Goal: Information Seeking & Learning: Learn about a topic

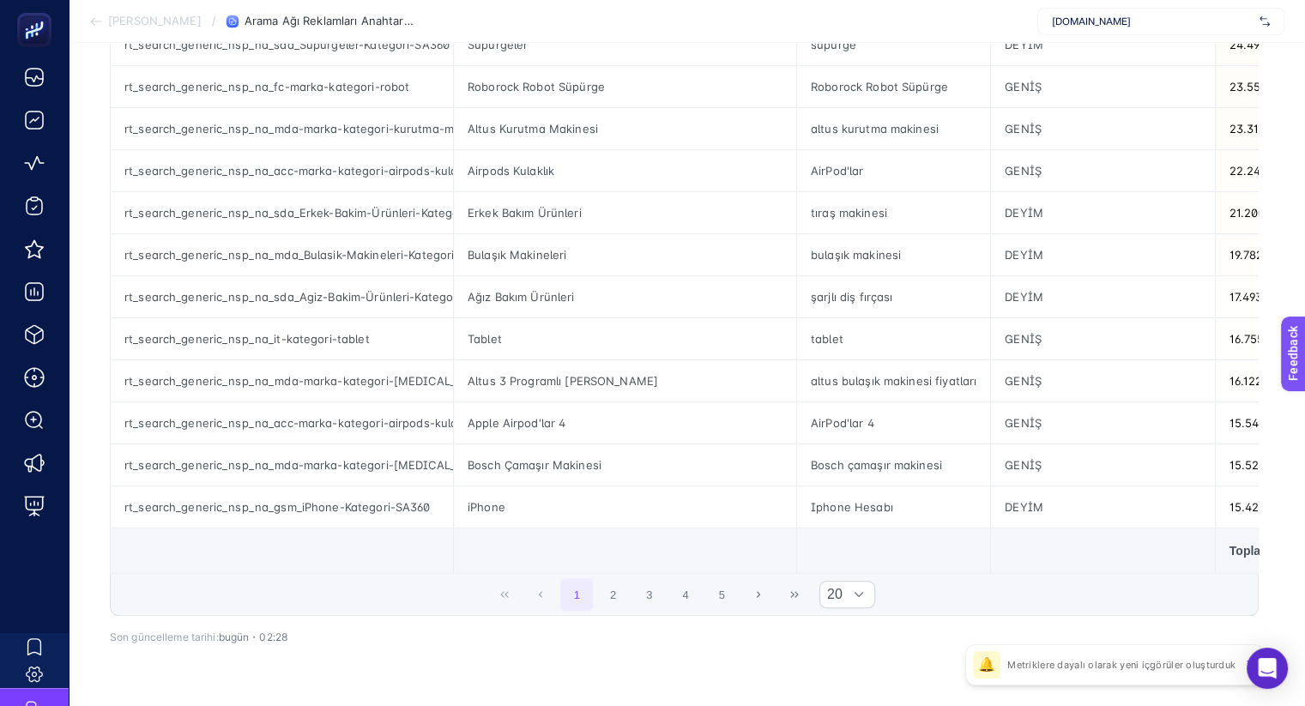
scroll to position [644, 0]
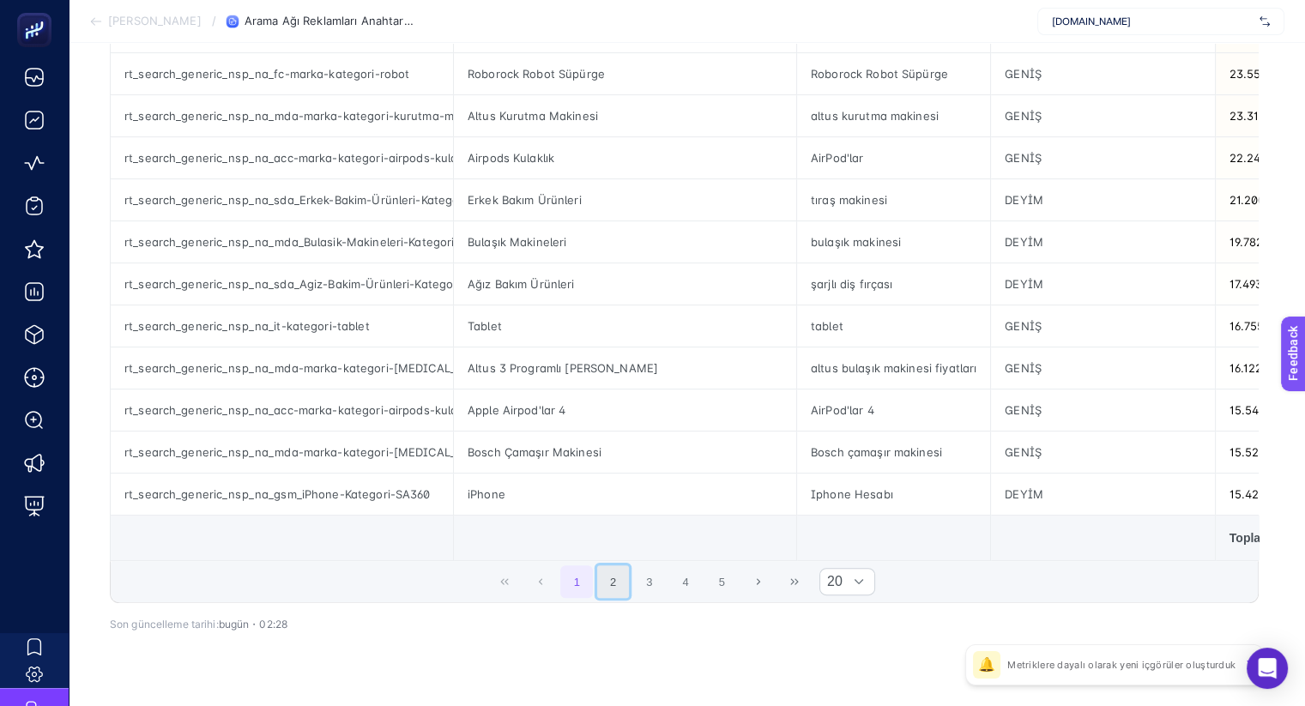
click at [626, 593] on button "2" at bounding box center [613, 581] width 33 height 33
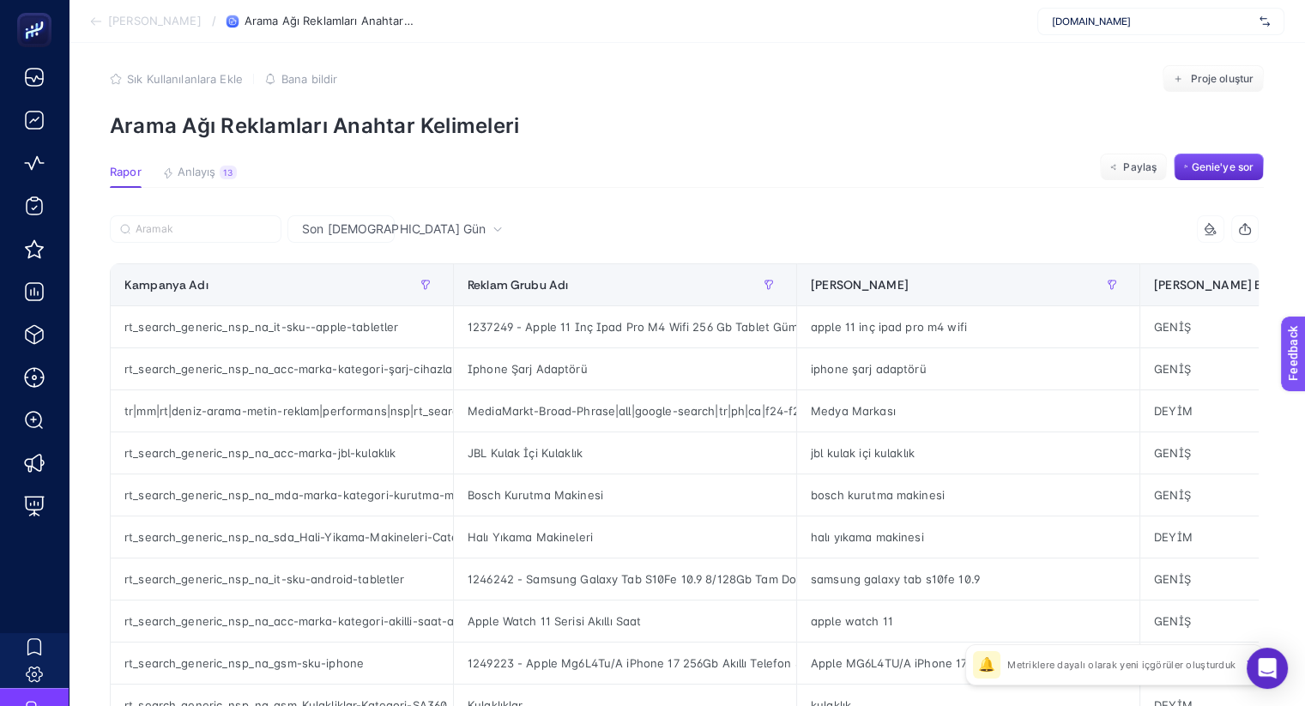
scroll to position [0, 0]
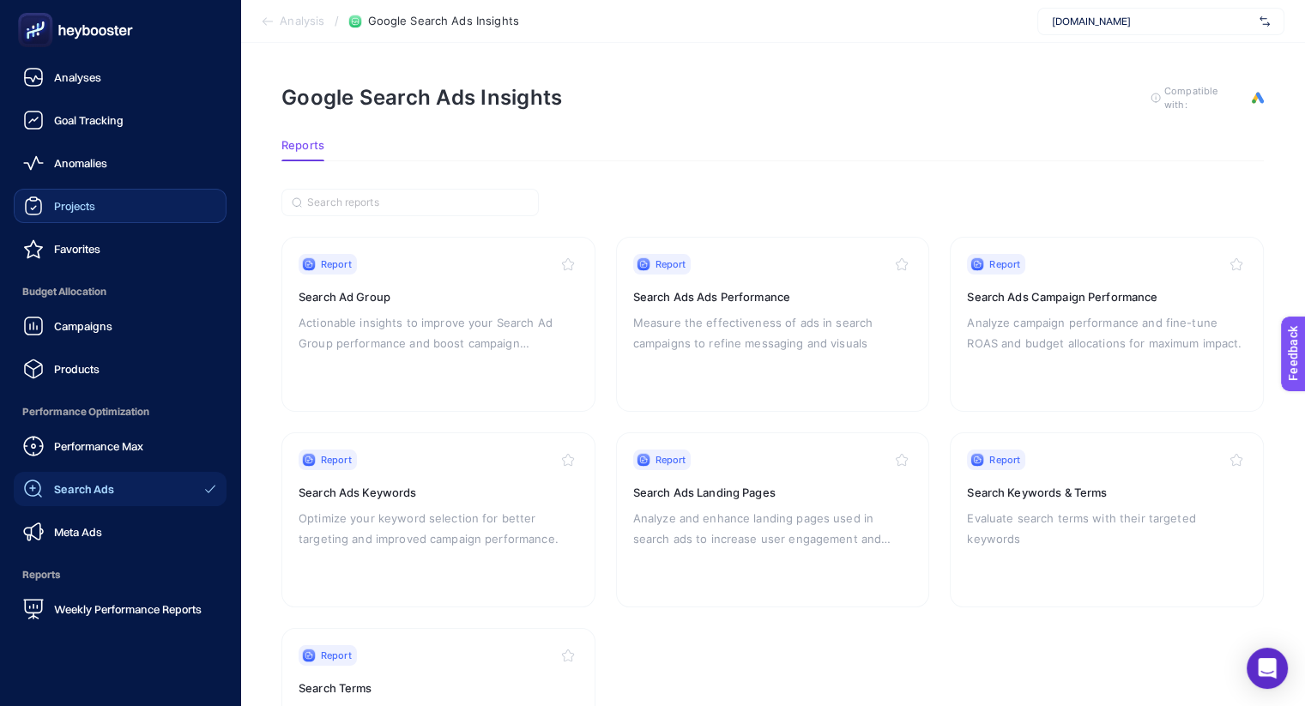
click at [45, 210] on div "Projects" at bounding box center [59, 206] width 72 height 21
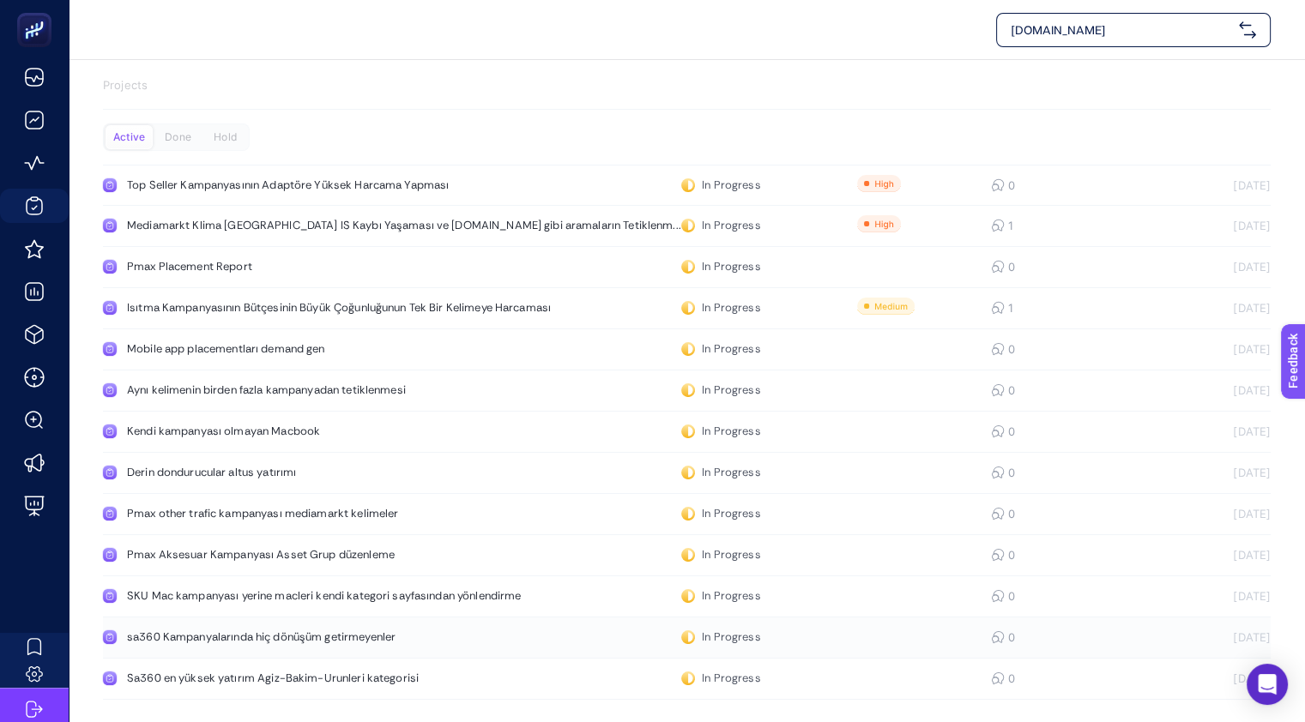
click at [317, 635] on div "sa360 Kampanyalarında hiç dönüşüm getirmeyenler" at bounding box center [325, 638] width 396 height 14
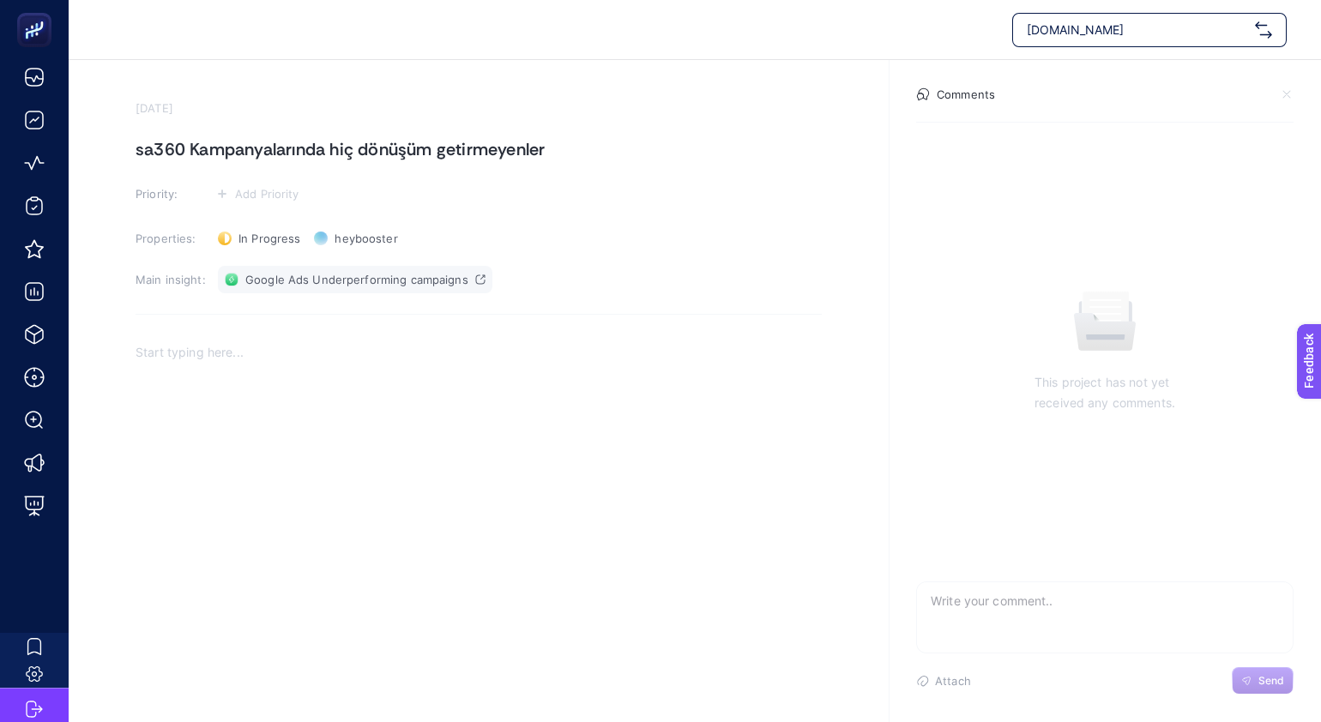
click at [357, 276] on span "Google Ads Underperforming campaigns" at bounding box center [356, 280] width 223 height 14
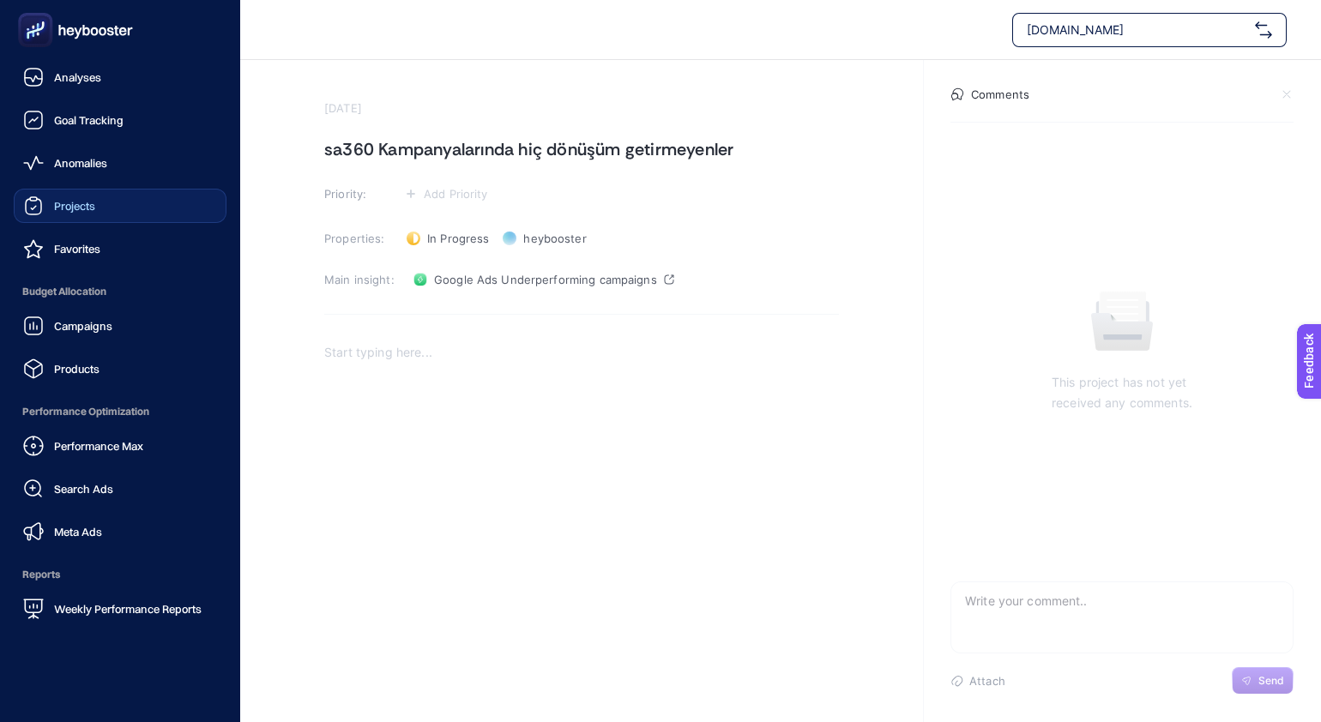
click at [73, 191] on link "Projects" at bounding box center [120, 206] width 213 height 34
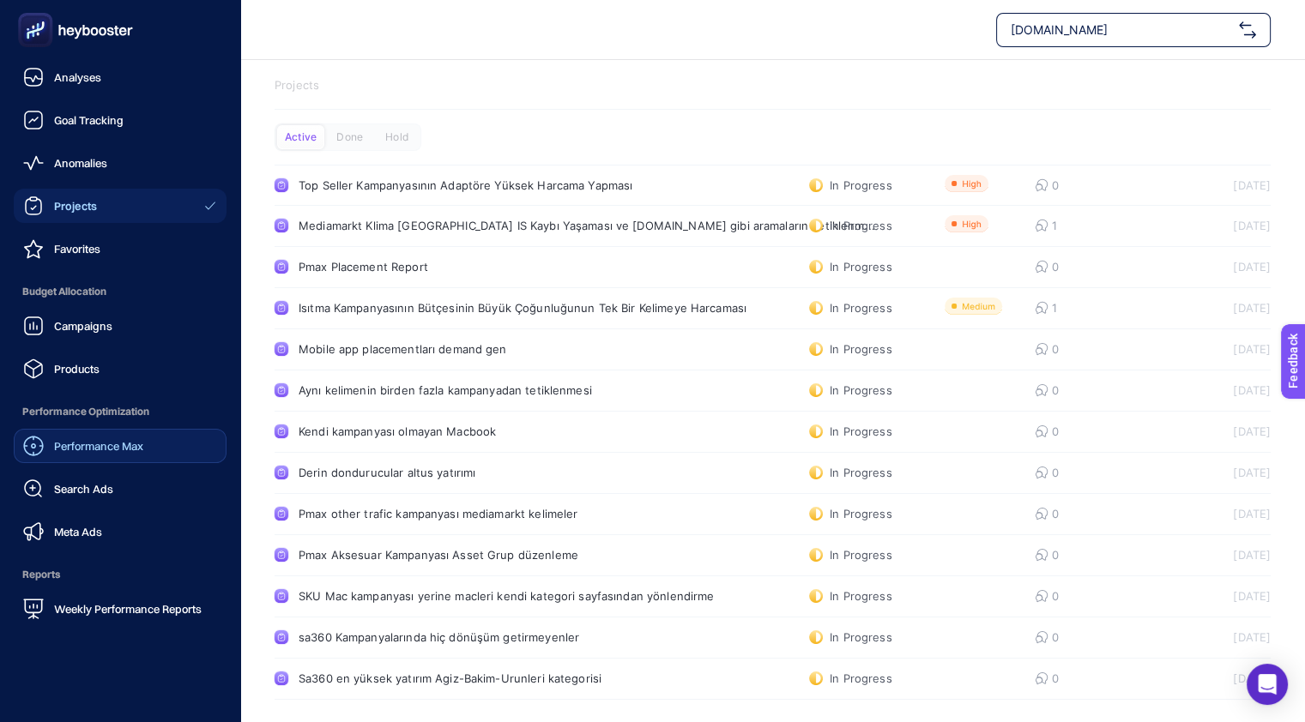
click at [82, 450] on span "Performance Max" at bounding box center [98, 446] width 89 height 14
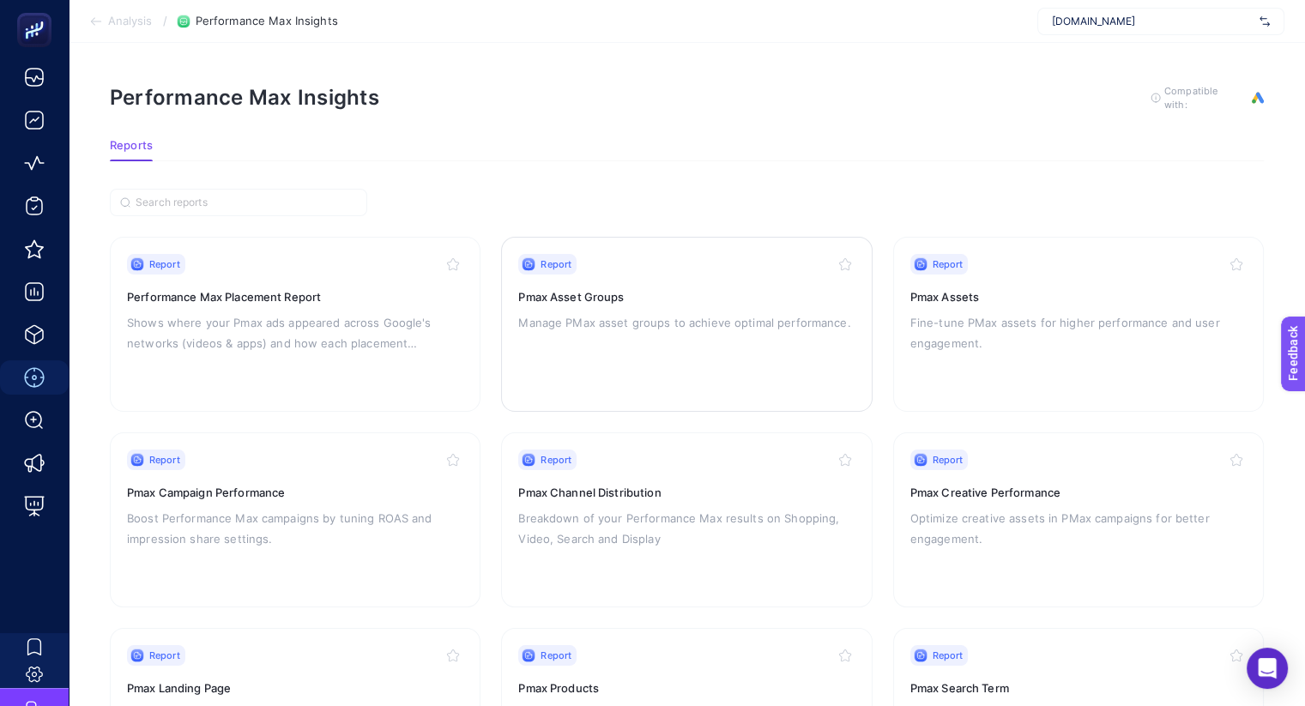
click at [601, 277] on div "Report Pmax Asset Groups Manage PMax asset groups to achieve optimal performanc…" at bounding box center [686, 324] width 336 height 141
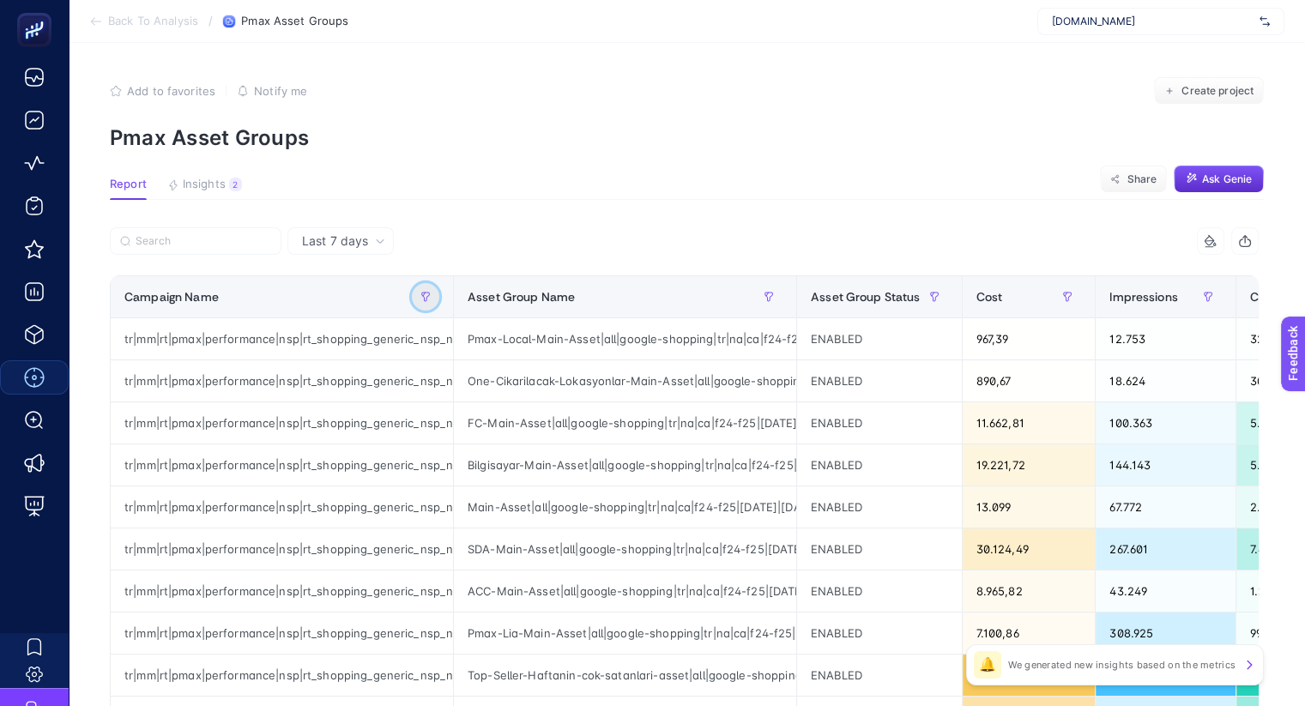
click at [424, 290] on button "button" at bounding box center [425, 296] width 27 height 27
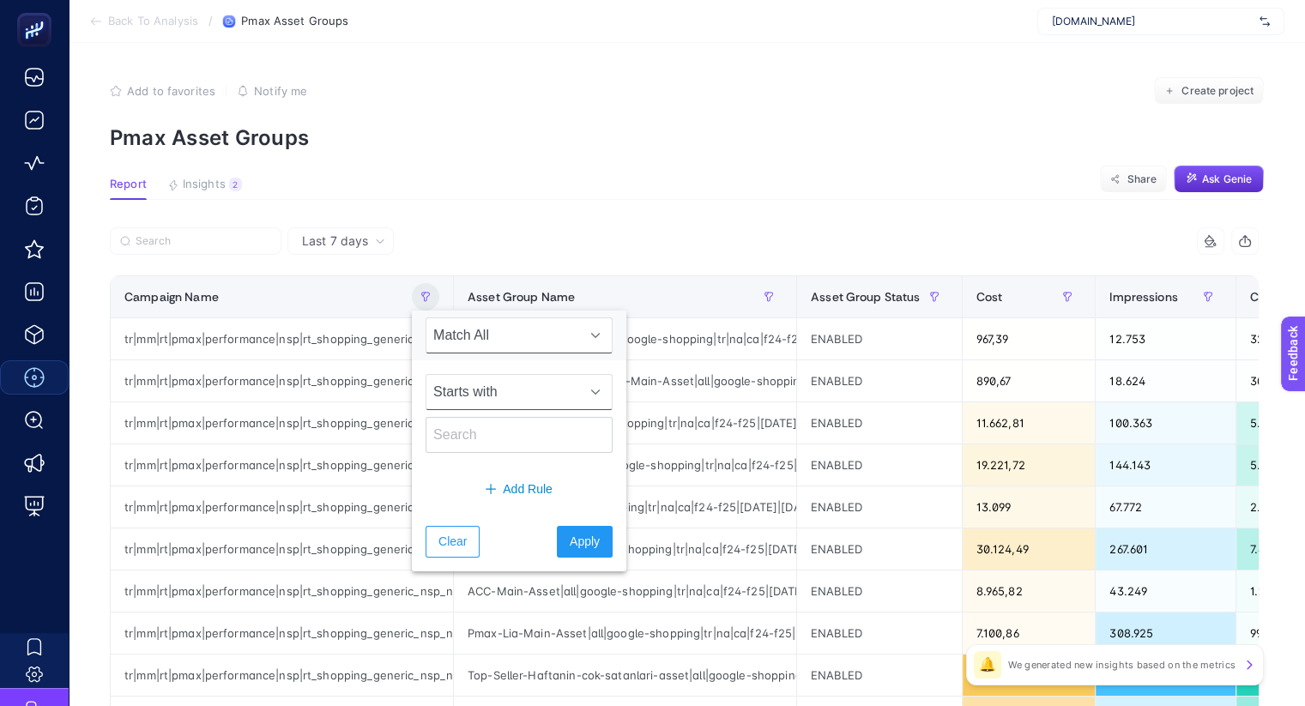
click at [519, 390] on span "Starts with" at bounding box center [502, 392] width 153 height 34
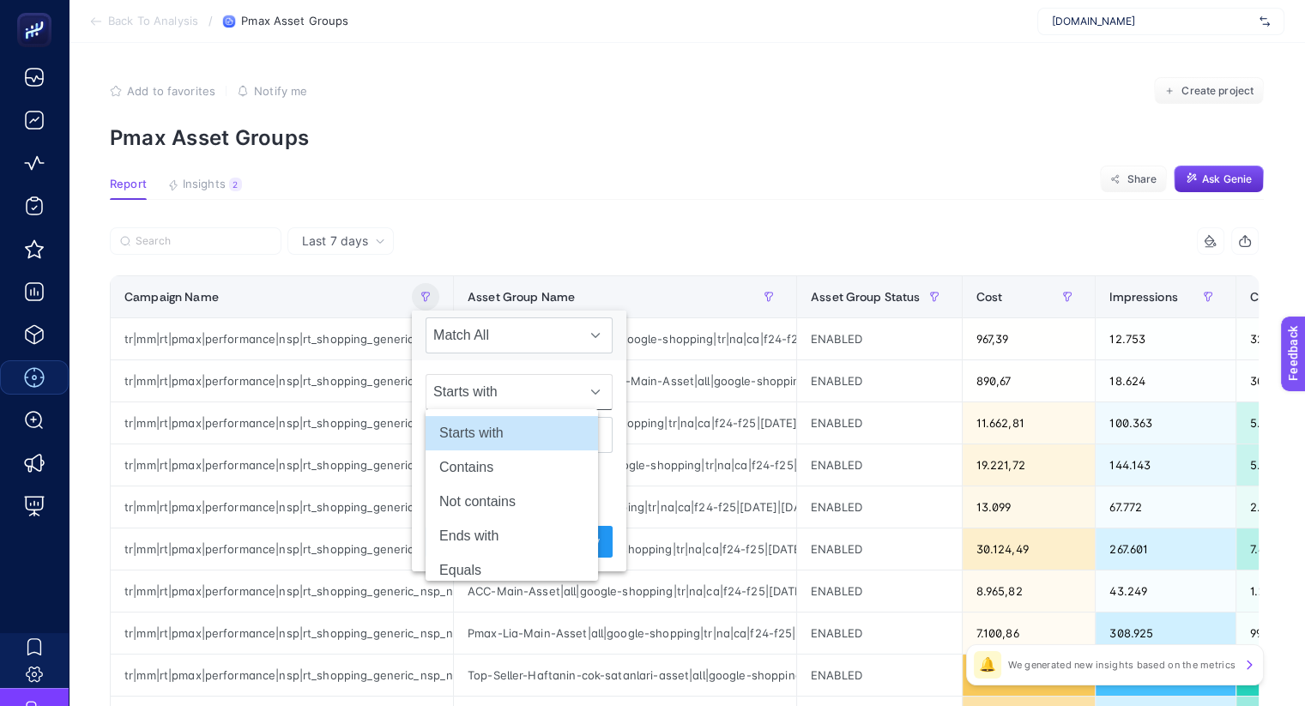
scroll to position [0, 11]
click at [516, 461] on li "Contains" at bounding box center [512, 467] width 172 height 34
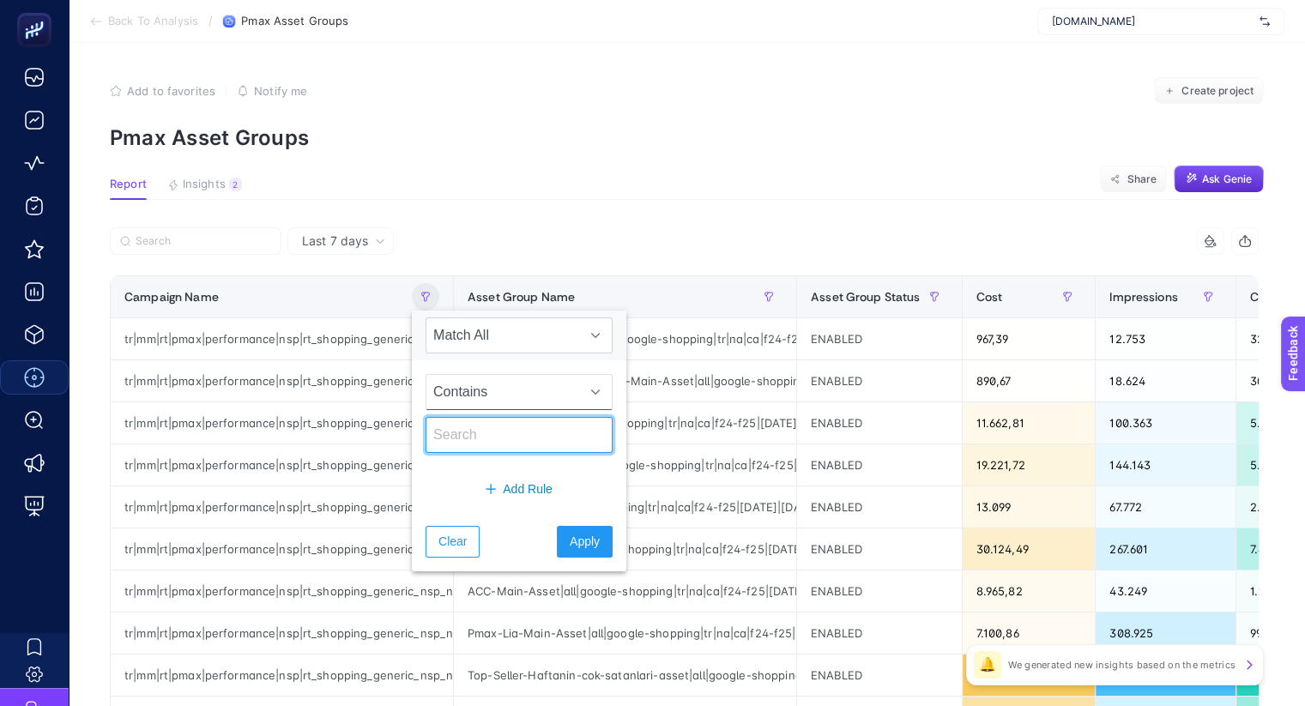
click at [506, 442] on input "text" at bounding box center [519, 435] width 187 height 36
type input "acc"
click at [570, 538] on span "Apply" at bounding box center [585, 542] width 30 height 18
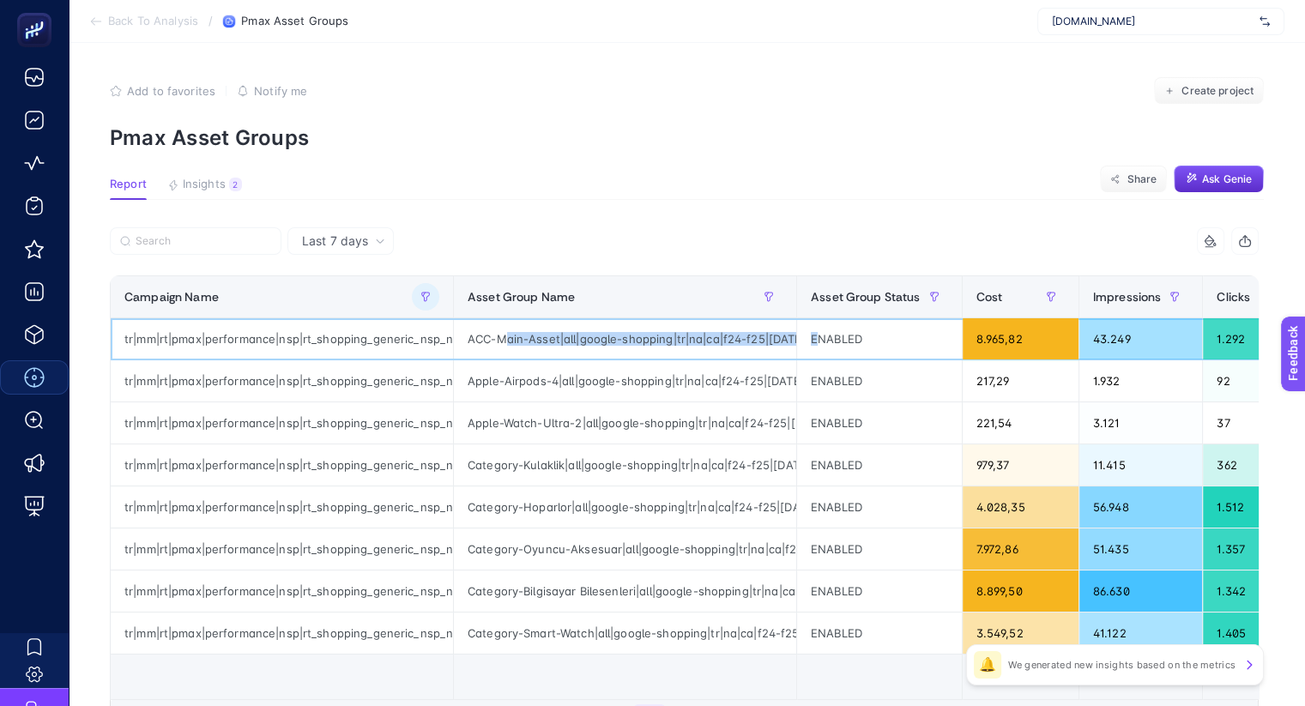
scroll to position [0, 226]
drag, startPoint x: 496, startPoint y: 339, endPoint x: 884, endPoint y: 342, distance: 387.9
click at [884, 342] on tr "tr|mm|rt|pmax|performance|nsp|rt_shopping_generic_nsp_na_pmax-acc|na|d2c|AOP|OS…" at bounding box center [1051, 339] width 1880 height 42
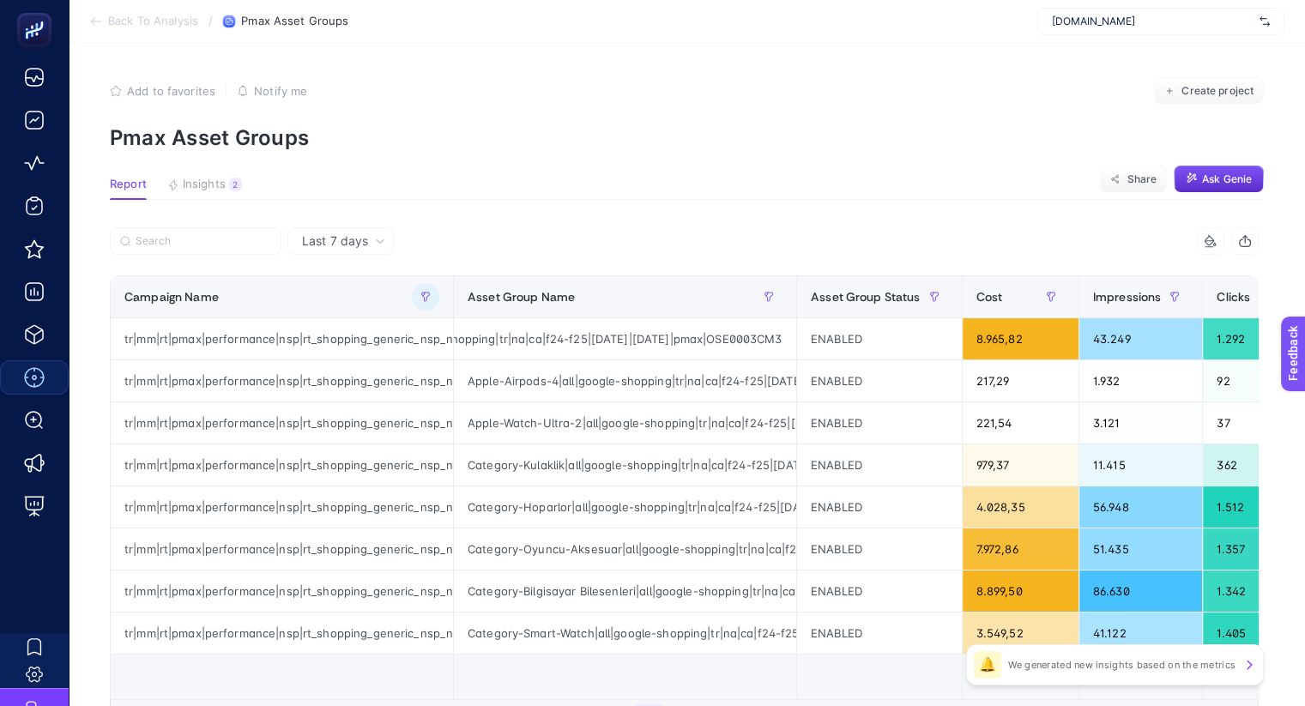
click at [366, 232] on div "Last 7 days" at bounding box center [340, 240] width 106 height 27
drag, startPoint x: 338, startPoint y: 301, endPoint x: 688, endPoint y: 254, distance: 353.3
click at [338, 302] on li "Last 30 days" at bounding box center [341, 308] width 96 height 31
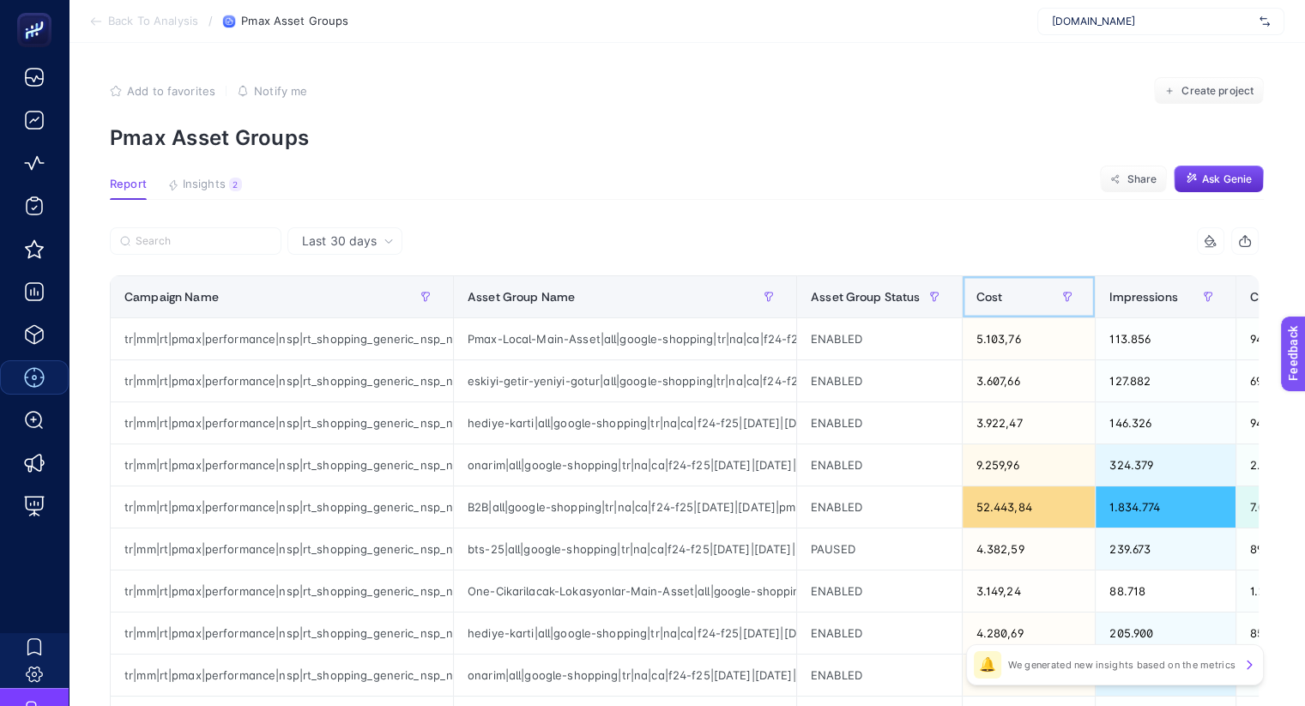
click at [976, 300] on span "Cost" at bounding box center [989, 297] width 27 height 14
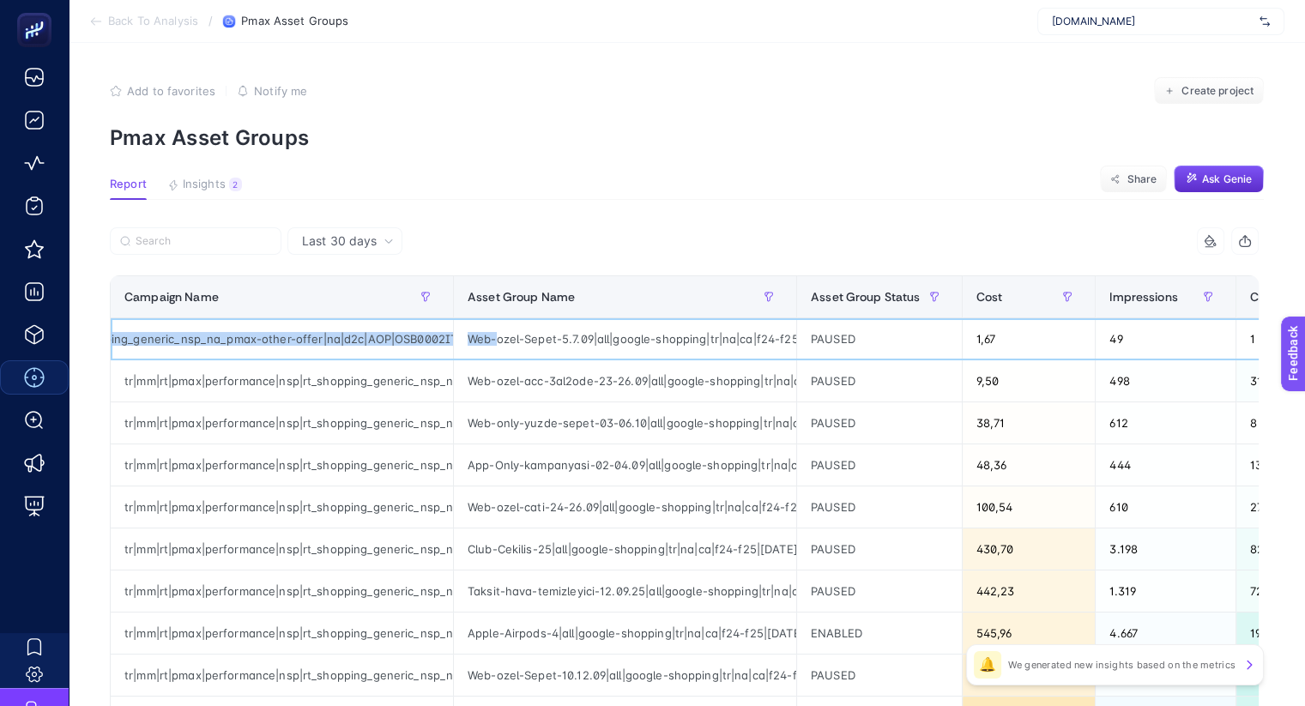
scroll to position [0, 260]
drag, startPoint x: 334, startPoint y: 339, endPoint x: 349, endPoint y: 343, distance: 16.0
click at [349, 343] on div "tr|mm|rt|pmax|performance|nsp|rt_shopping_generic_nsp_na_pmax-other-offer|na|d2…" at bounding box center [282, 338] width 342 height 41
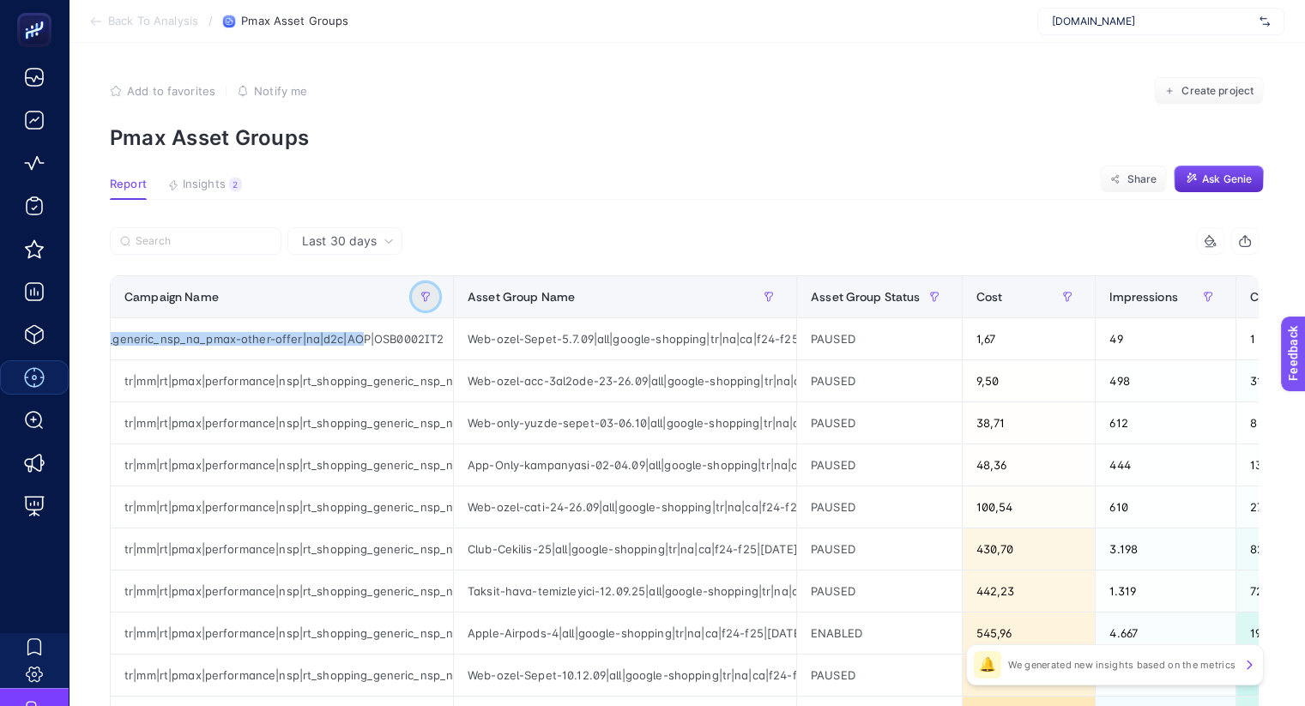
click at [426, 295] on button "button" at bounding box center [425, 296] width 27 height 27
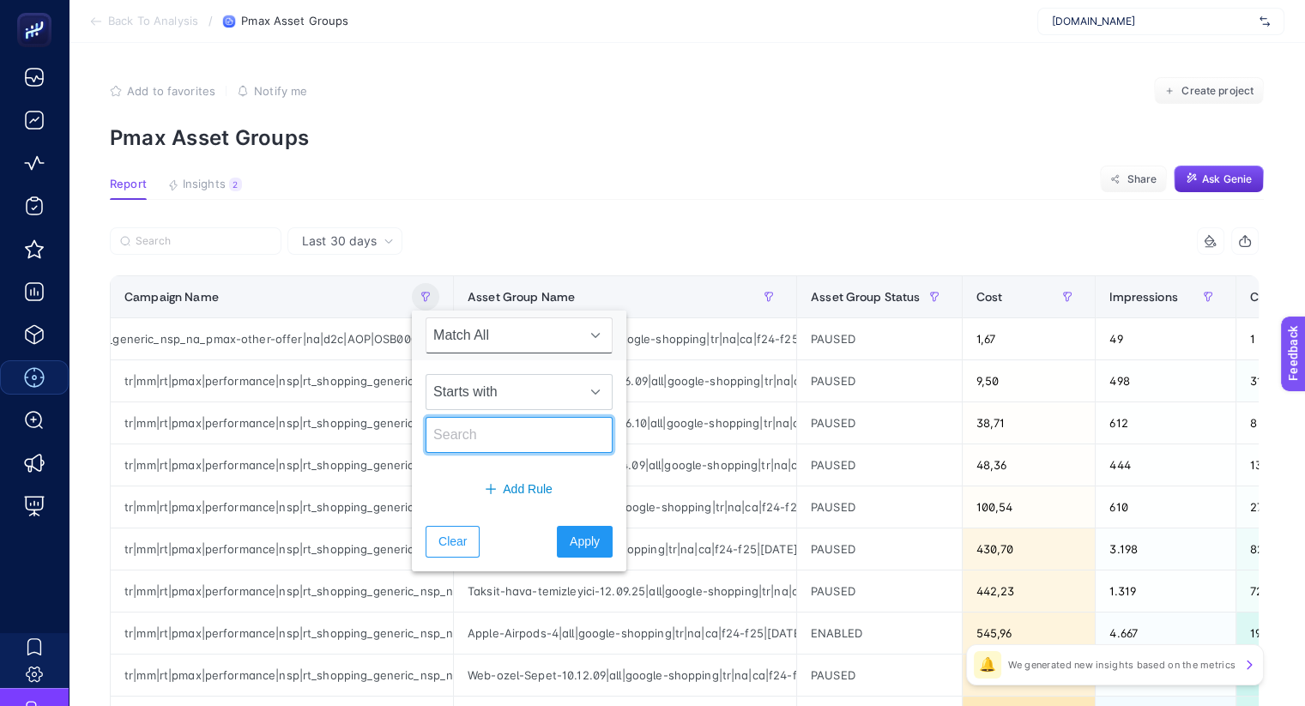
click at [468, 431] on input "text" at bounding box center [519, 435] width 187 height 36
type input "acc"
click at [475, 392] on span "Starts with" at bounding box center [502, 392] width 153 height 34
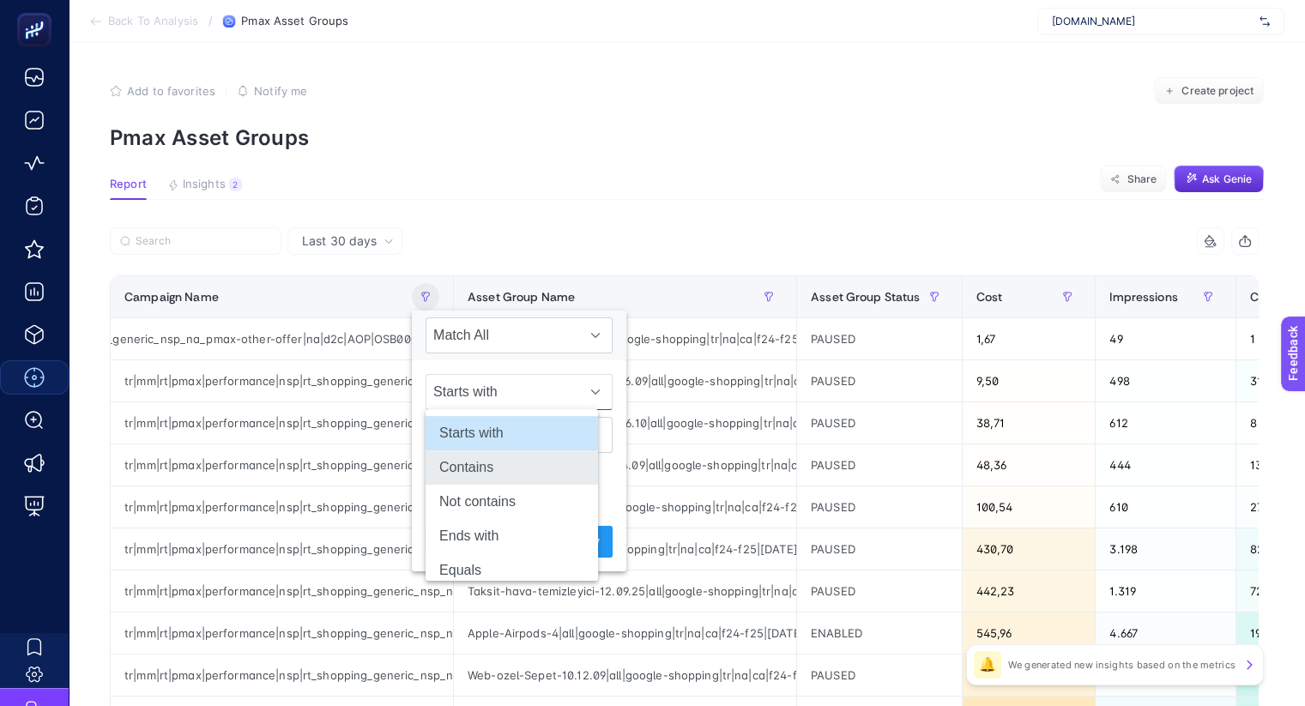
click at [490, 478] on li "Contains" at bounding box center [512, 467] width 172 height 34
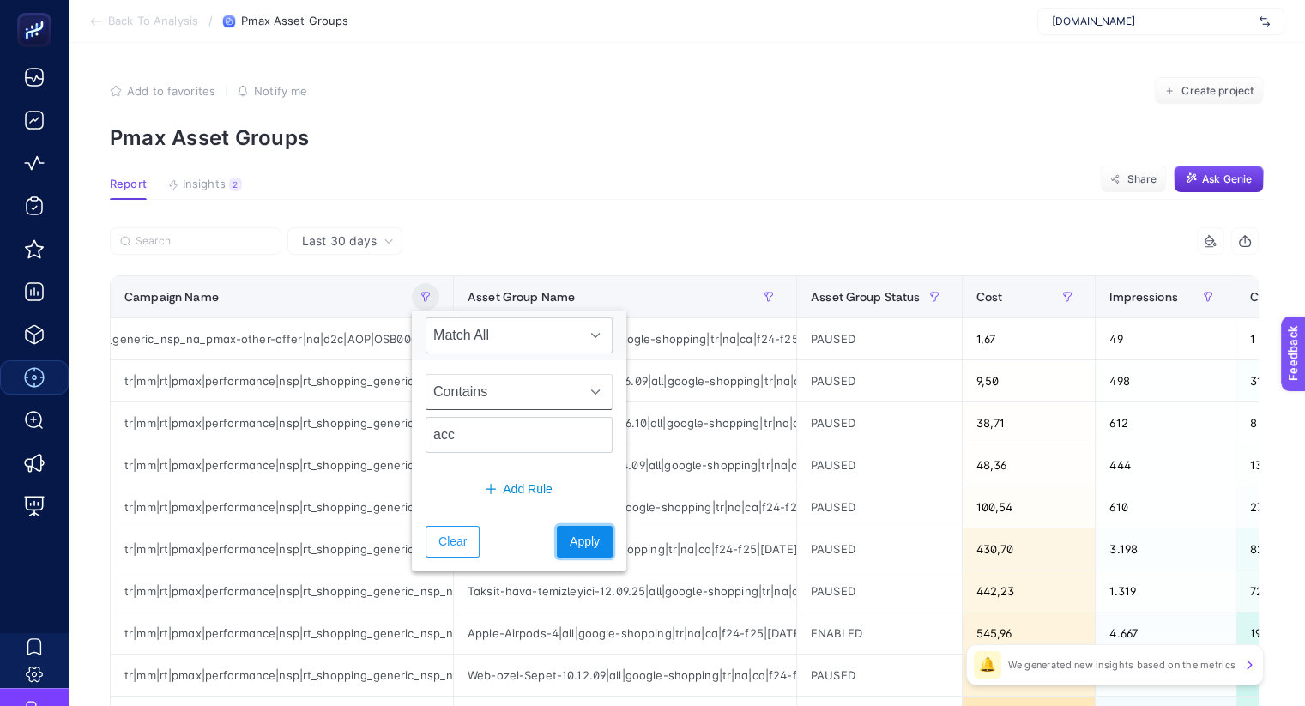
click at [570, 547] on span "Apply" at bounding box center [585, 542] width 30 height 18
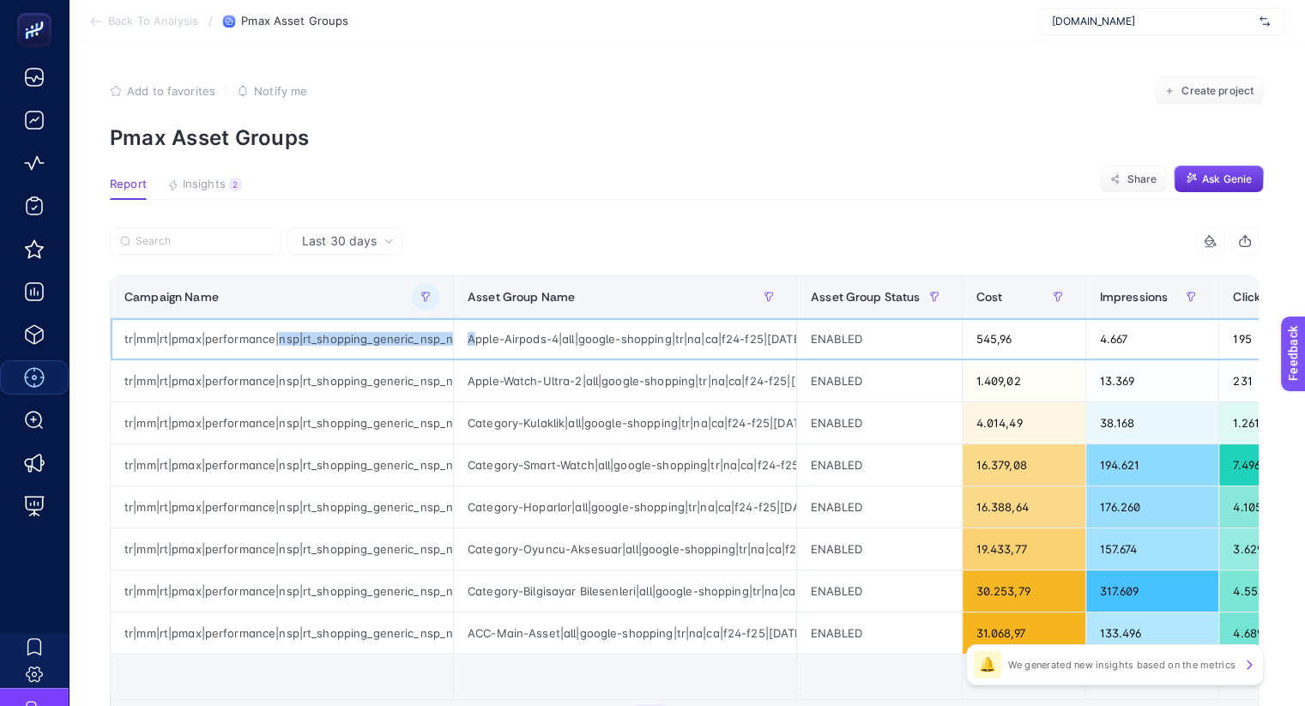
scroll to position [0, 222]
drag, startPoint x: 269, startPoint y: 339, endPoint x: 410, endPoint y: 339, distance: 140.7
click at [410, 339] on div "tr|mm|rt|pmax|performance|nsp|rt_shopping_generic_nsp_na_pmax-acc|na|d2c|AOP|OS…" at bounding box center [282, 338] width 342 height 41
click at [226, 339] on div "tr|mm|rt|pmax|performance|nsp|rt_shopping_generic_nsp_na_pmax-acc|na|d2c|AOP|OS…" at bounding box center [282, 338] width 342 height 41
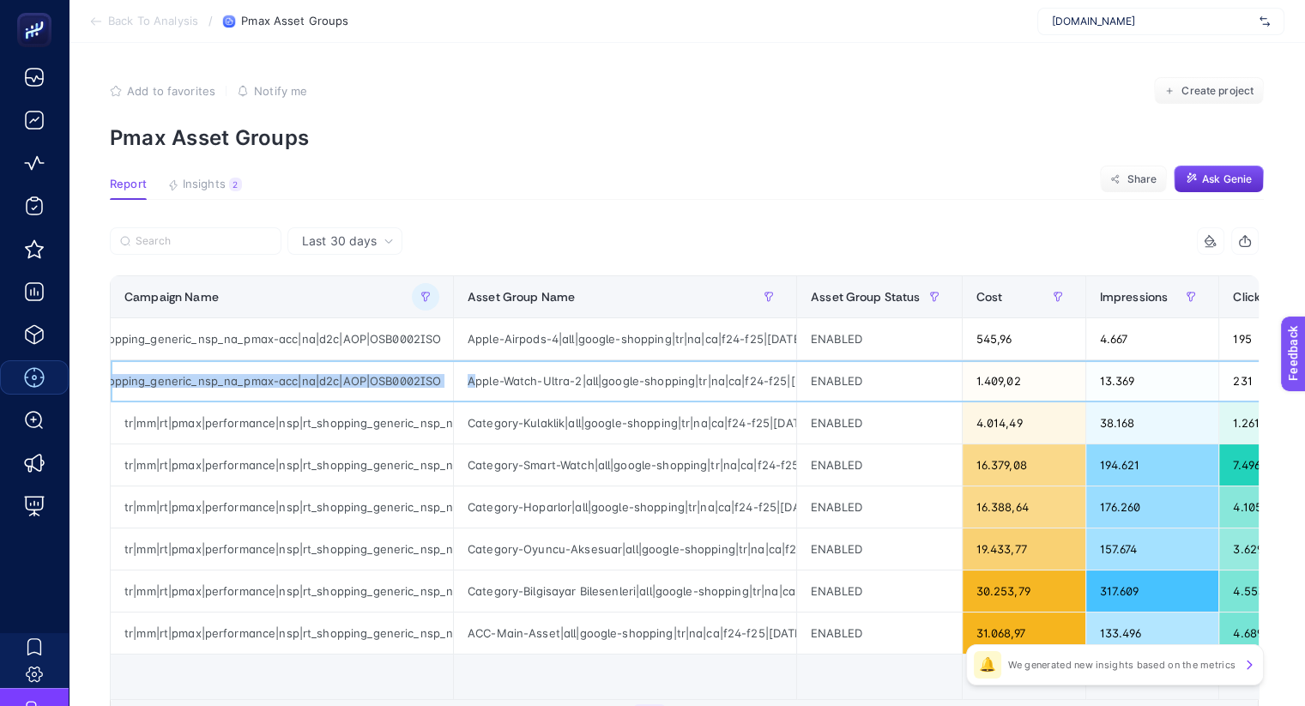
drag, startPoint x: 264, startPoint y: 380, endPoint x: 464, endPoint y: 382, distance: 199.9
click at [464, 382] on tr "tr|mm|rt|pmax|performance|nsp|rt_shopping_generic_nsp_na_pmax-acc|na|d2c|AOP|OS…" at bounding box center [1062, 381] width 1903 height 42
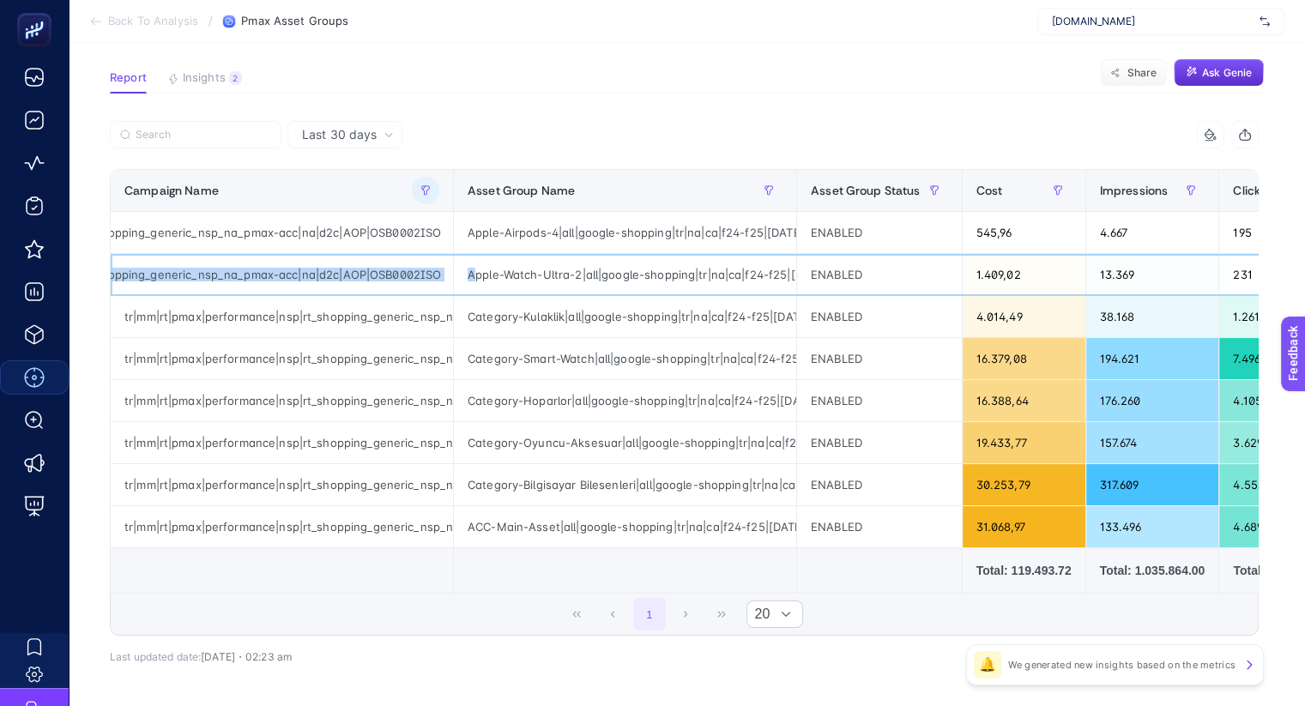
scroll to position [0, 11]
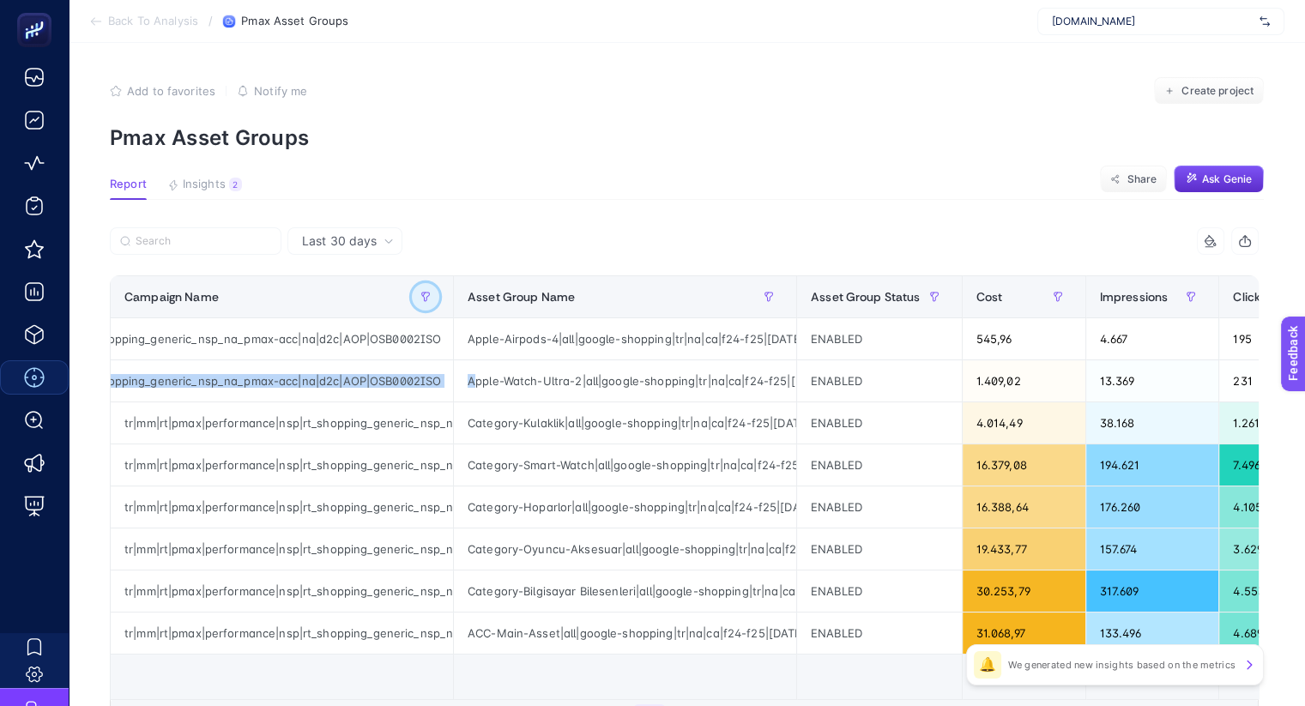
click at [420, 296] on icon "button" at bounding box center [425, 297] width 10 height 10
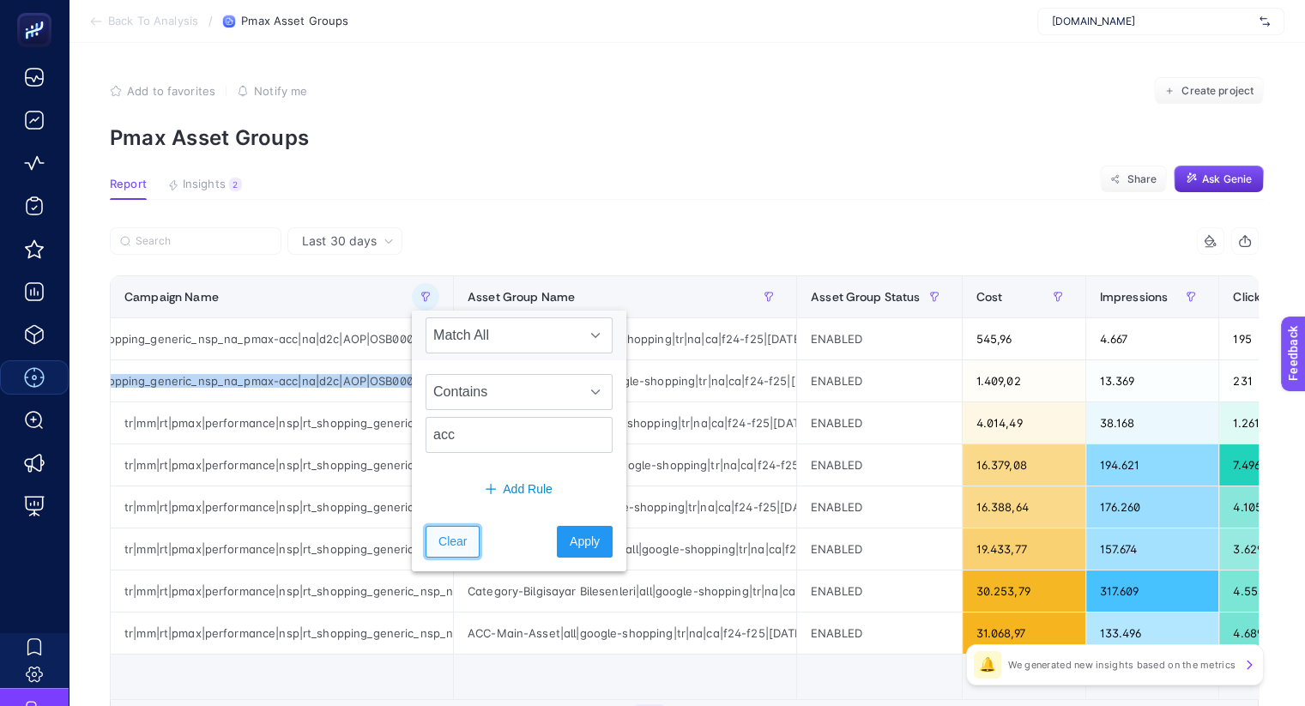
drag, startPoint x: 440, startPoint y: 545, endPoint x: 542, endPoint y: 466, distance: 129.1
click at [440, 545] on span "Clear" at bounding box center [452, 542] width 28 height 18
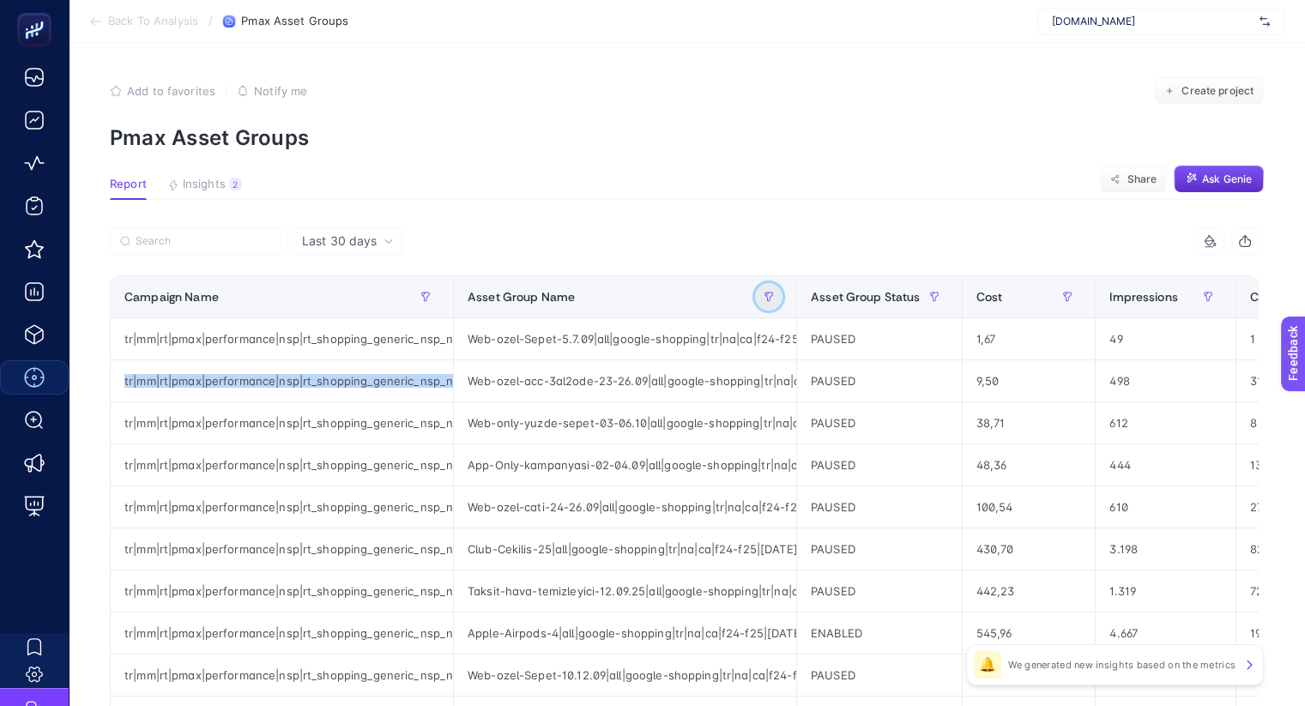
click at [764, 296] on icon "button" at bounding box center [769, 297] width 10 height 10
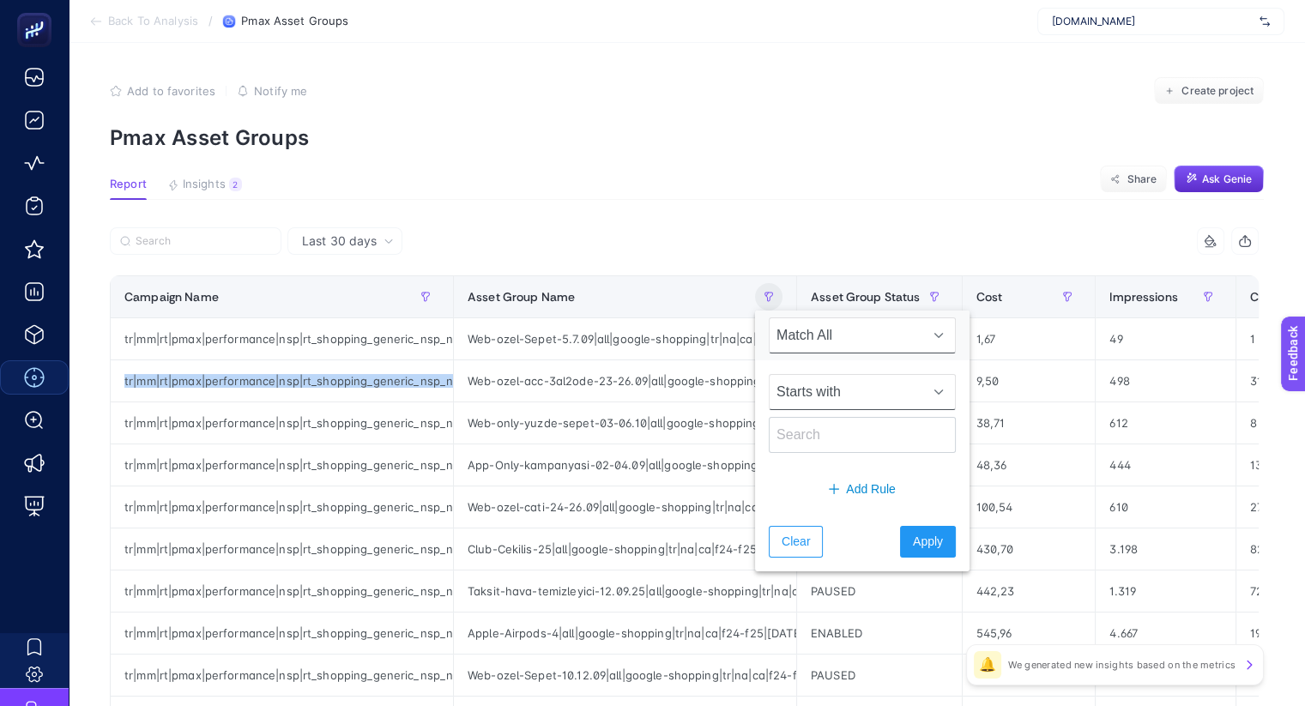
click at [807, 384] on span "Starts with" at bounding box center [846, 392] width 153 height 34
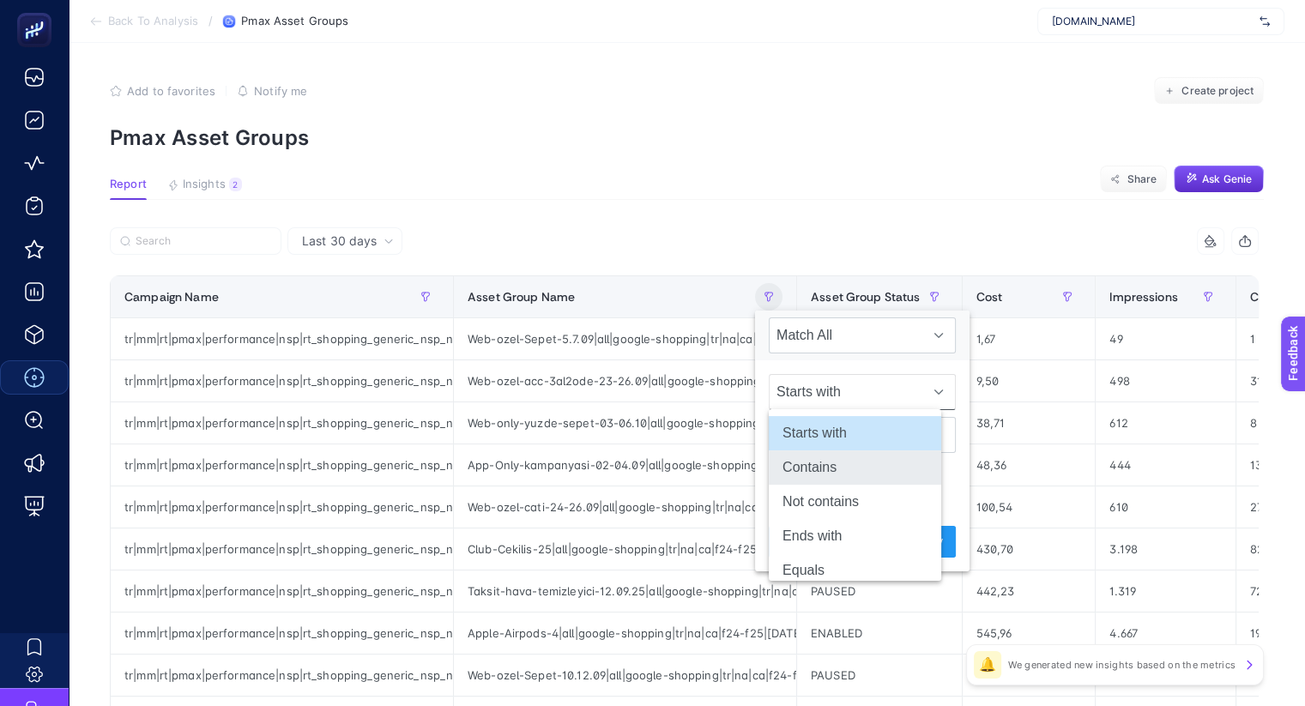
click at [816, 466] on li "Contains" at bounding box center [855, 467] width 172 height 34
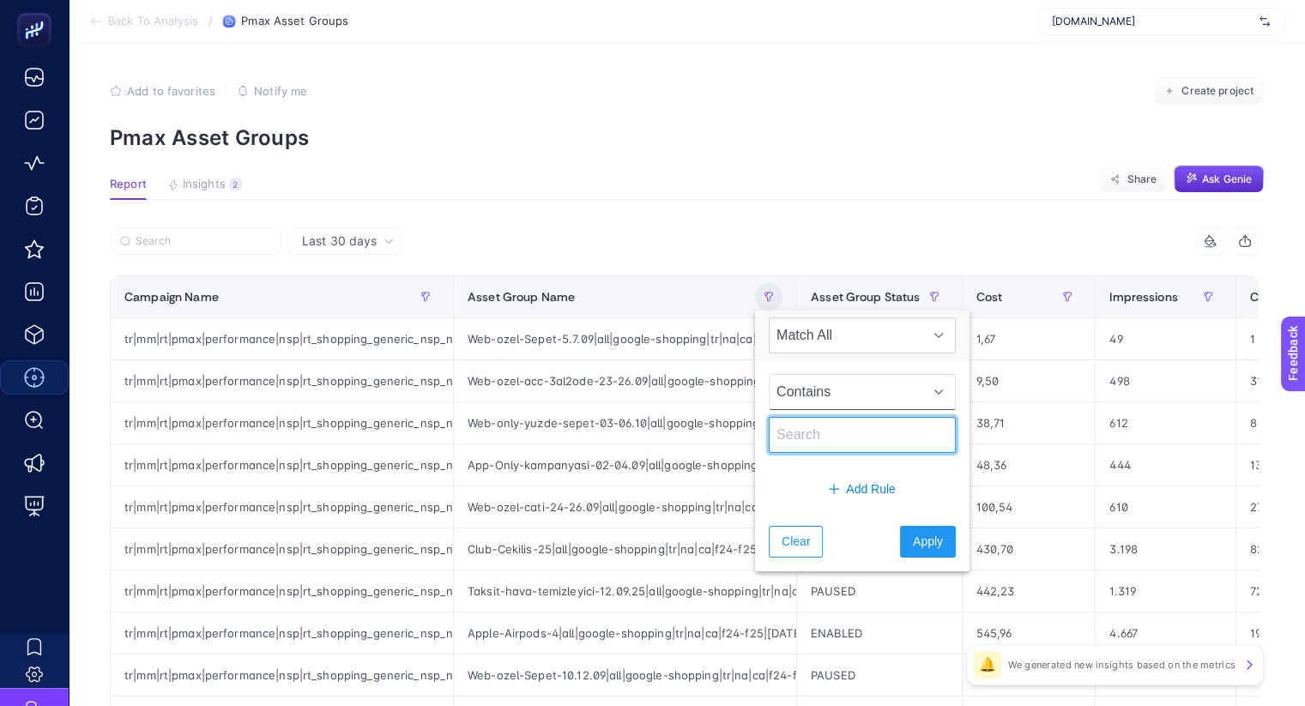
click at [800, 445] on input "text" at bounding box center [862, 435] width 187 height 36
type input "acc"
click at [890, 522] on div "Clear Apply" at bounding box center [862, 541] width 215 height 59
click at [913, 535] on span "Apply" at bounding box center [928, 542] width 30 height 18
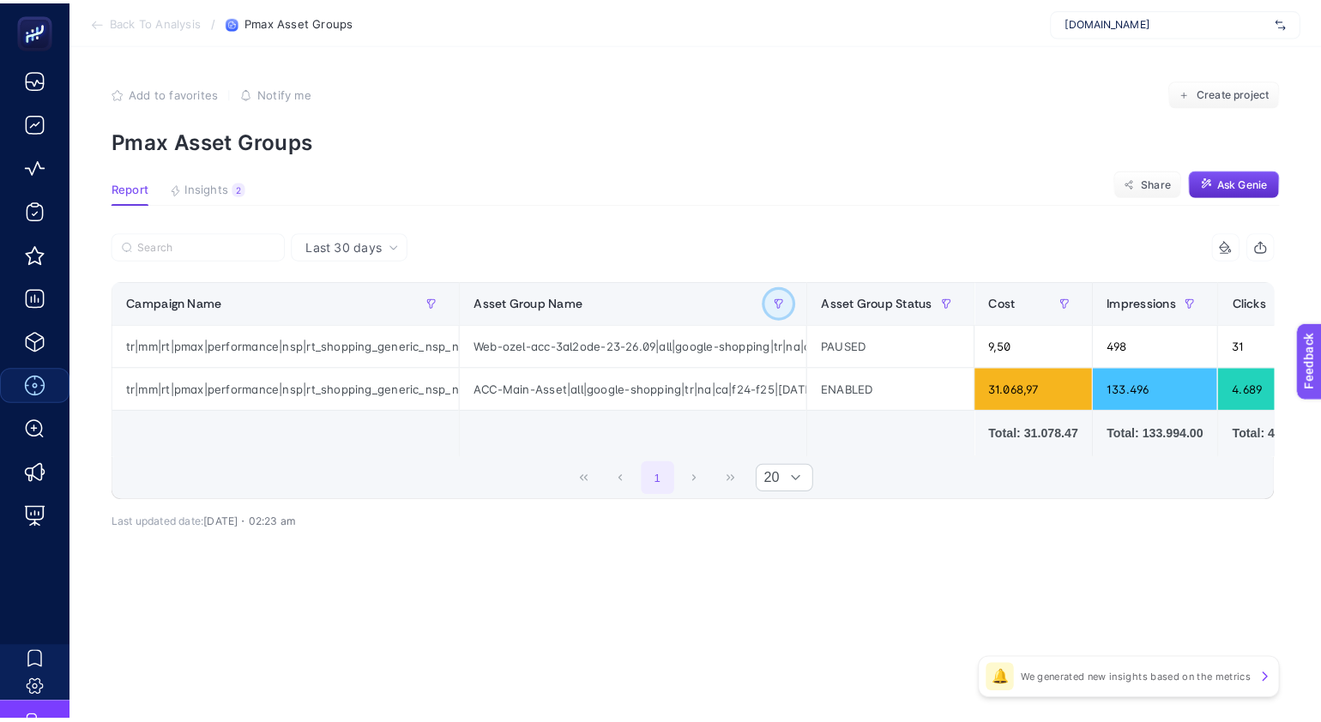
scroll to position [0, 0]
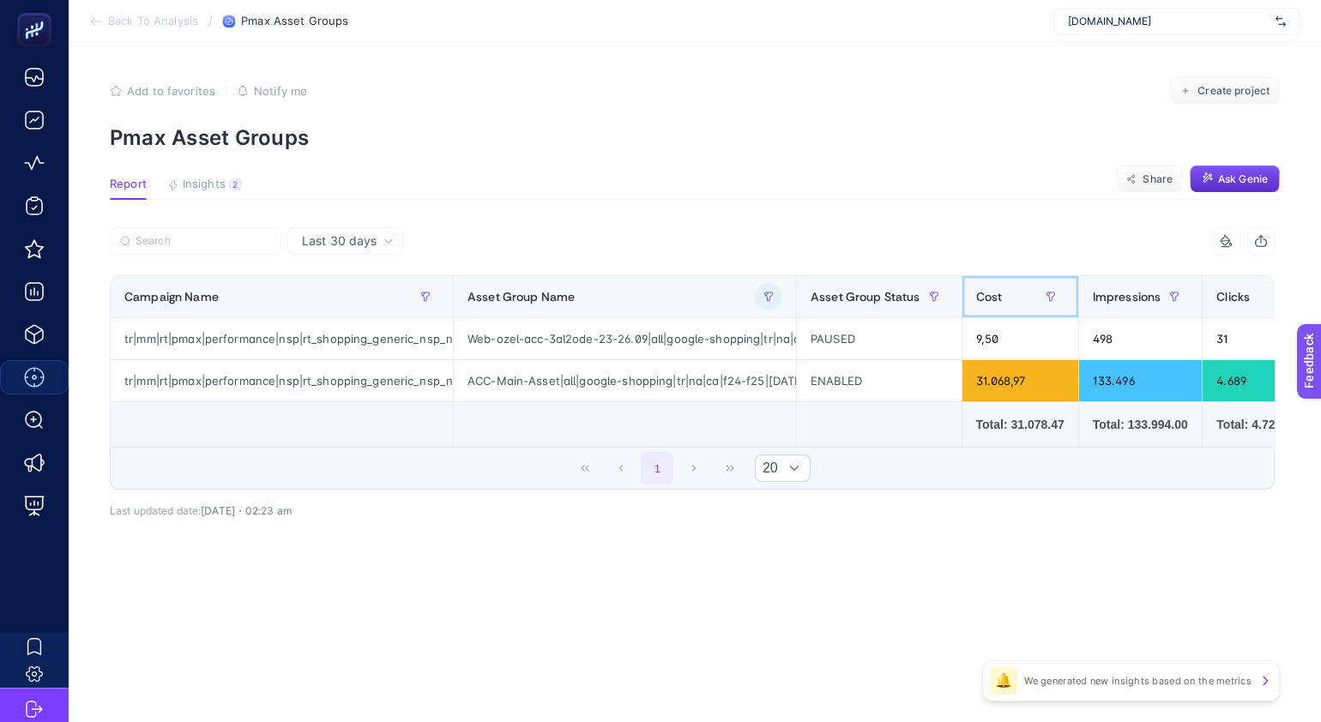
click at [992, 293] on span "Cost" at bounding box center [989, 297] width 27 height 14
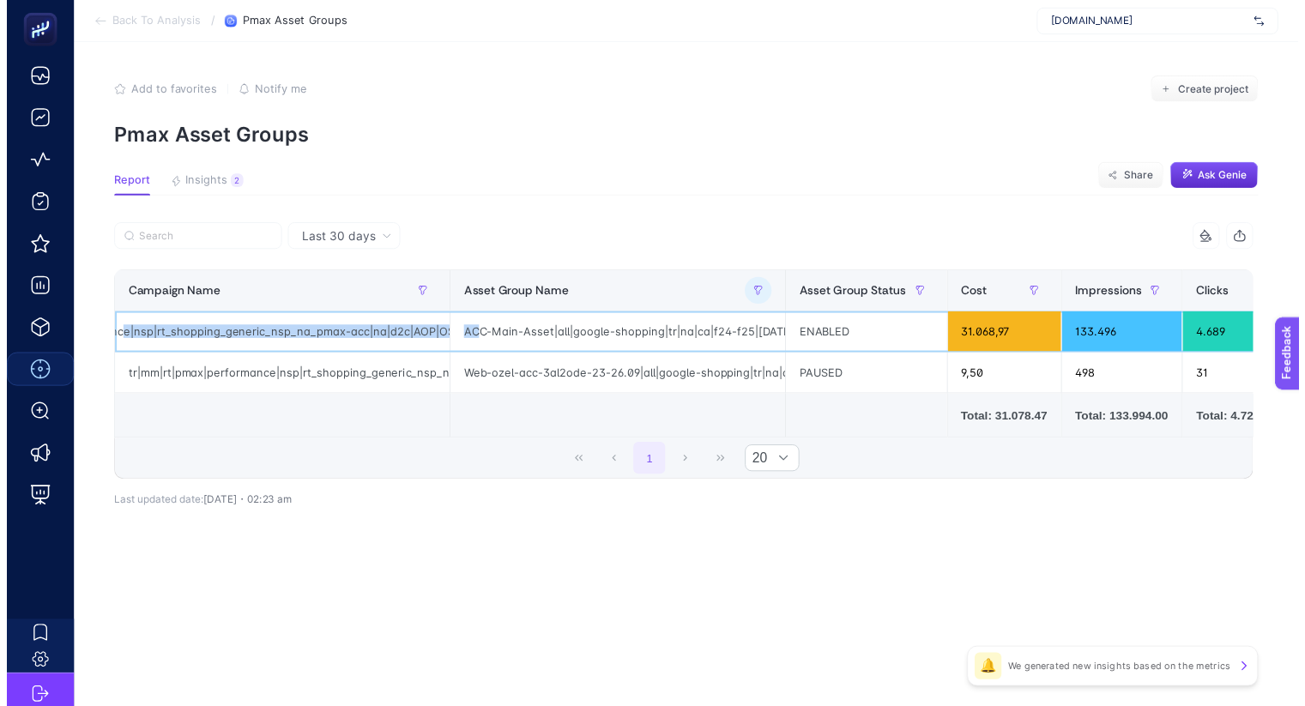
scroll to position [0, 222]
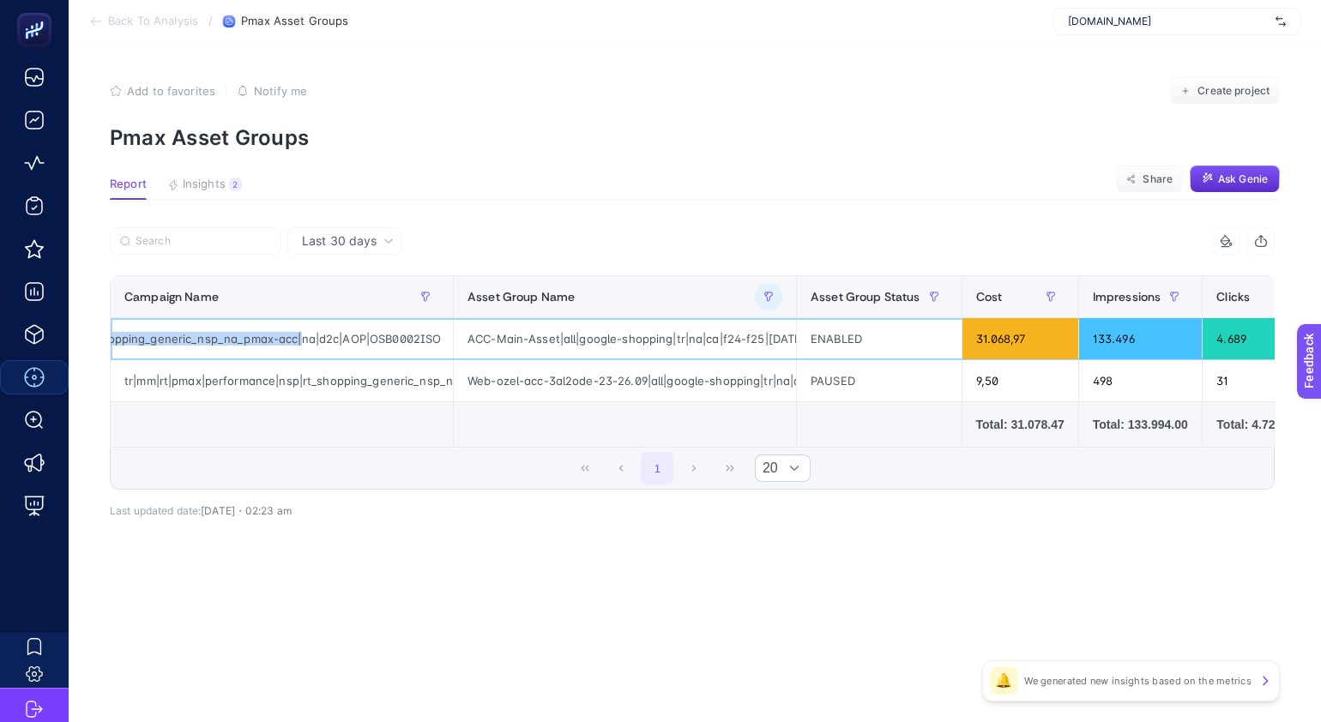
drag, startPoint x: 271, startPoint y: 339, endPoint x: 298, endPoint y: 343, distance: 26.9
click at [298, 343] on div "tr|mm|rt|pmax|performance|nsp|rt_shopping_generic_nsp_na_pmax-acc|na|d2c|AOP|OS…" at bounding box center [282, 338] width 342 height 41
click at [771, 288] on button "button" at bounding box center [768, 296] width 27 height 27
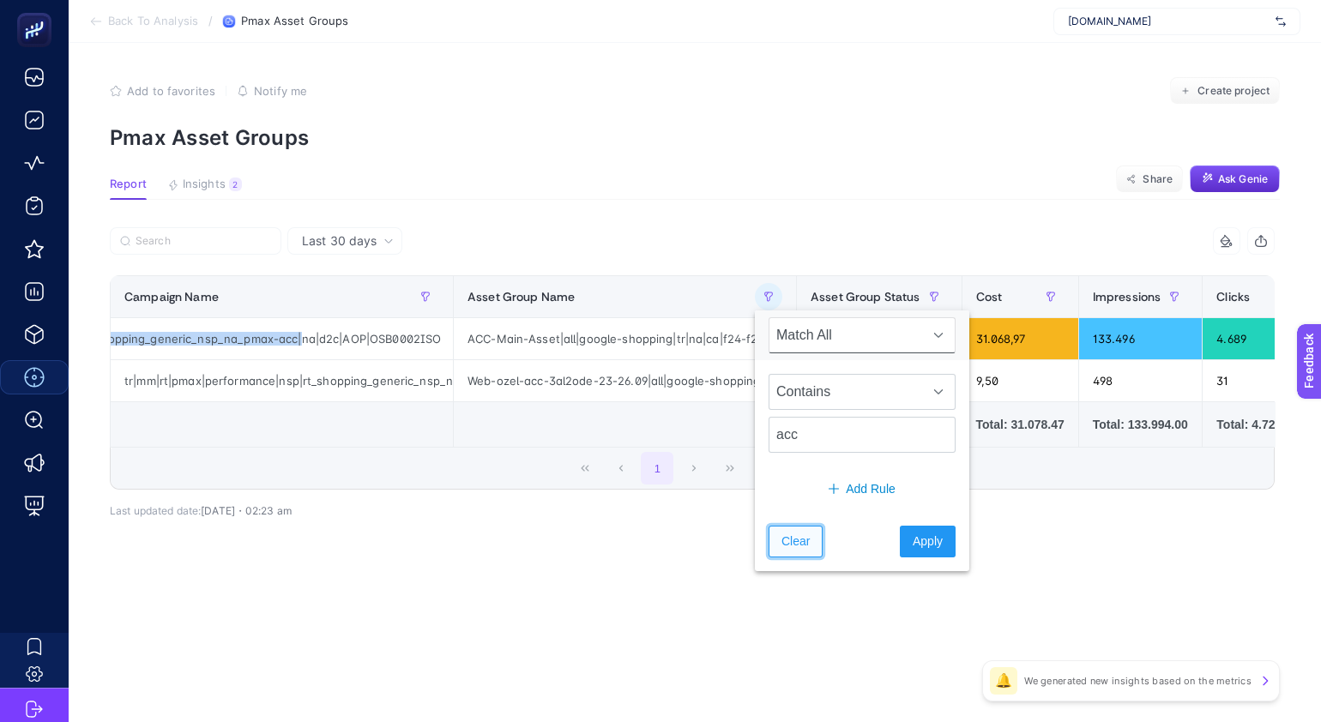
click at [805, 529] on button "Clear" at bounding box center [796, 542] width 54 height 32
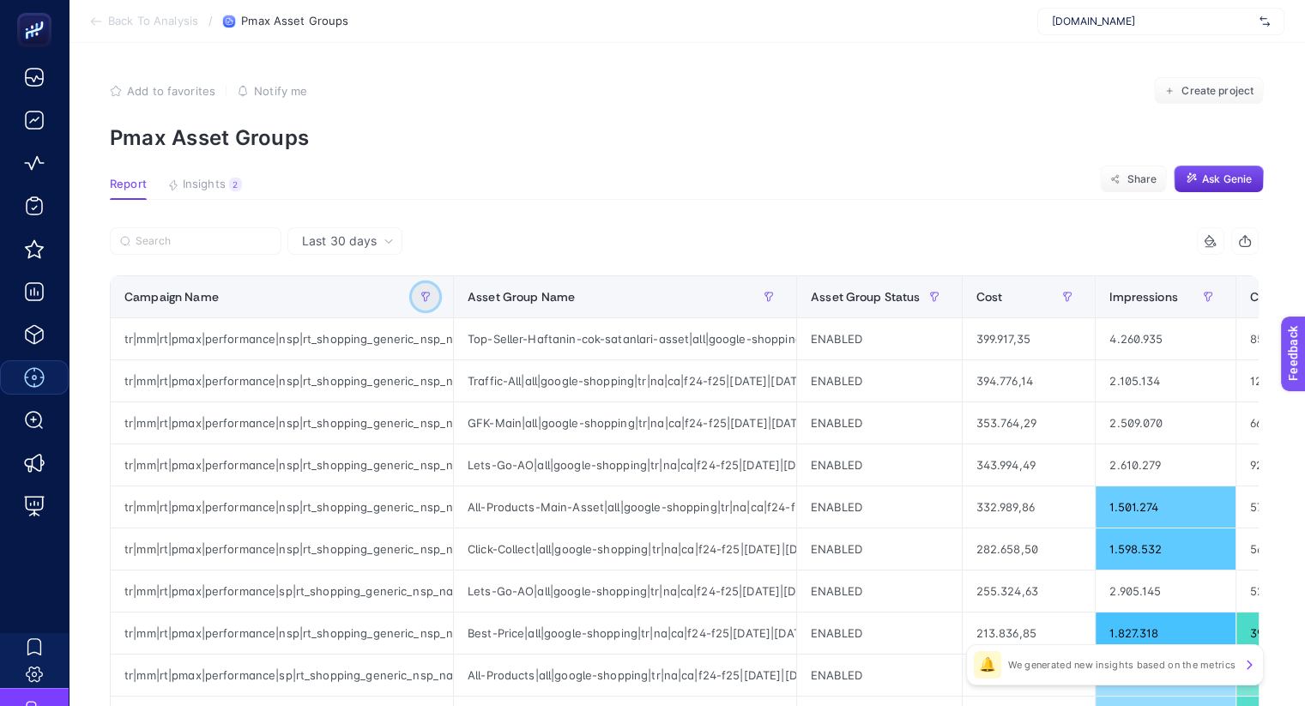
click at [427, 297] on icon "button" at bounding box center [425, 297] width 10 height 10
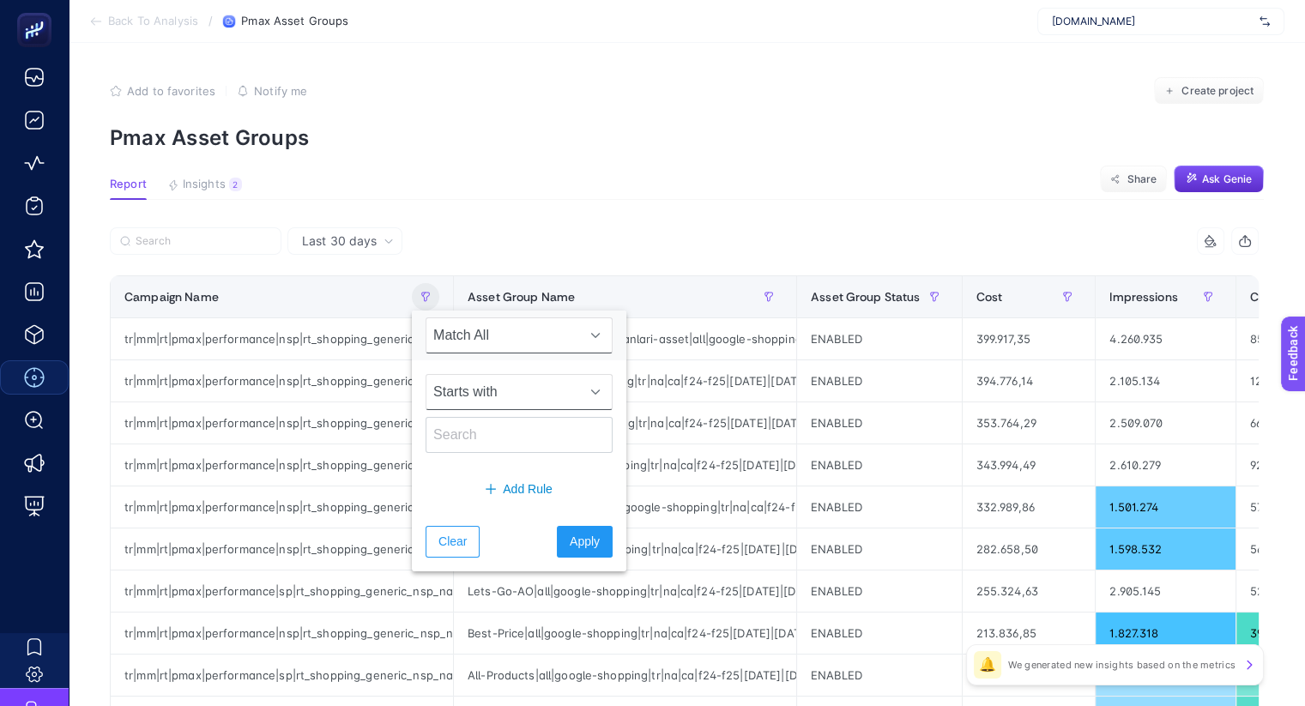
click at [490, 388] on span "Starts with" at bounding box center [502, 392] width 153 height 34
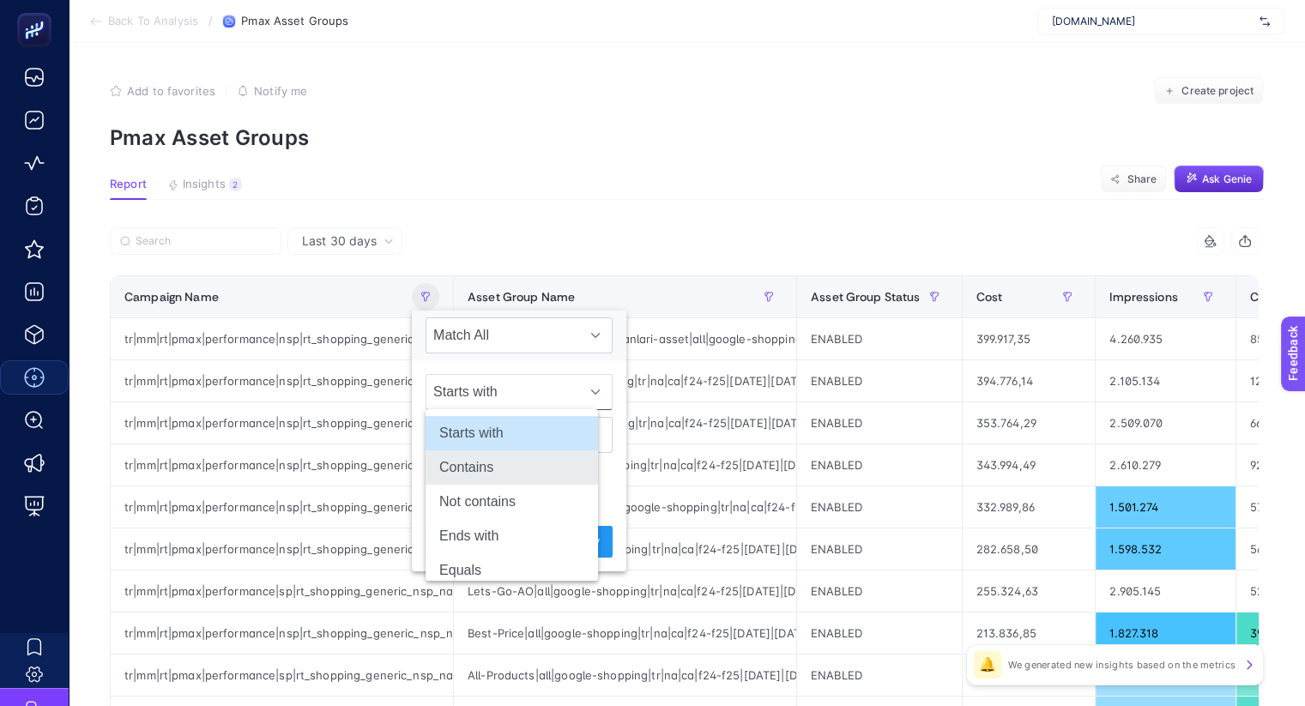
click at [504, 459] on li "Contains" at bounding box center [512, 467] width 172 height 34
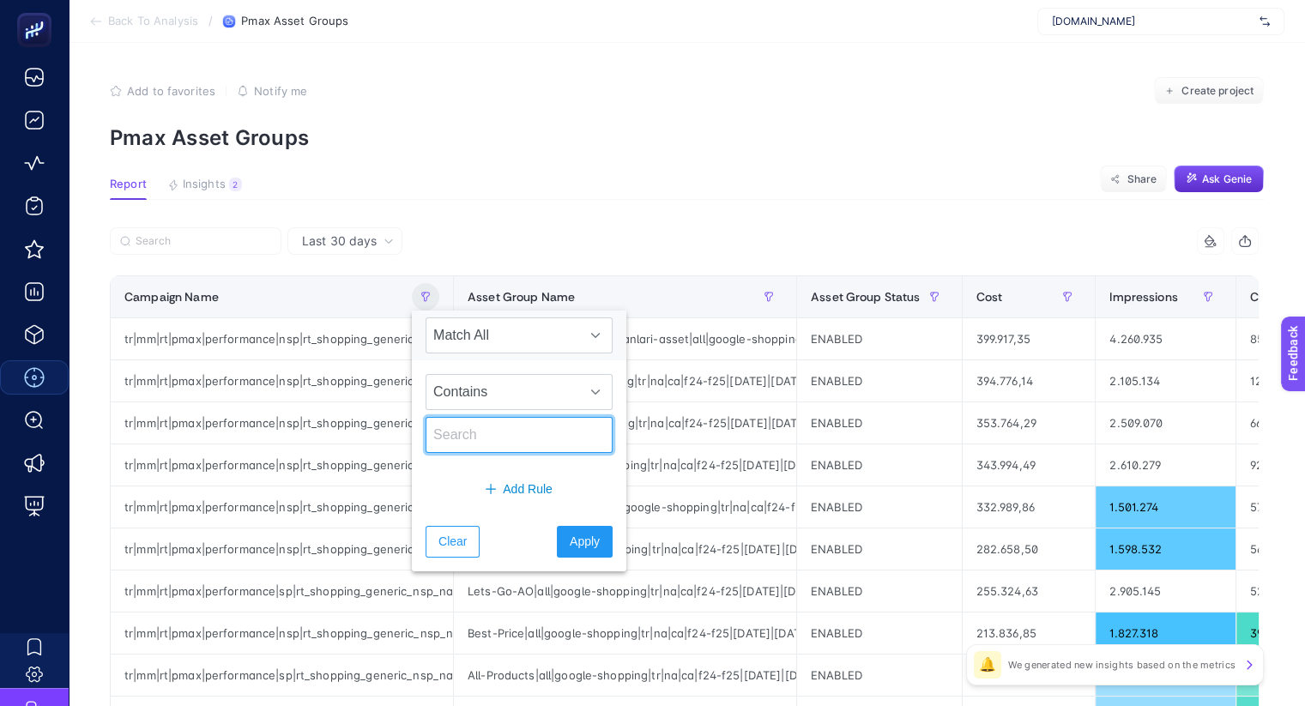
click at [499, 435] on input "text" at bounding box center [519, 435] width 187 height 36
paste input "e|nsp|rt_shopping_generic_nsp_na_pmax-acc|"
type input "e|nsp|rt_shopping_generic_nsp_na_pmax-acc|"
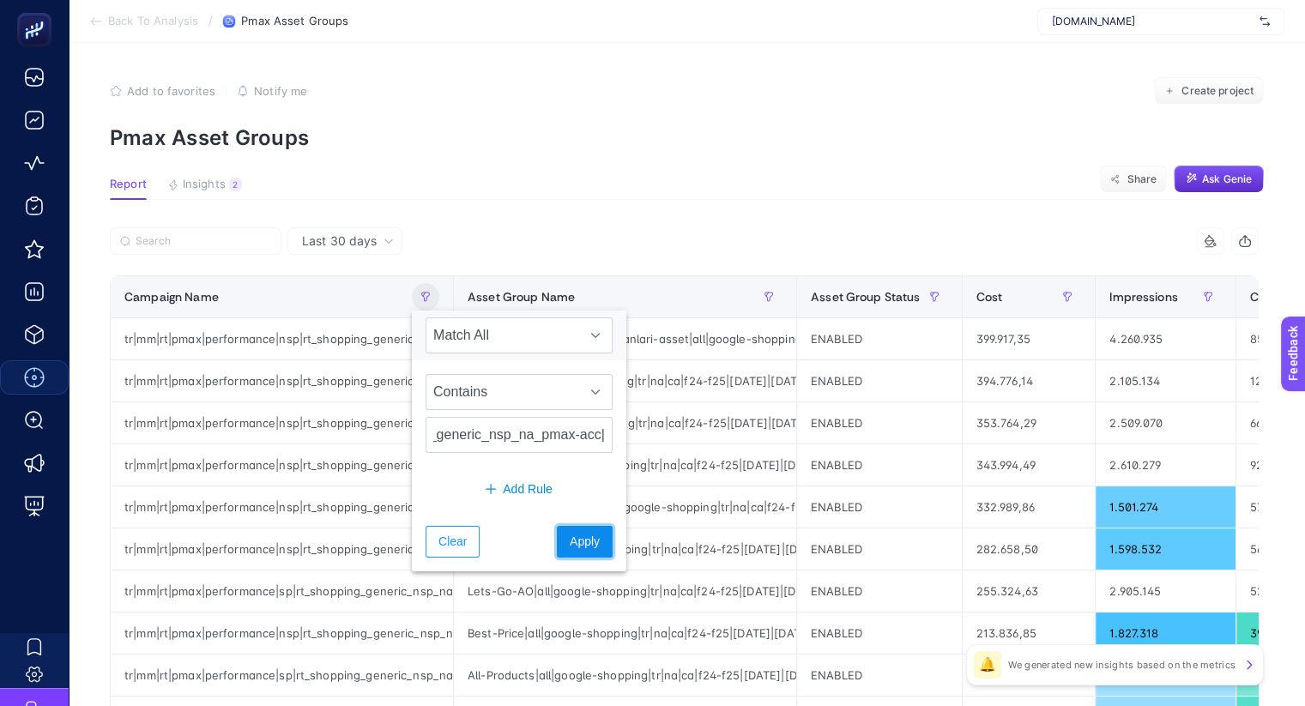
click at [570, 546] on span "Apply" at bounding box center [585, 542] width 30 height 18
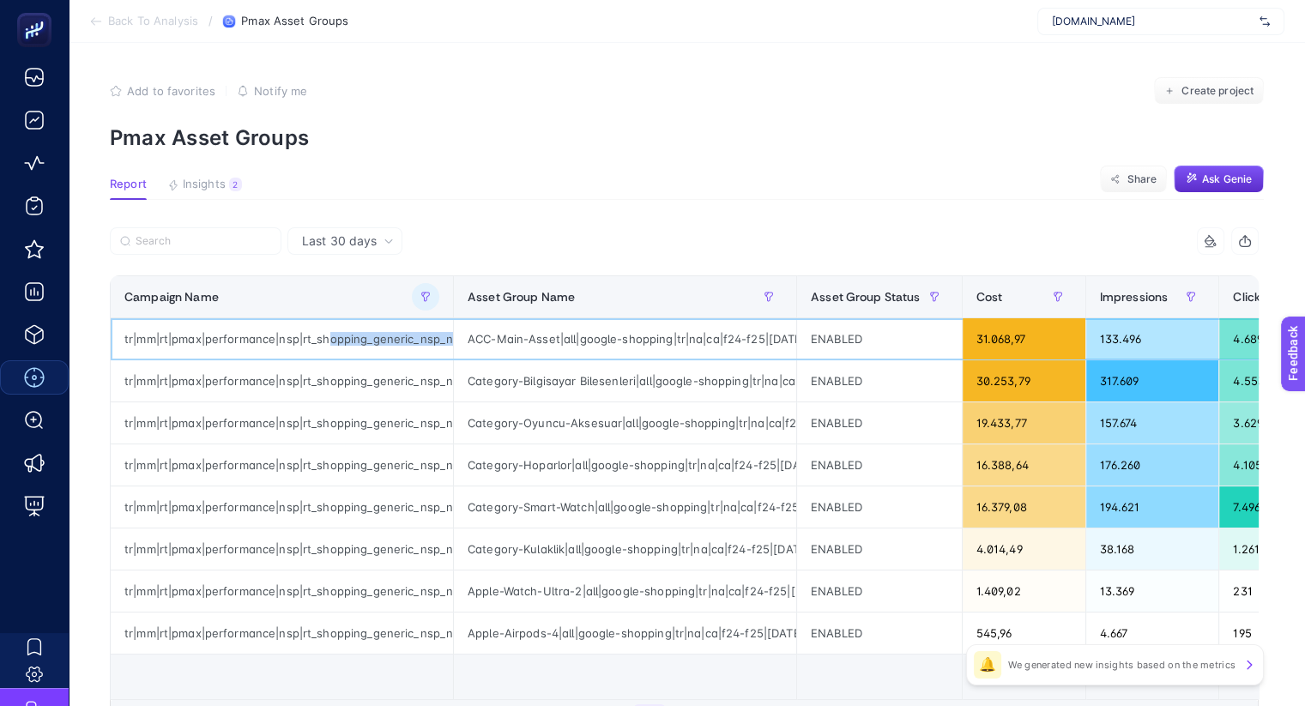
scroll to position [0, 222]
drag, startPoint x: 322, startPoint y: 340, endPoint x: 491, endPoint y: 342, distance: 169.0
click at [491, 342] on tr "tr|mm|rt|pmax|performance|nsp|rt_shopping_generic_nsp_na_pmax-acc|na|d2c|AOP|OS…" at bounding box center [1062, 339] width 1903 height 42
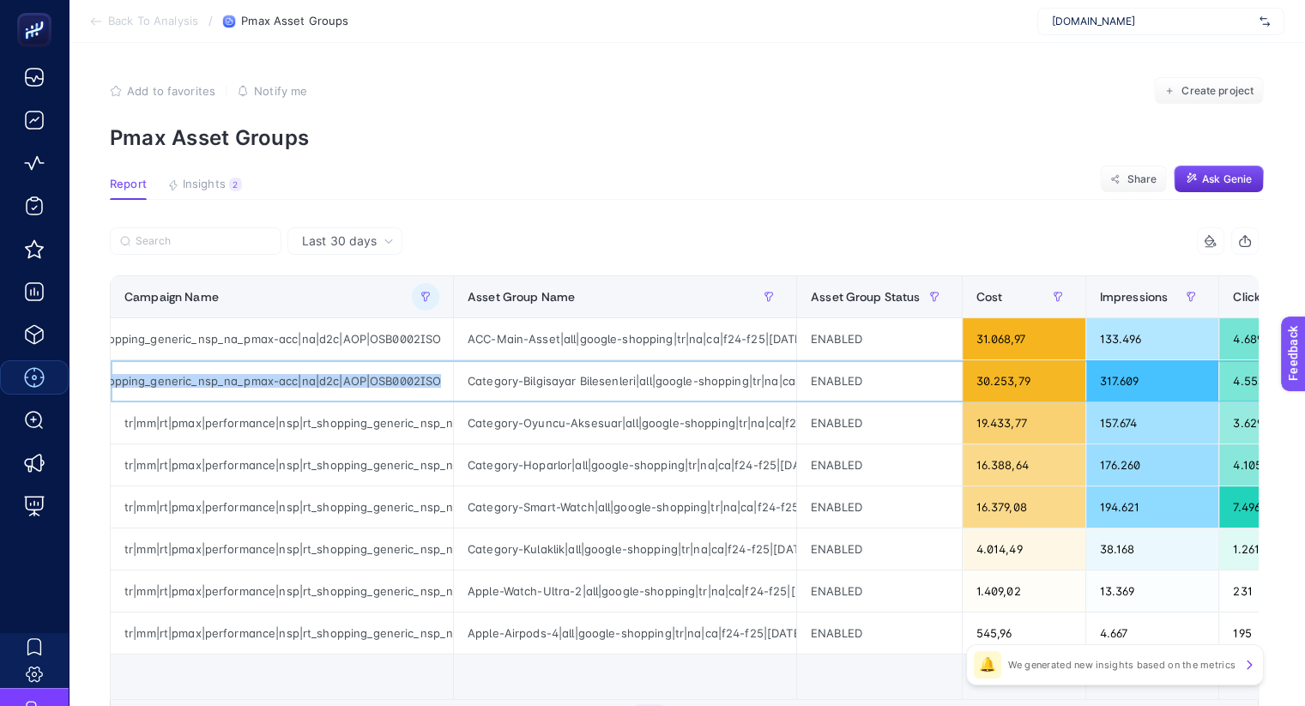
drag, startPoint x: 263, startPoint y: 376, endPoint x: 445, endPoint y: 374, distance: 182.8
click at [445, 374] on tr "tr|mm|rt|pmax|performance|nsp|rt_shopping_generic_nsp_na_pmax-acc|na|d2c|AOP|OS…" at bounding box center [1062, 381] width 1903 height 42
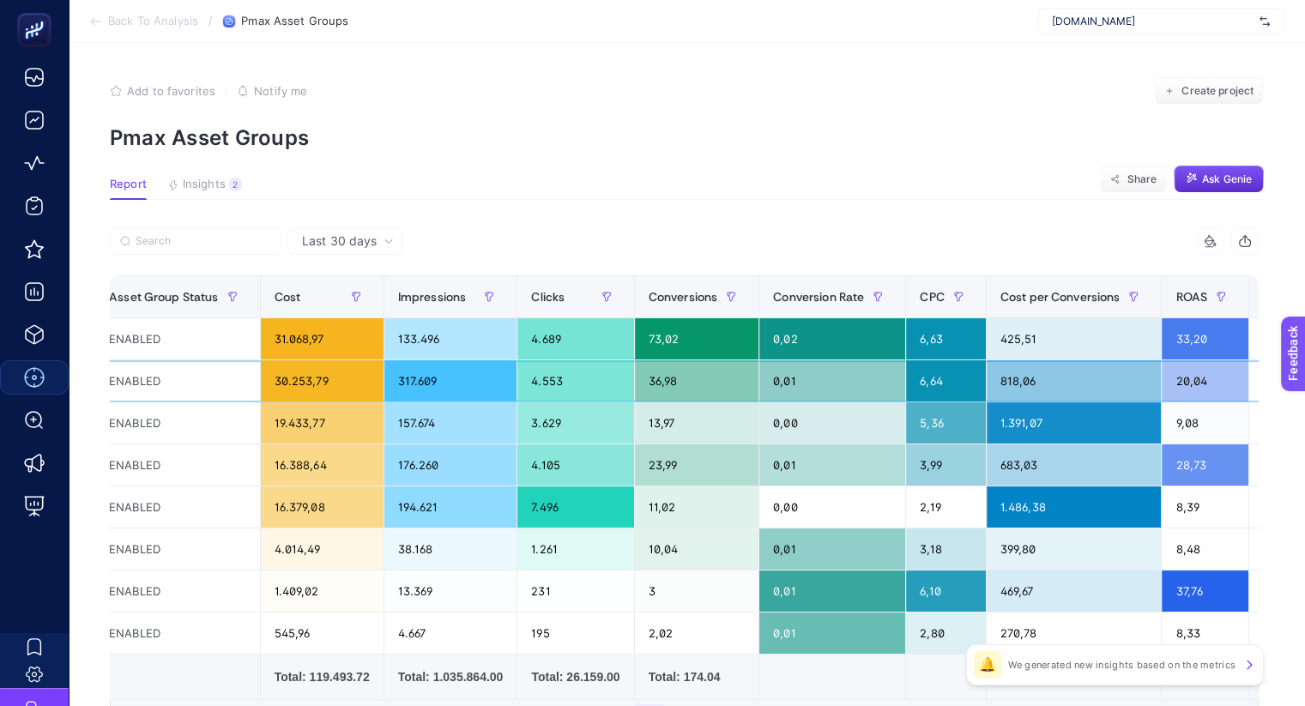
scroll to position [0, 720]
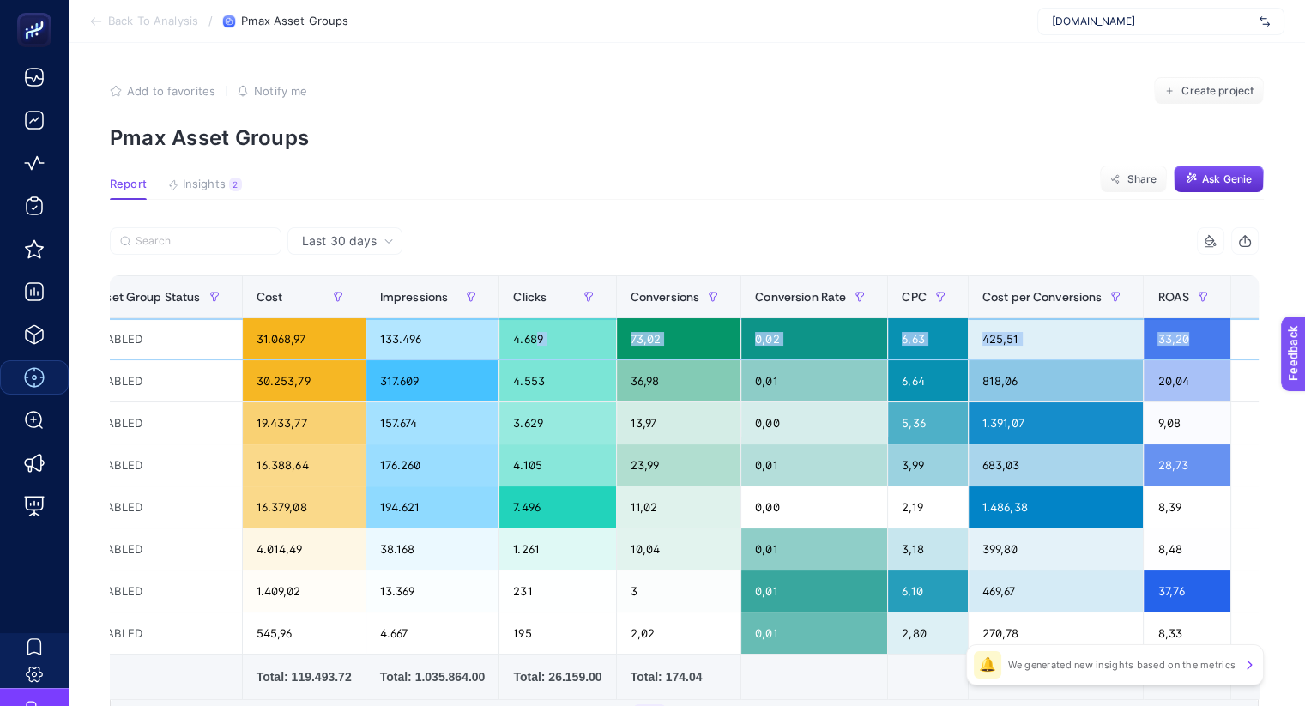
drag, startPoint x: 1160, startPoint y: 339, endPoint x: 512, endPoint y: 351, distance: 648.0
click at [512, 351] on tr "tr|mm|rt|pmax|performance|nsp|rt_shopping_generic_nsp_na_pmax-acc|na|d2c|AOP|OS…" at bounding box center [342, 339] width 1903 height 42
click at [195, 173] on article "Add to favorites false Notify me Create project Pmax Asset Groups Report Insigh…" at bounding box center [687, 461] width 1236 height 837
click at [193, 180] on span "Insights" at bounding box center [204, 185] width 43 height 14
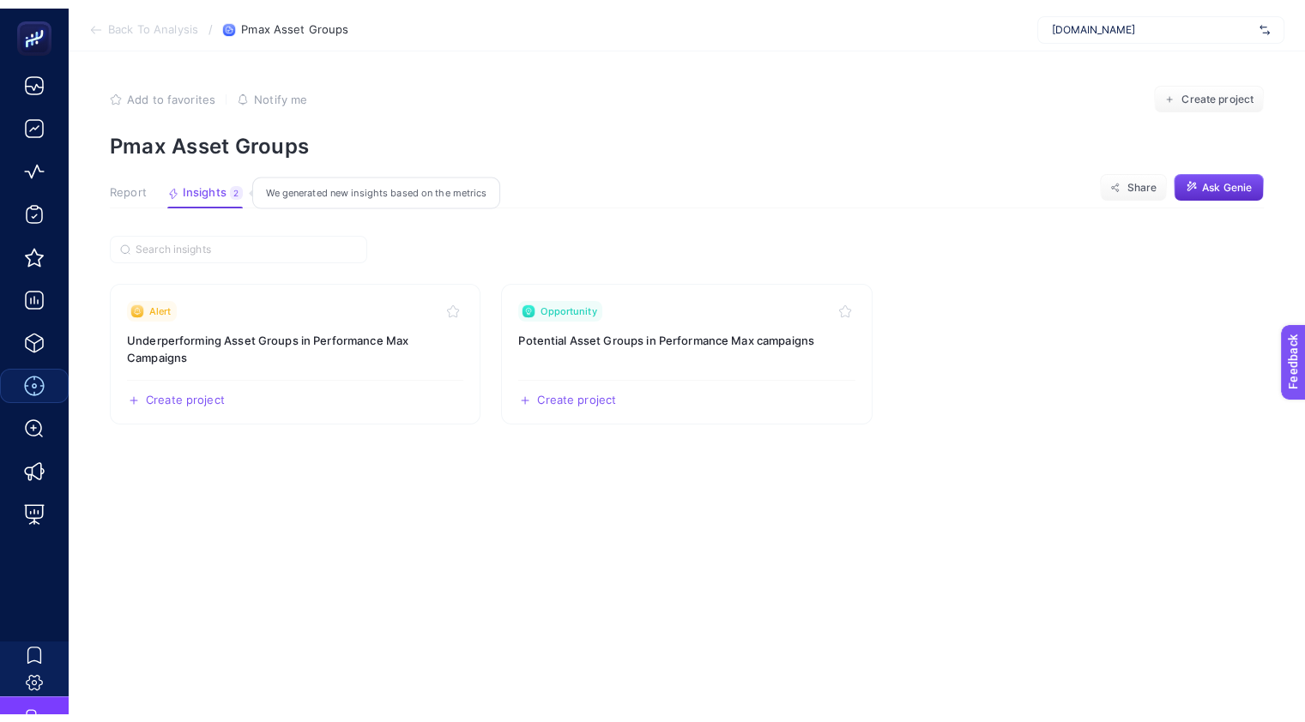
scroll to position [0, 0]
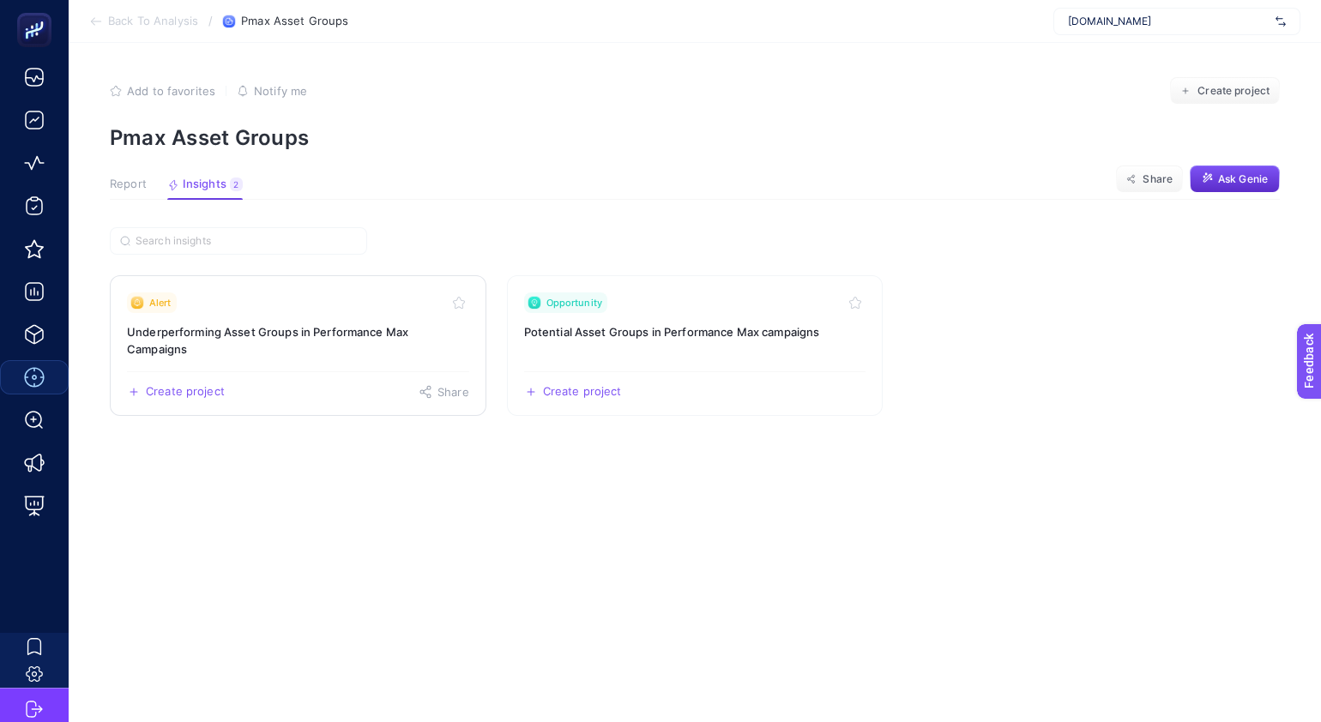
click at [279, 337] on h3 "Underperforming Asset Groups in Performance Max Campaigns" at bounding box center [298, 340] width 342 height 34
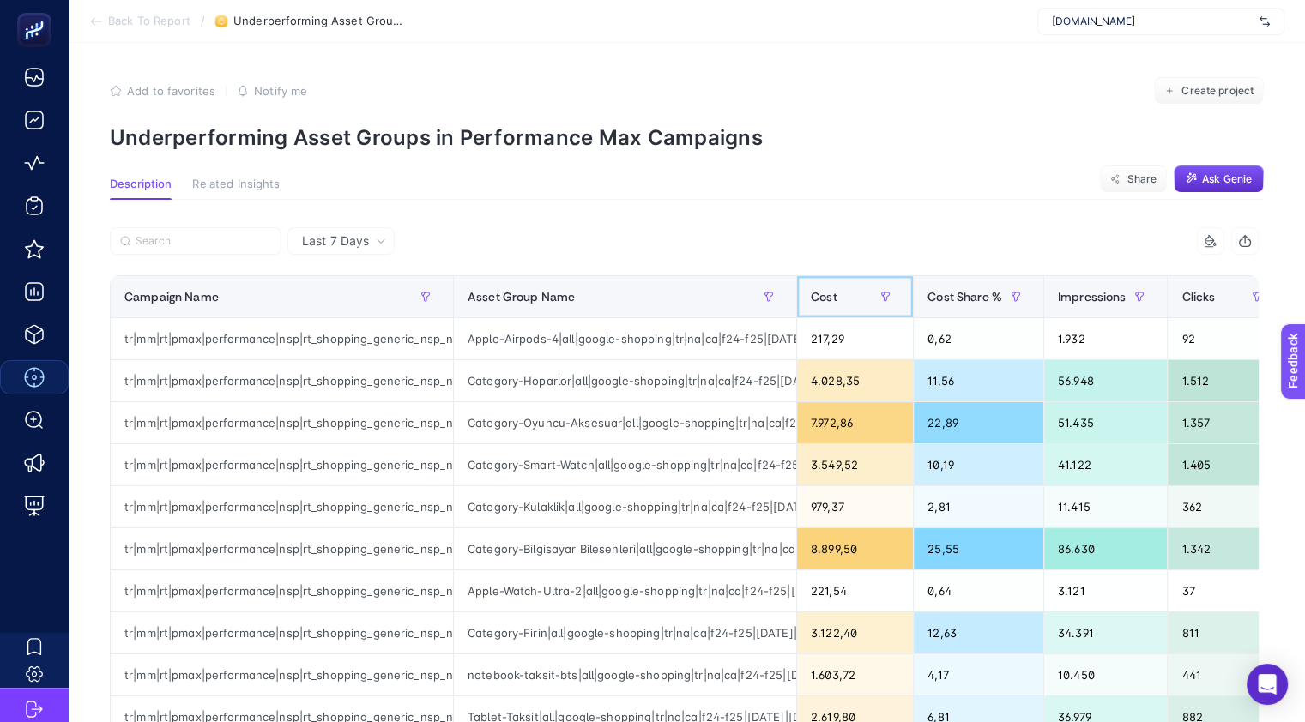
click at [825, 291] on span "Cost" at bounding box center [824, 297] width 27 height 14
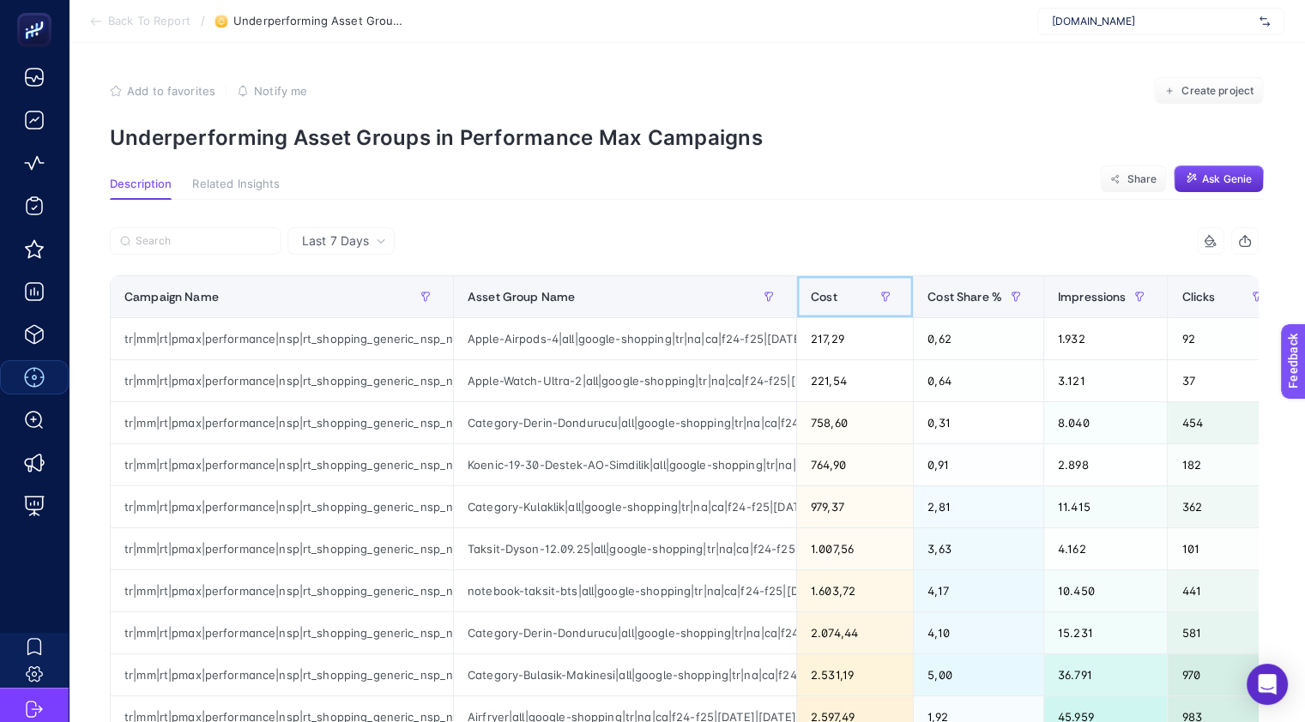
click at [825, 291] on span "Cost" at bounding box center [824, 297] width 27 height 14
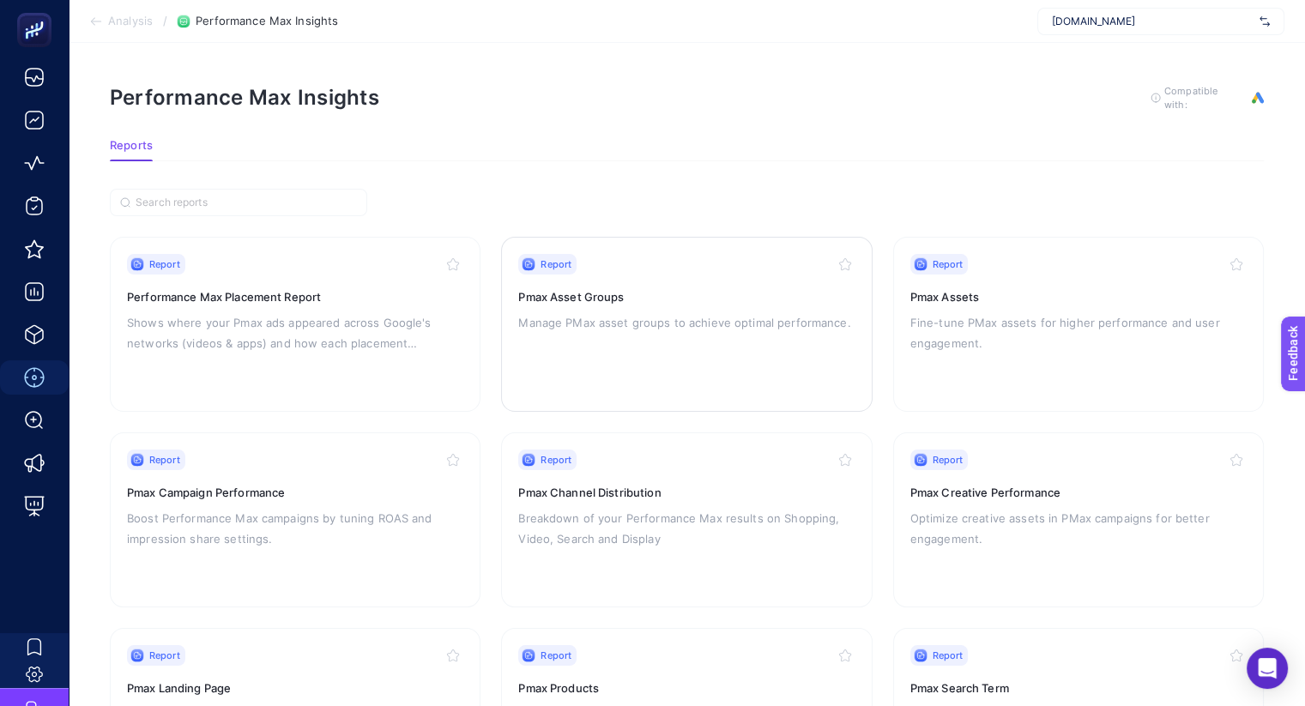
click at [586, 288] on h3 "Pmax Asset Groups" at bounding box center [686, 296] width 336 height 17
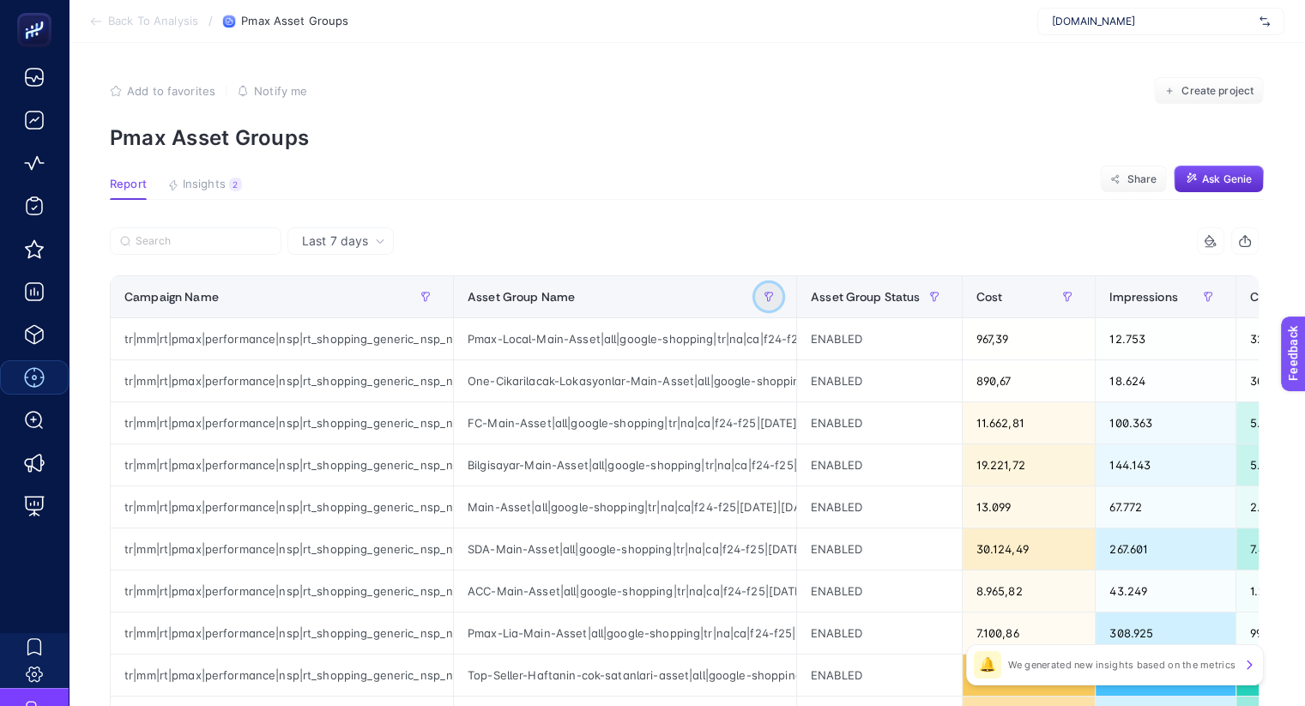
click at [765, 292] on icon "button" at bounding box center [769, 297] width 10 height 10
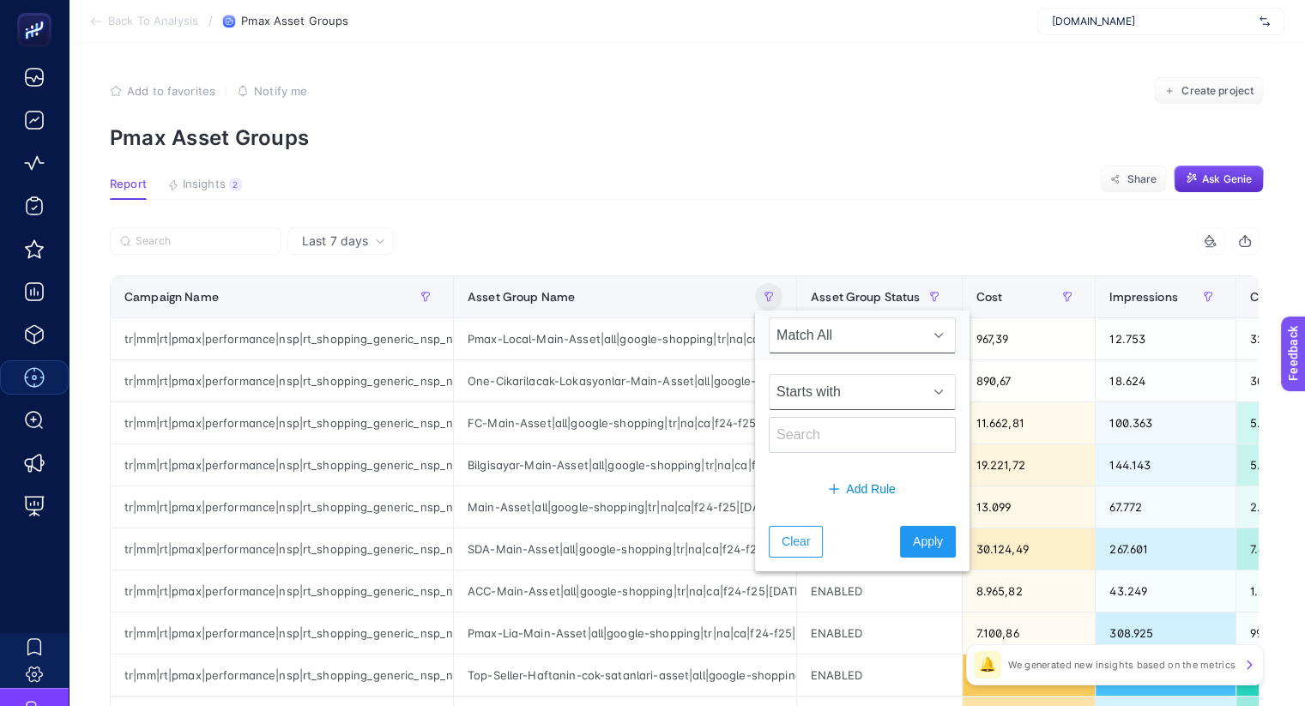
click at [823, 401] on span "Starts with" at bounding box center [846, 392] width 153 height 34
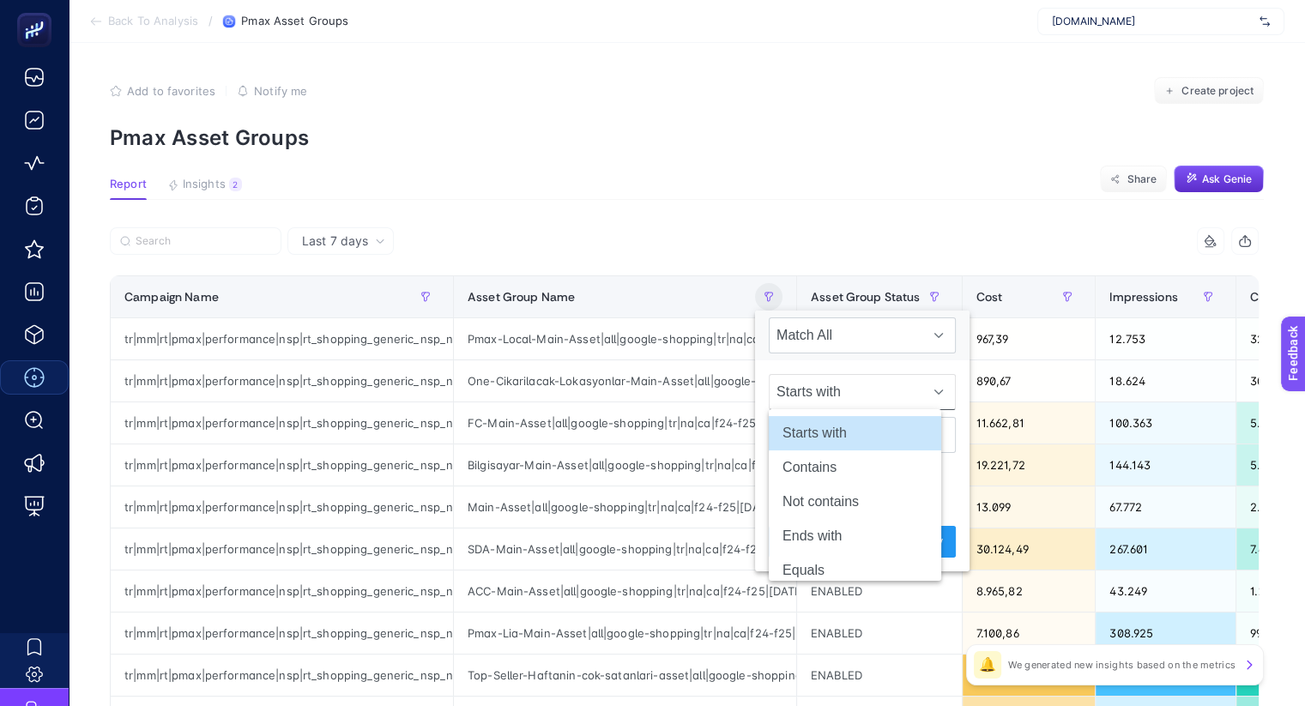
scroll to position [0, 11]
click at [837, 469] on li "Contains" at bounding box center [855, 467] width 172 height 34
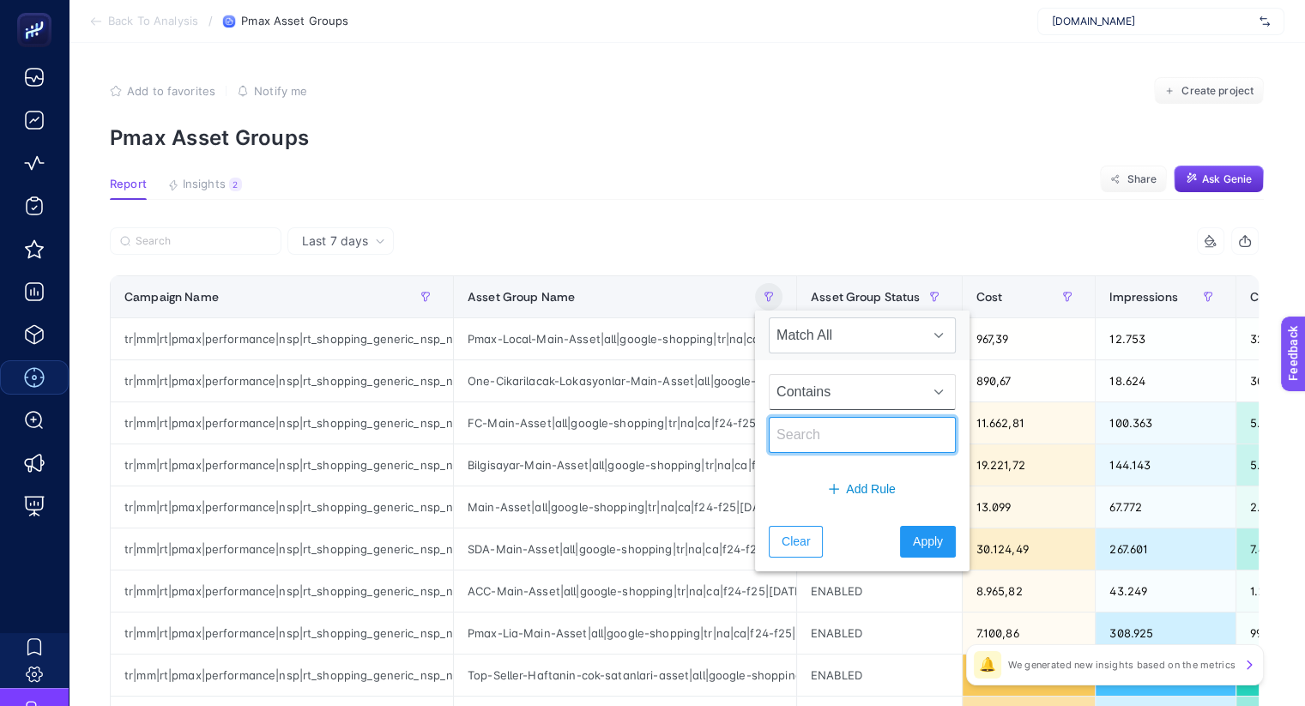
click at [818, 438] on input "text" at bounding box center [862, 435] width 187 height 36
type input "acc"
click at [913, 539] on span "Apply" at bounding box center [928, 542] width 30 height 18
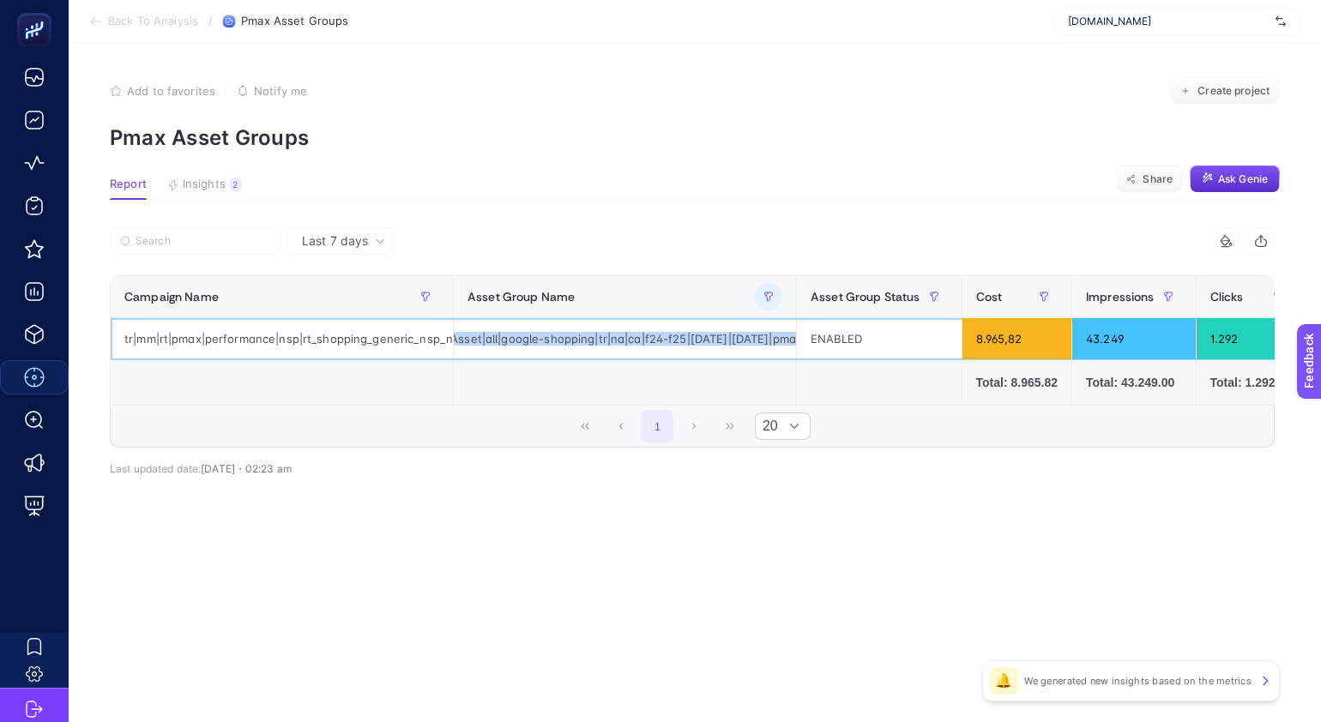
scroll to position [0, 226]
drag, startPoint x: 469, startPoint y: 332, endPoint x: 807, endPoint y: 333, distance: 338.9
click at [807, 333] on tr "tr|mm|rt|pmax|performance|nsp|rt_shopping_generic_nsp_na_pmax-acc|na|d2c|AOP|OS…" at bounding box center [1047, 339] width 1873 height 42
copy tr "ACC-Main-Asset|all|google-shopping|tr|na|ca|f24-f25|01/10/2024|30/06/2025|pmax|…"
click at [1236, 184] on span "Ask Genie" at bounding box center [1243, 179] width 50 height 14
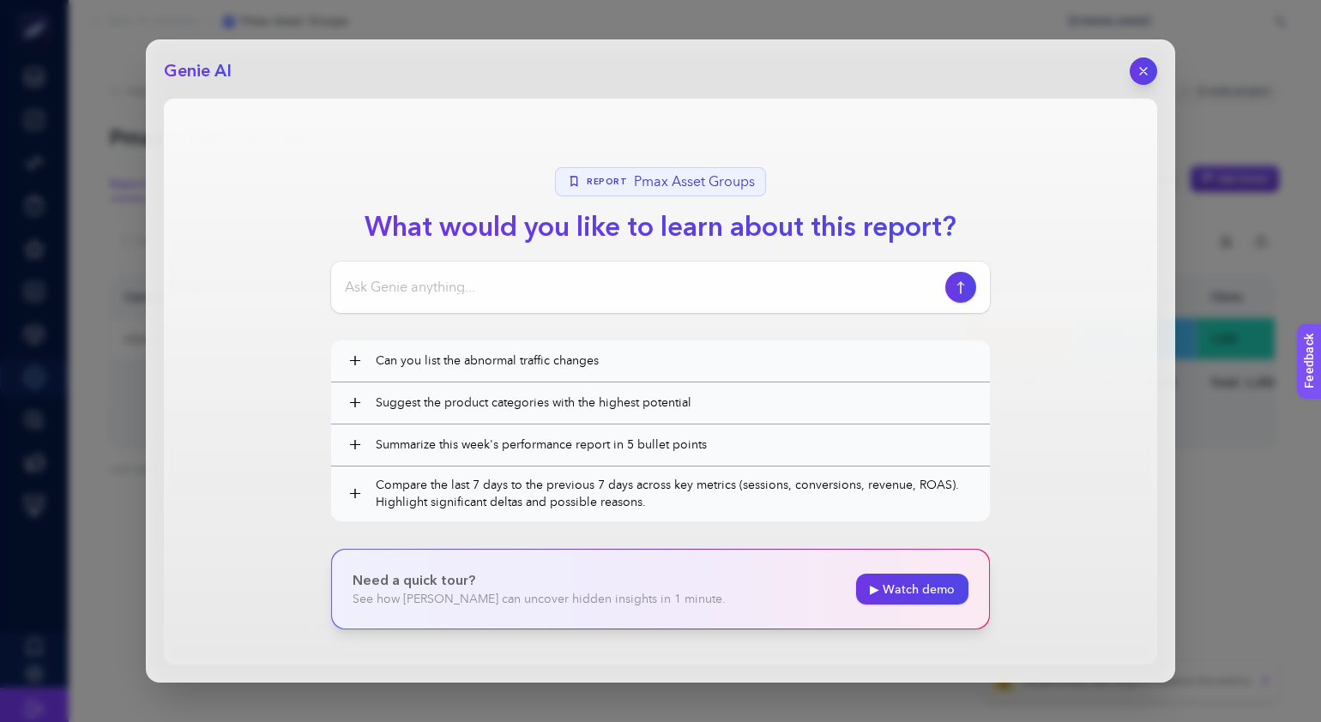
click at [524, 283] on input at bounding box center [642, 287] width 594 height 21
paste input "ACC-Main-Asset|all|google-shopping|tr|na|ca|f24-f25|01/10/2024|30/06/2025|pmax|…"
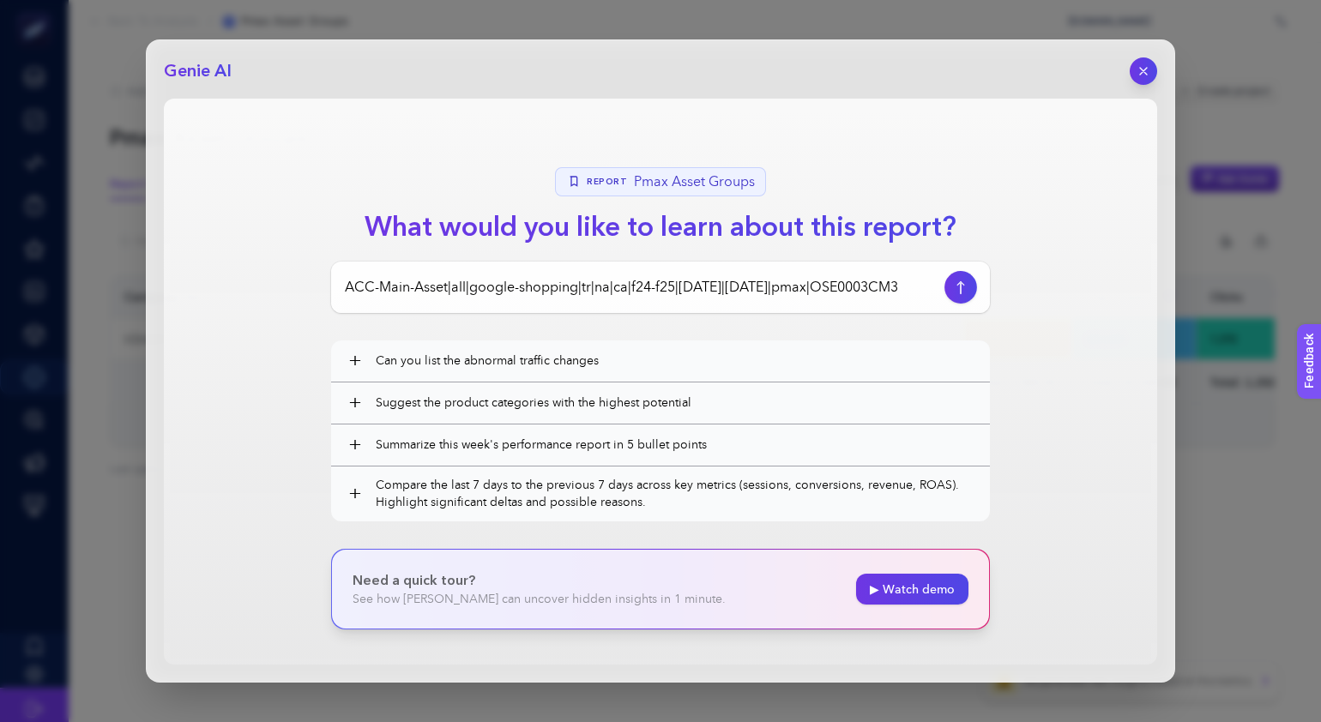
type input "ACC-Main-Asset|all|google-shopping|tr|na|ca|f24-f25|01/10/2024|30/06/2025|pmax|…"
click at [964, 284] on icon "button" at bounding box center [961, 287] width 7 height 12
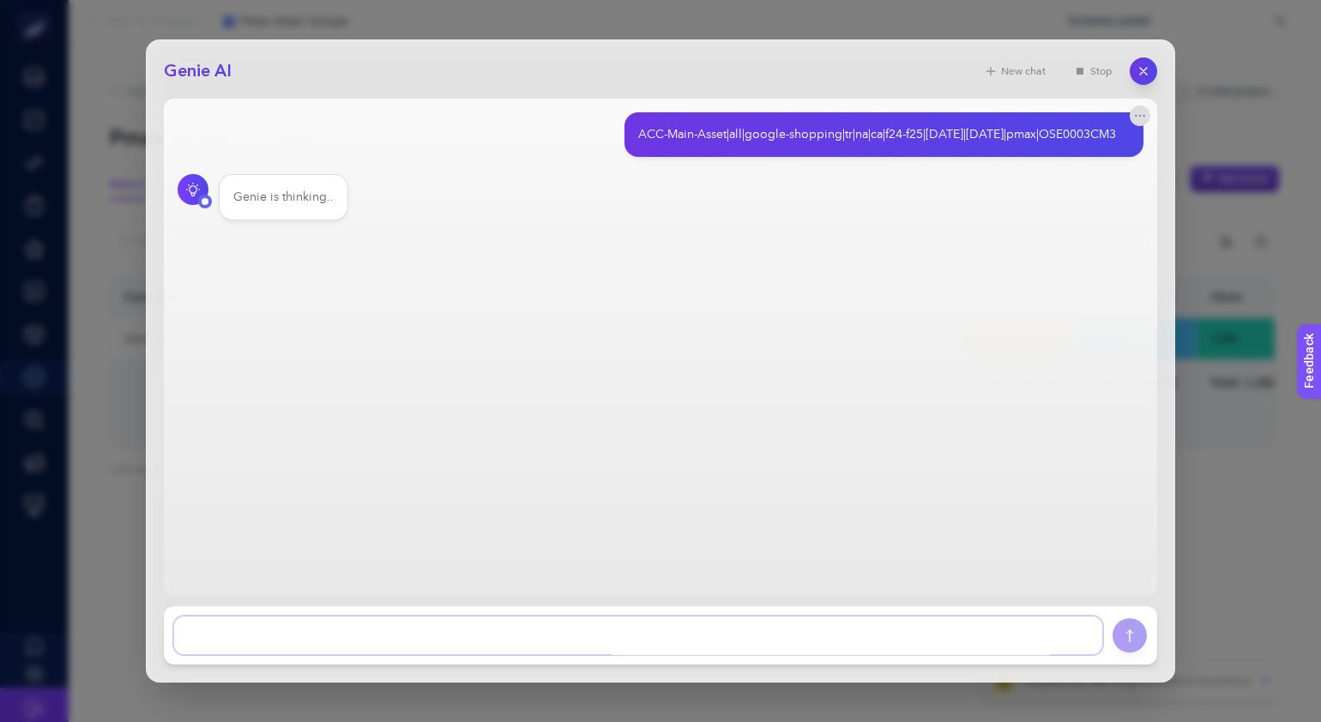
click at [442, 638] on textarea at bounding box center [638, 636] width 928 height 38
type textarea "bu asset grubu yorumla"
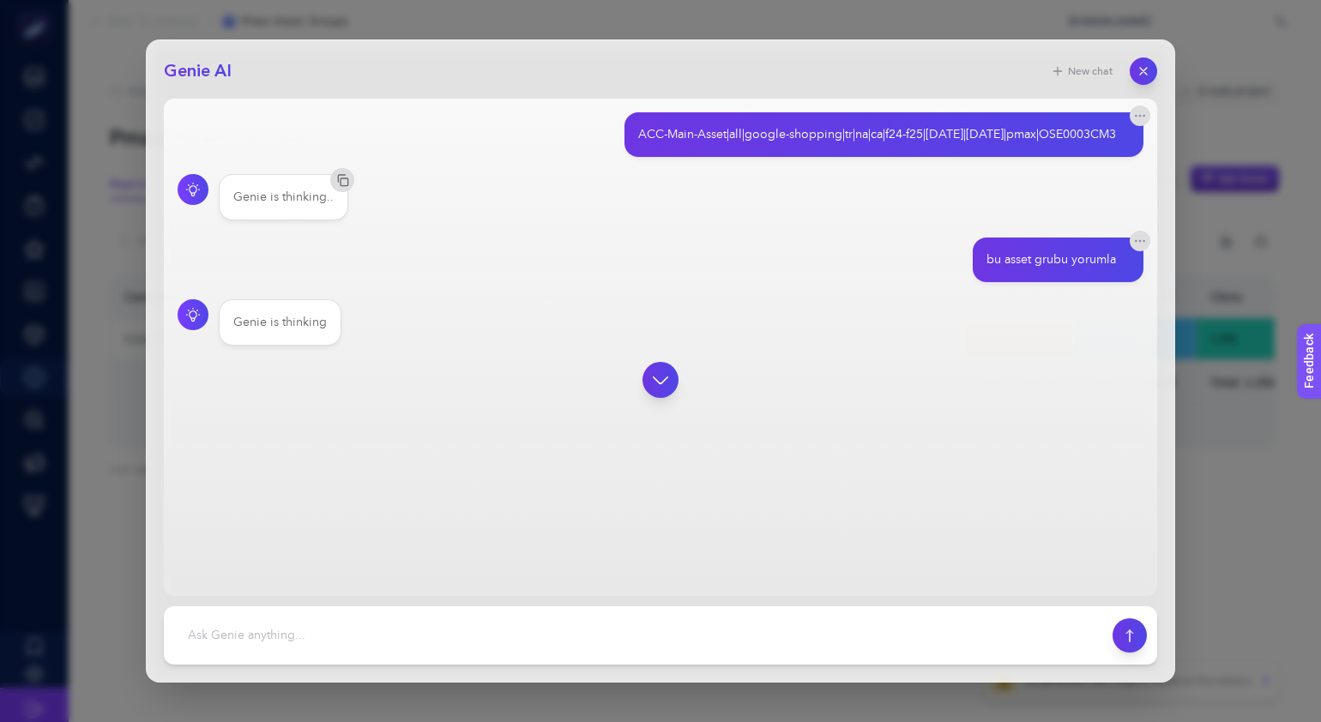
click at [652, 369] on icon "button" at bounding box center [660, 379] width 21 height 21
click at [659, 379] on icon "button" at bounding box center [660, 379] width 21 height 21
click at [535, 638] on textarea at bounding box center [638, 636] width 928 height 38
type textarea "bir önerin var mı?"
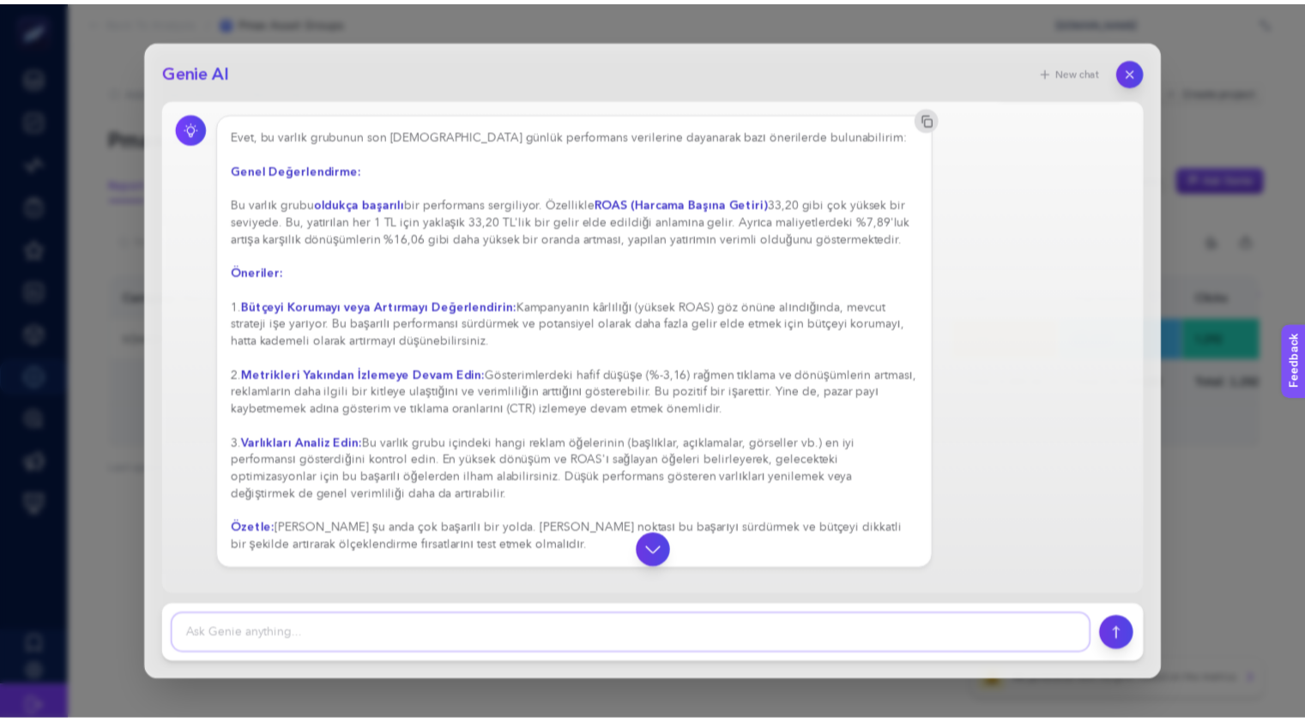
scroll to position [1363, 0]
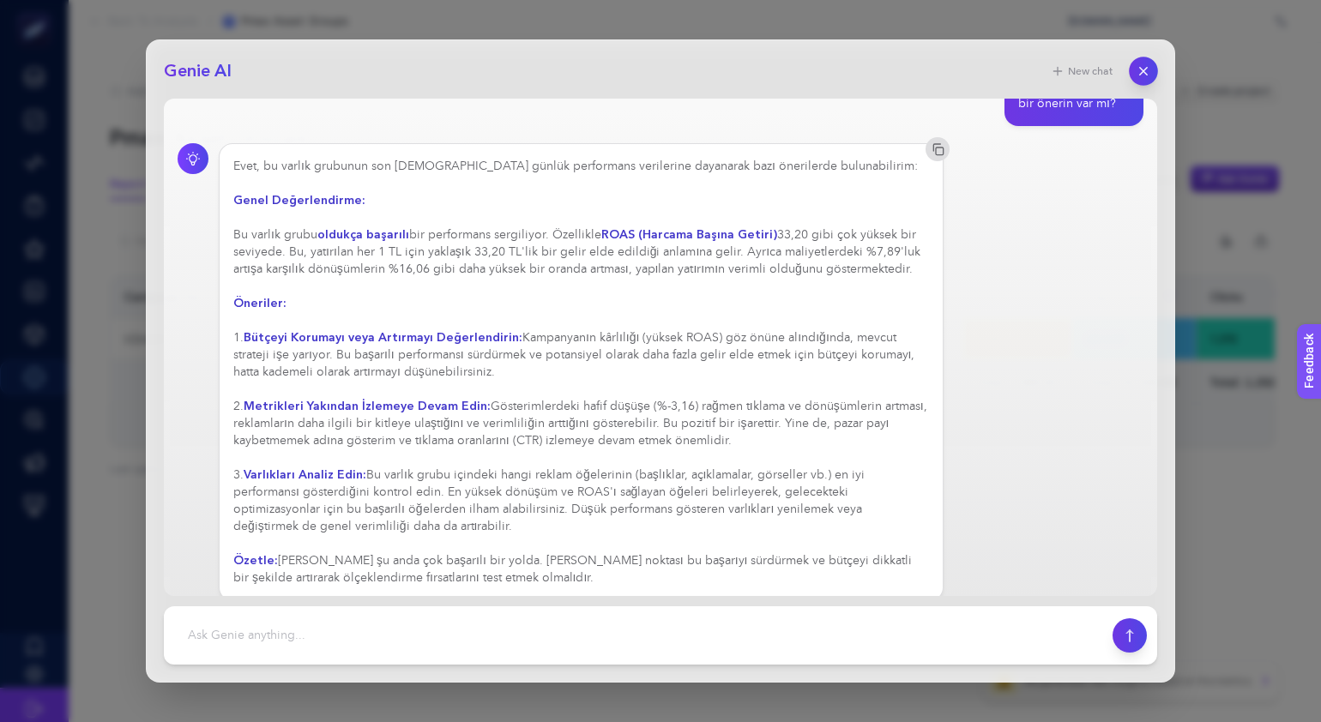
click at [1147, 71] on icon "button" at bounding box center [1144, 71] width 15 height 15
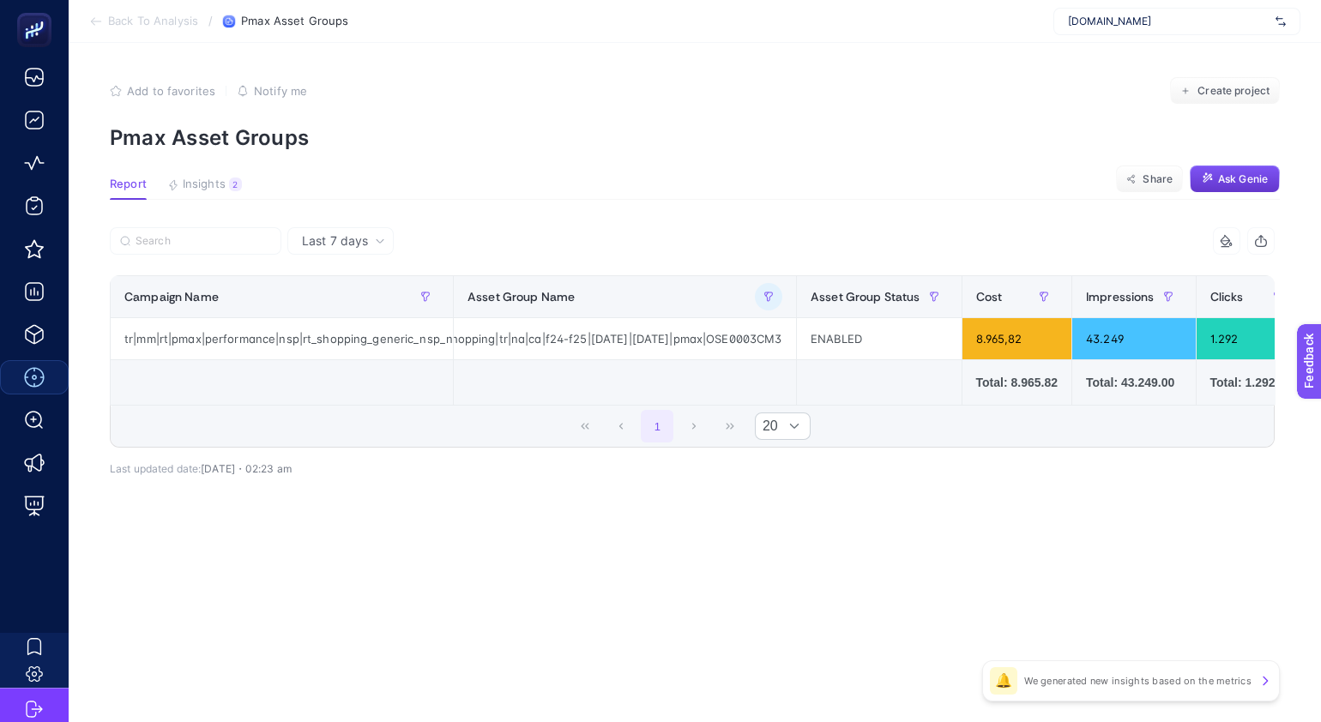
click at [636, 596] on article "Add to favorites false Notify me Create project Pmax Asset Groups Report Insigh…" at bounding box center [695, 383] width 1253 height 680
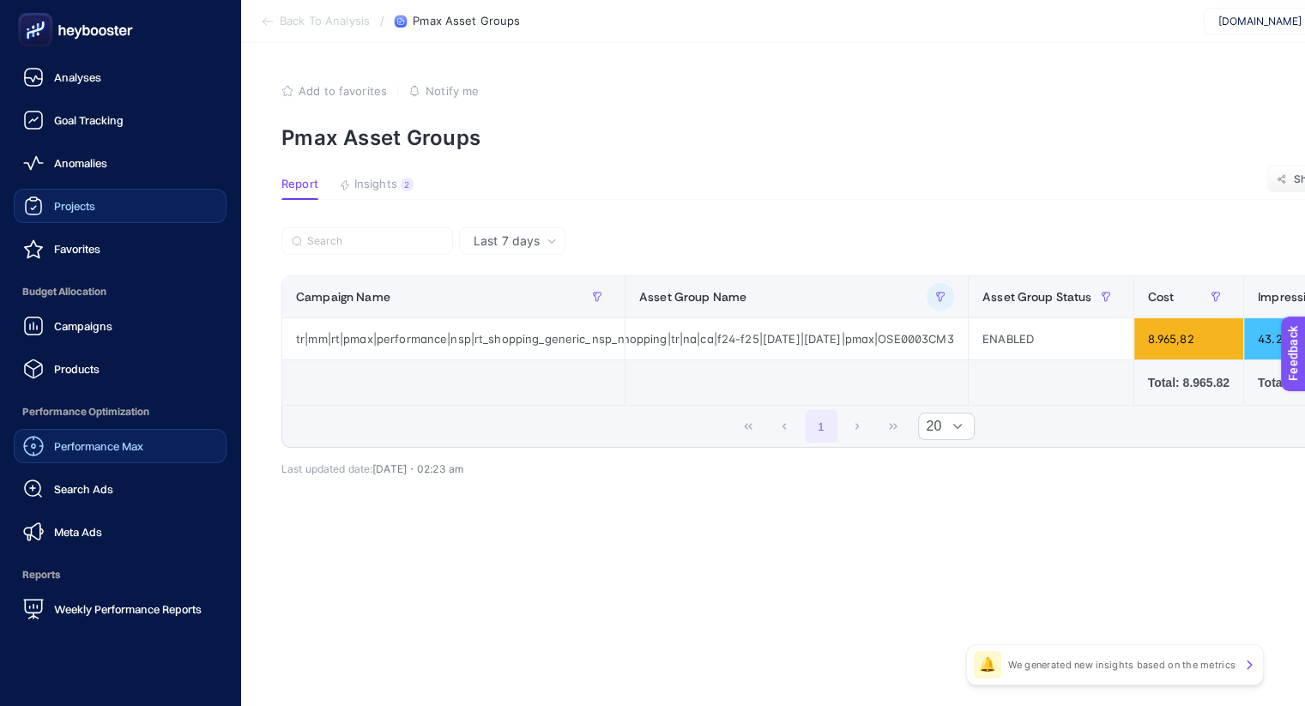
click at [84, 197] on div "Projects" at bounding box center [59, 206] width 72 height 21
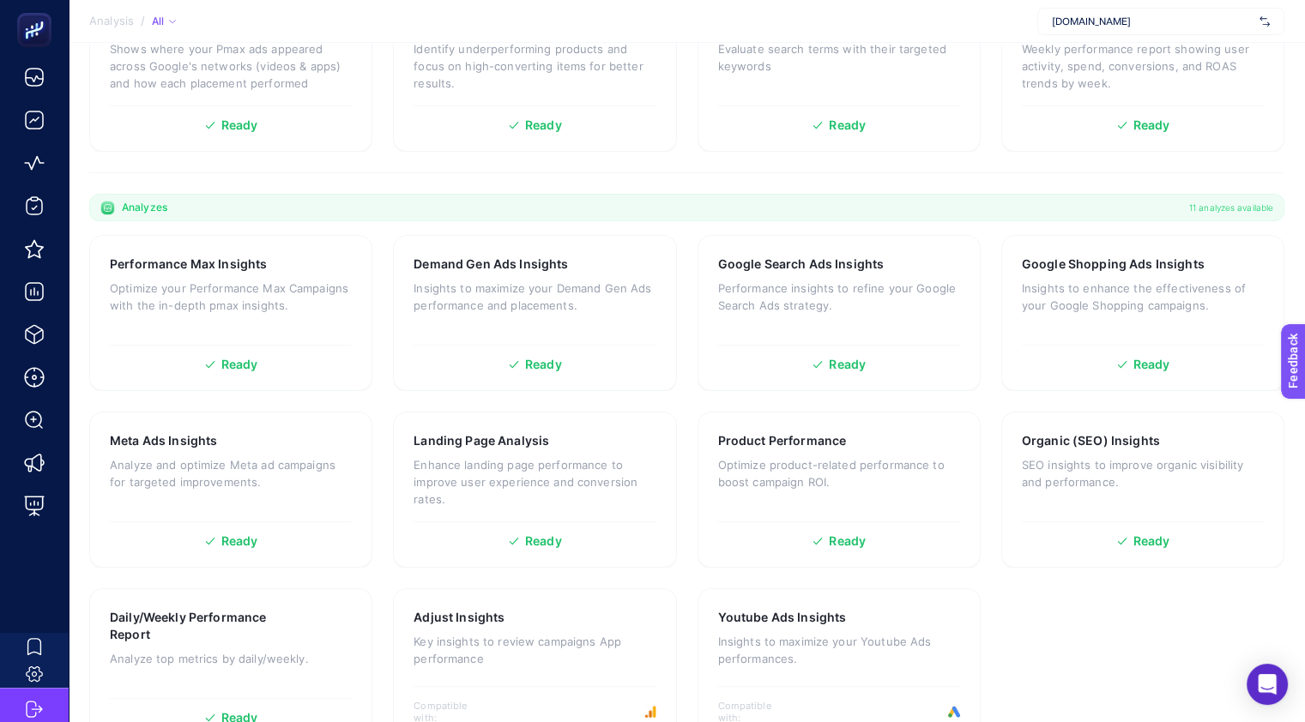
scroll to position [420, 0]
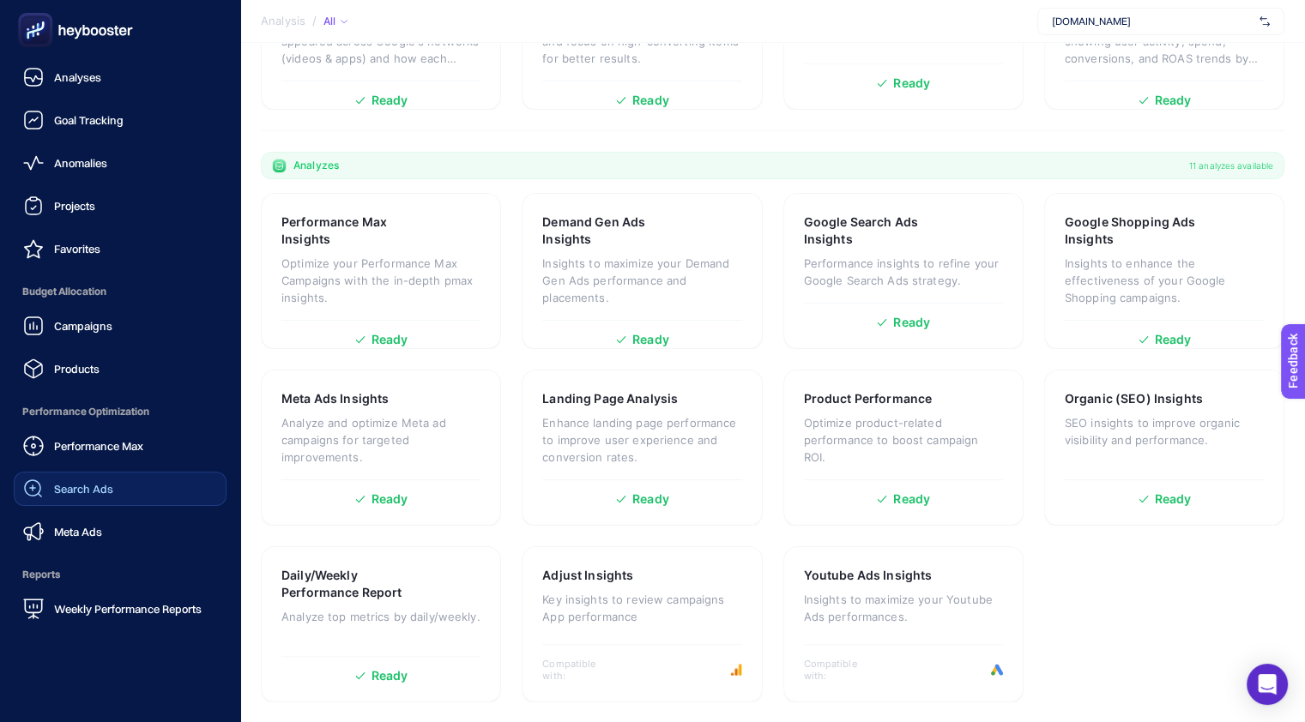
click at [115, 485] on link "Search Ads" at bounding box center [120, 489] width 213 height 34
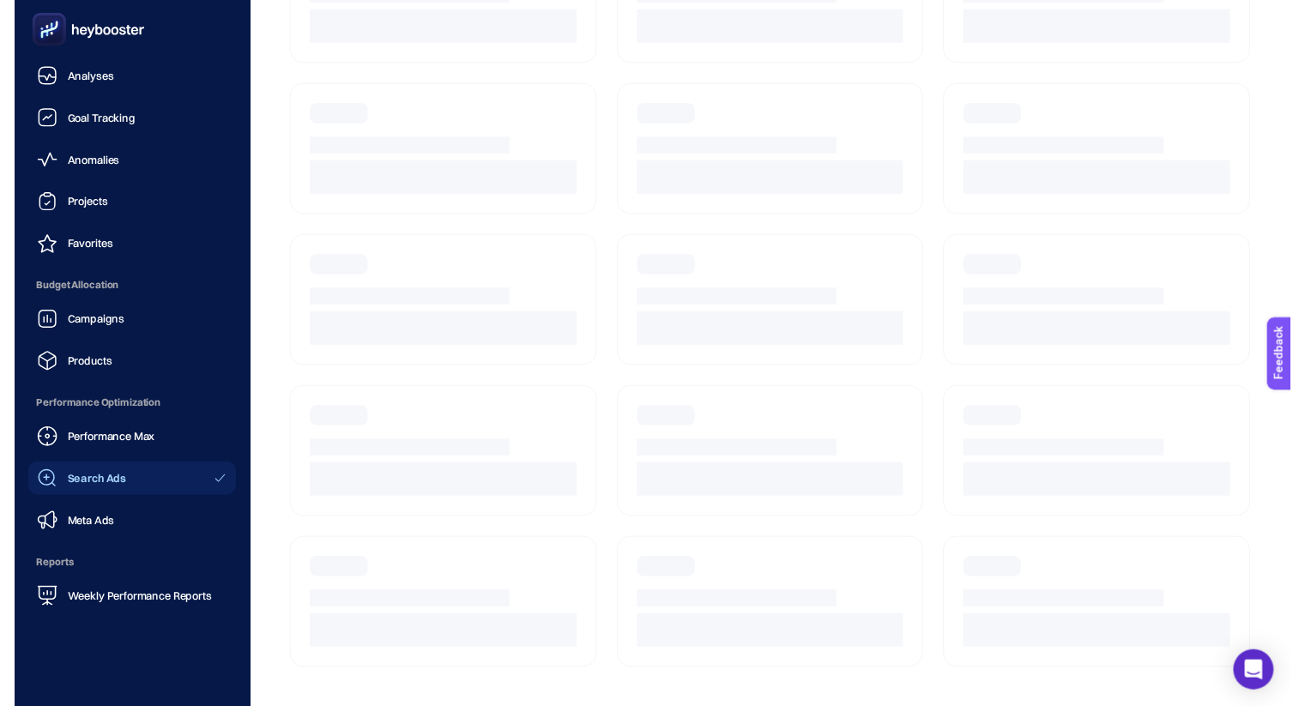
scroll to position [135, 0]
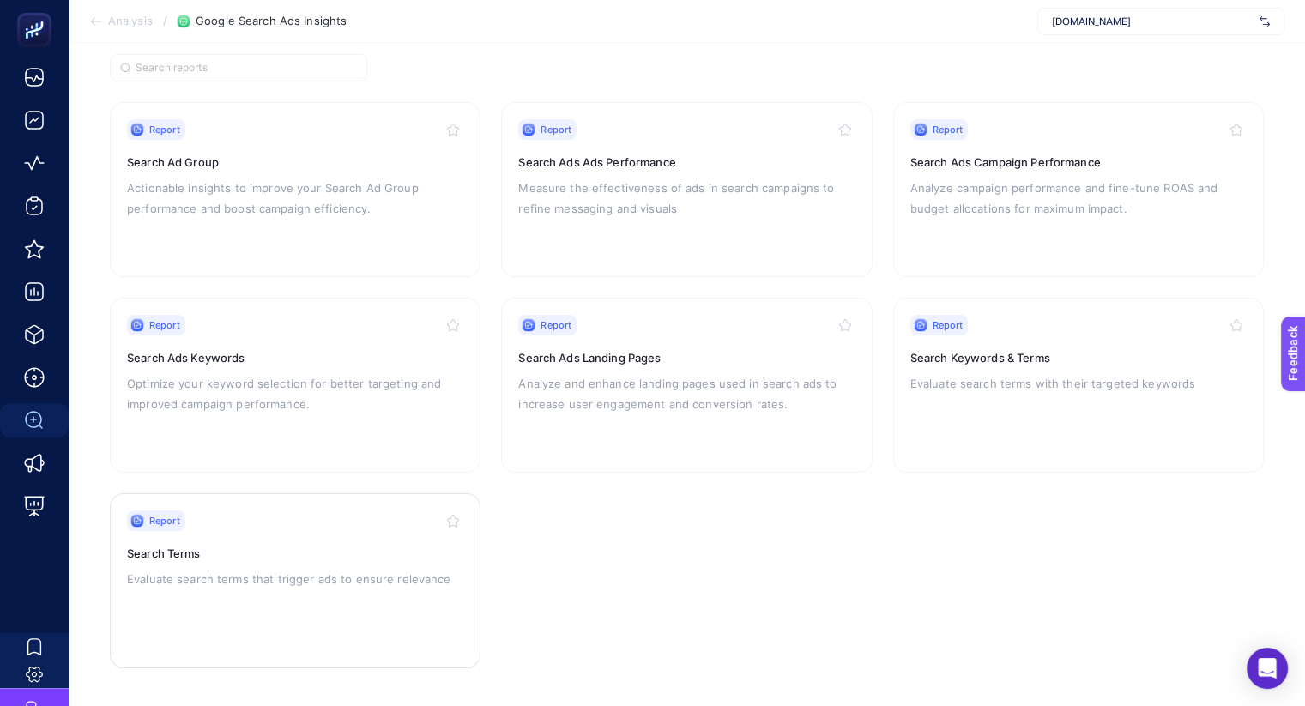
click at [190, 559] on div "Report Search Terms Evaluate search terms that trigger ads to ensure relevance" at bounding box center [295, 581] width 336 height 141
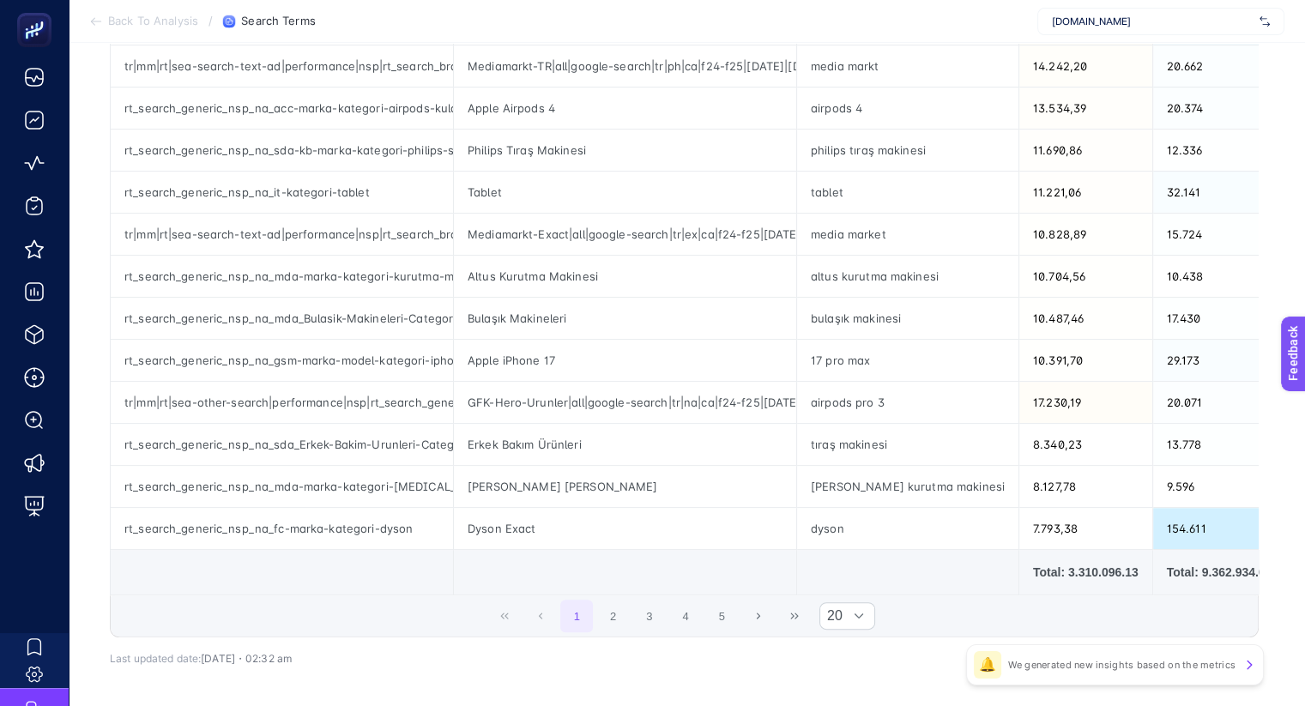
scroll to position [644, 0]
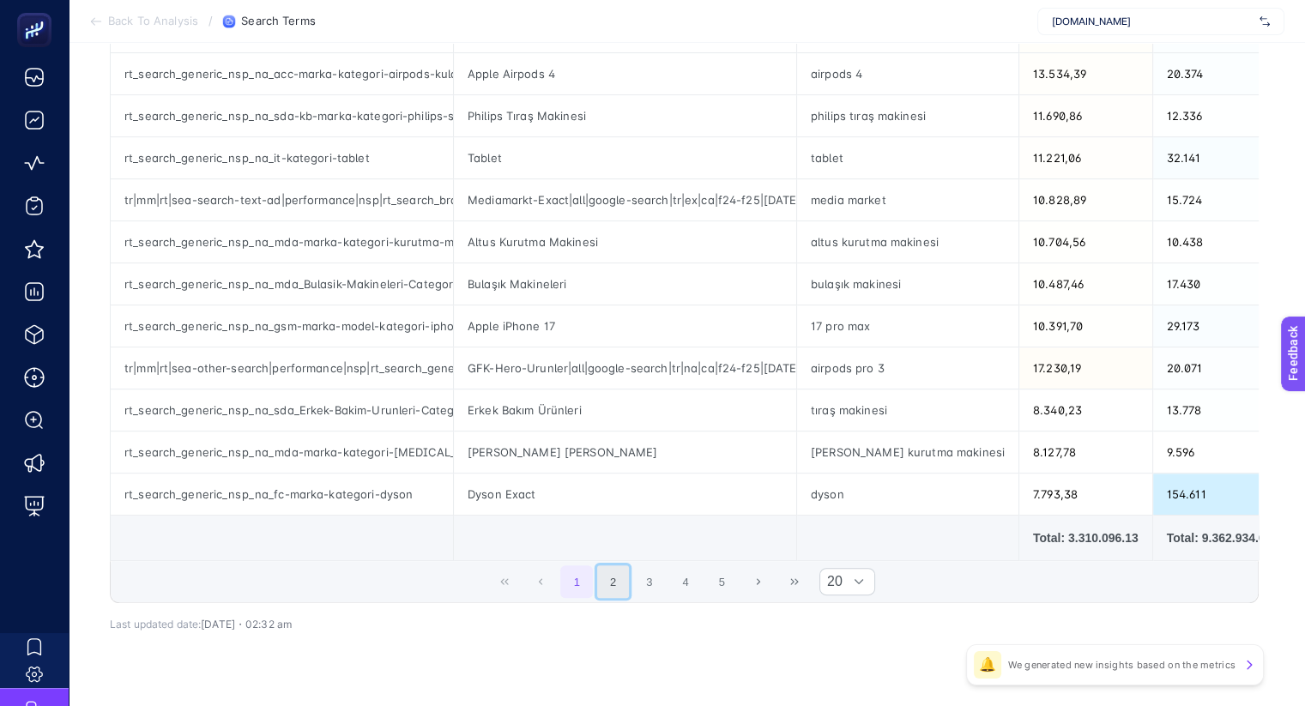
click at [621, 584] on button "2" at bounding box center [613, 581] width 33 height 33
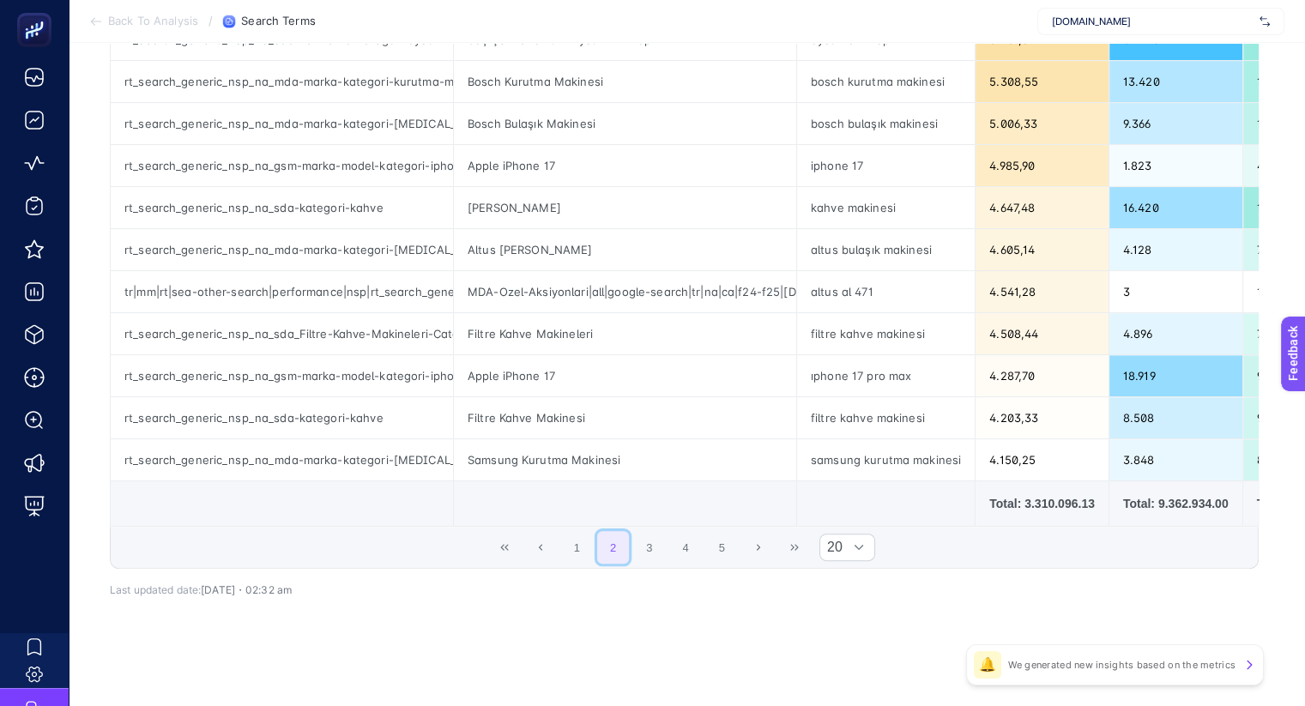
scroll to position [680, 0]
click at [665, 543] on button "3" at bounding box center [649, 547] width 33 height 33
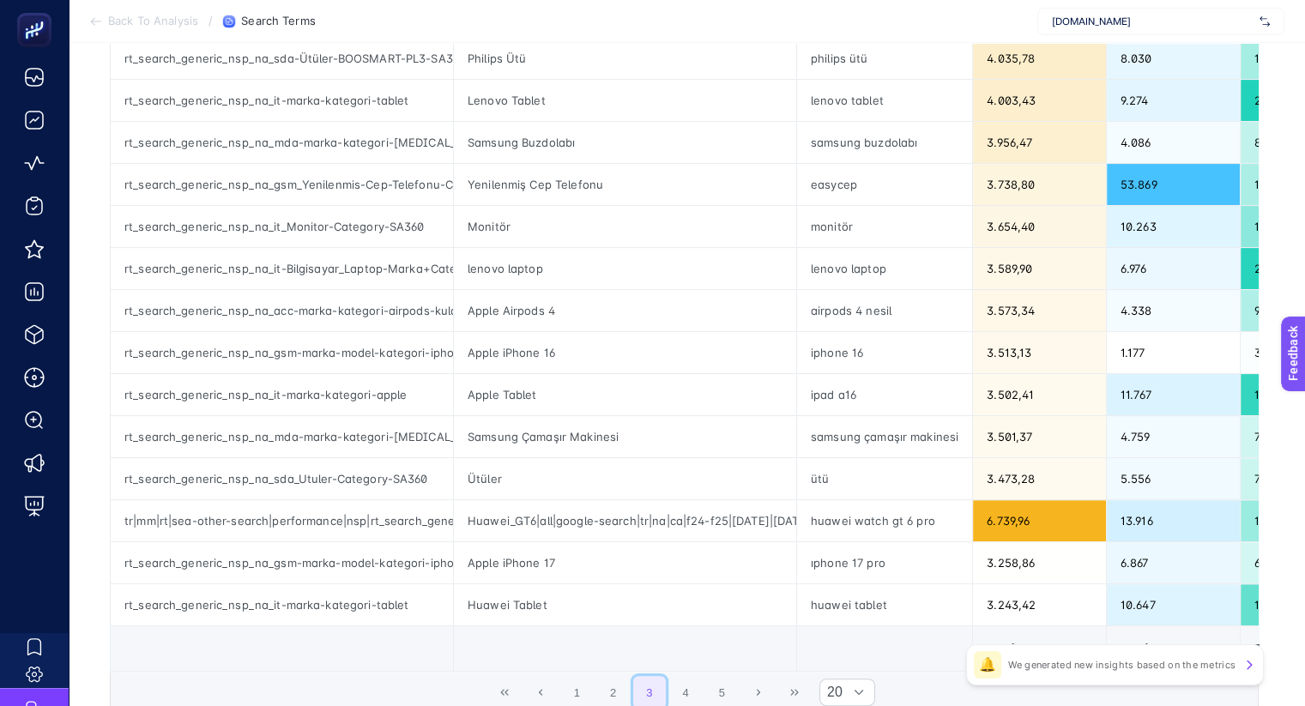
scroll to position [536, 0]
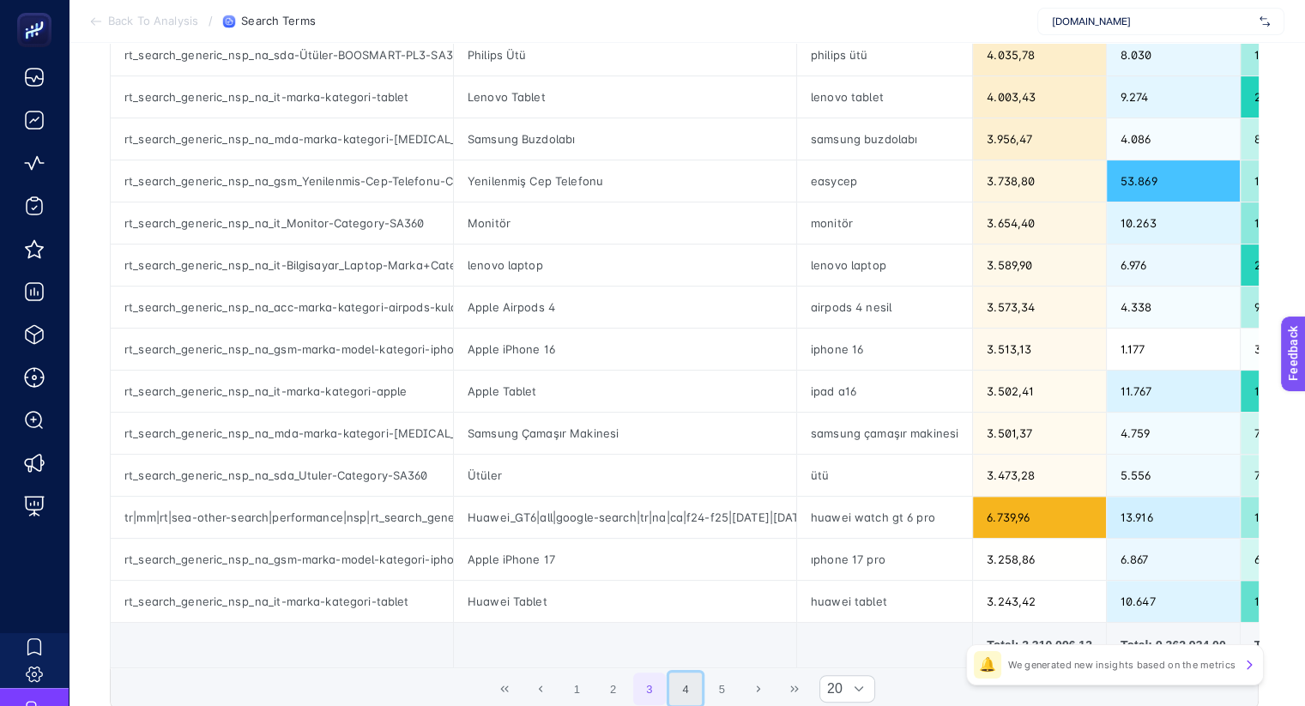
click at [697, 682] on button "4" at bounding box center [685, 689] width 33 height 33
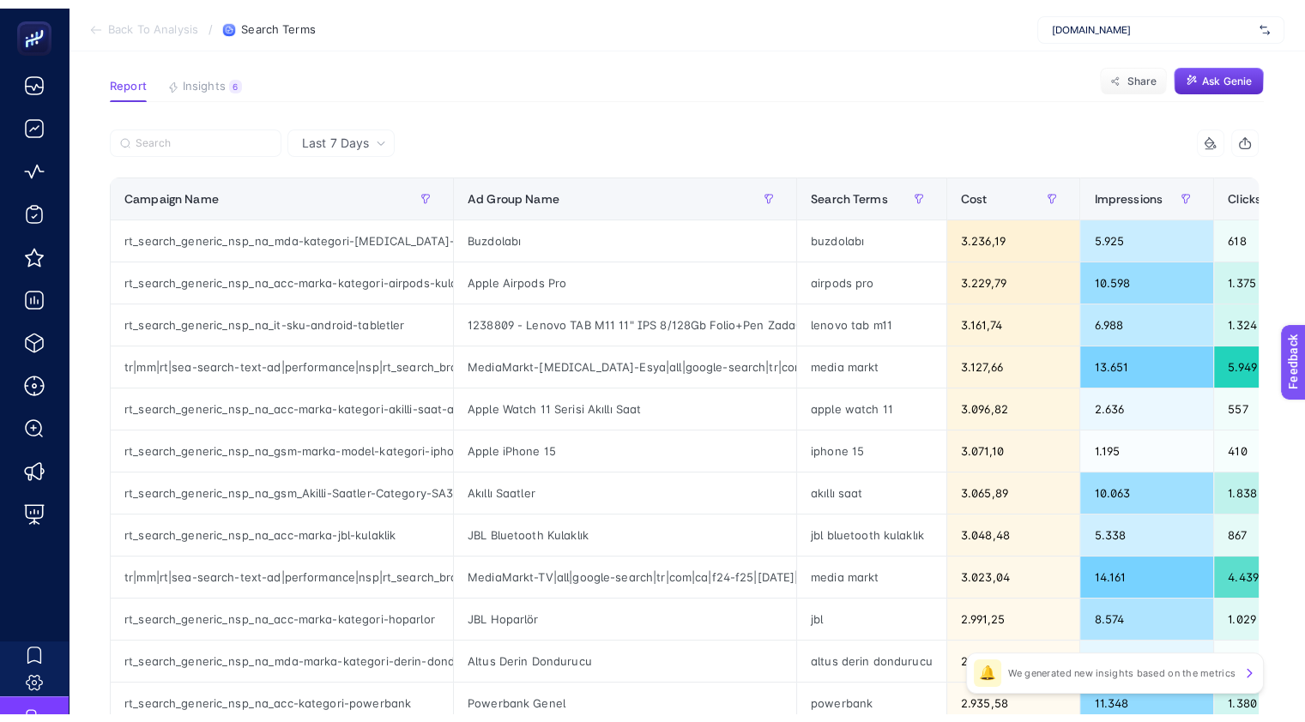
scroll to position [0, 0]
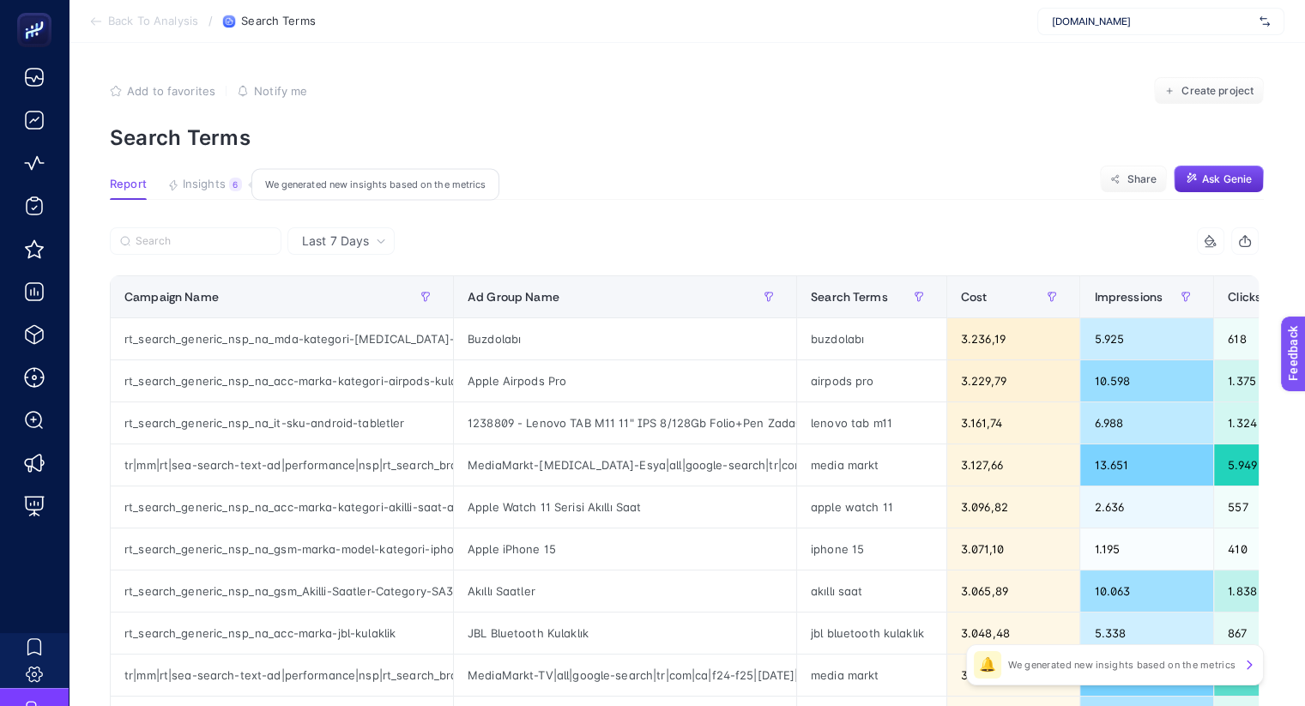
click at [215, 184] on span "Insights" at bounding box center [204, 185] width 43 height 14
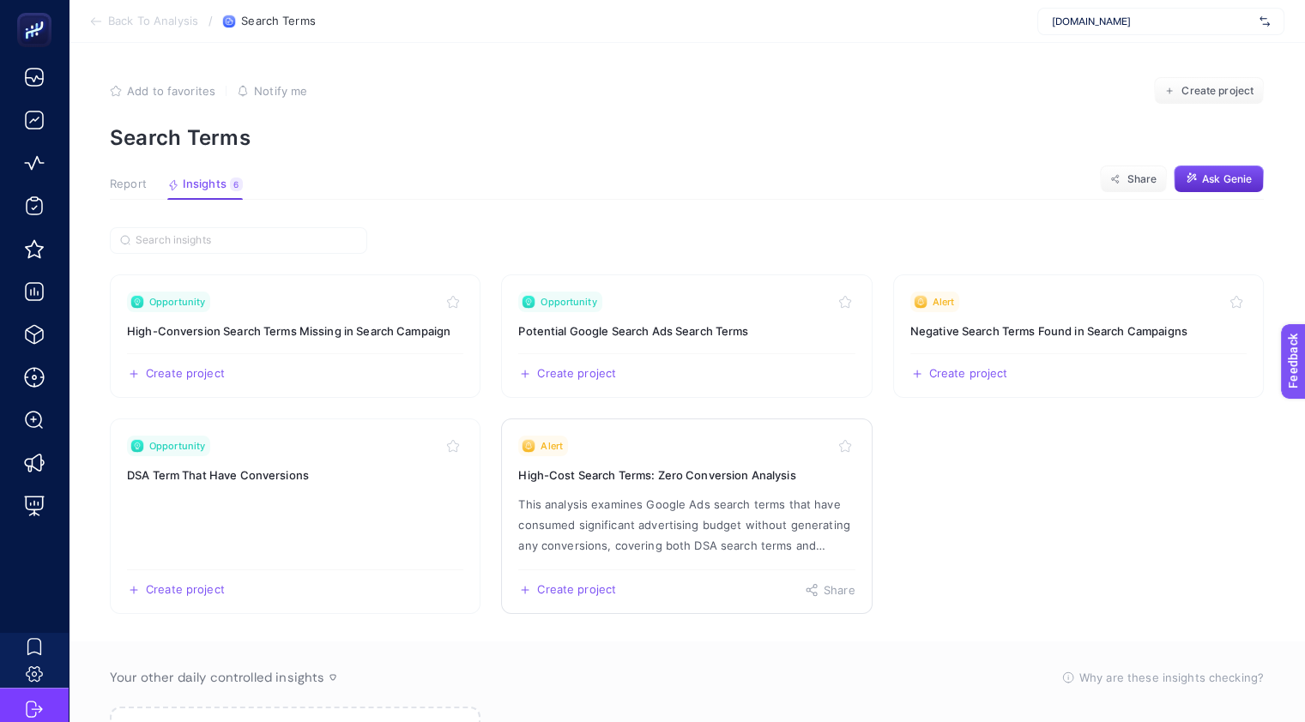
click at [723, 494] on p "This analysis examines Google Ads search terms that have consumed significant a…" at bounding box center [686, 525] width 336 height 62
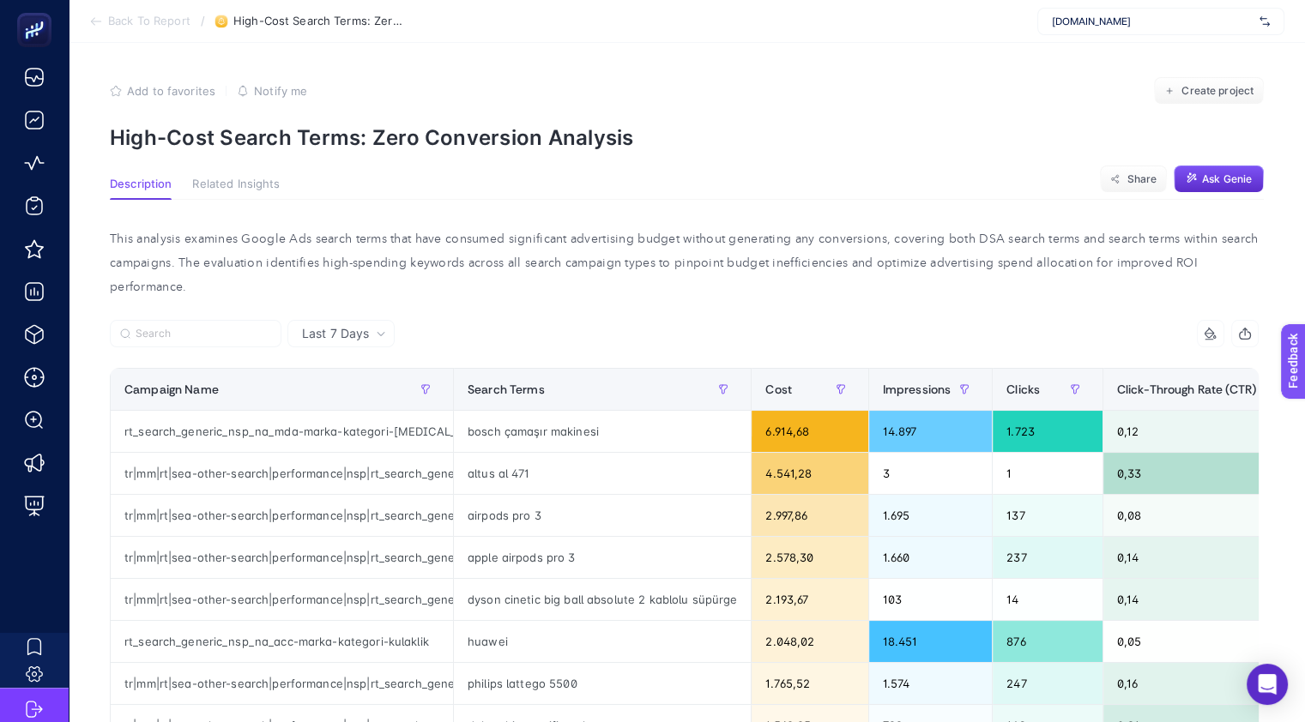
click at [382, 329] on icon at bounding box center [381, 334] width 10 height 10
click at [352, 385] on li "Last 30 Days" at bounding box center [341, 400] width 97 height 31
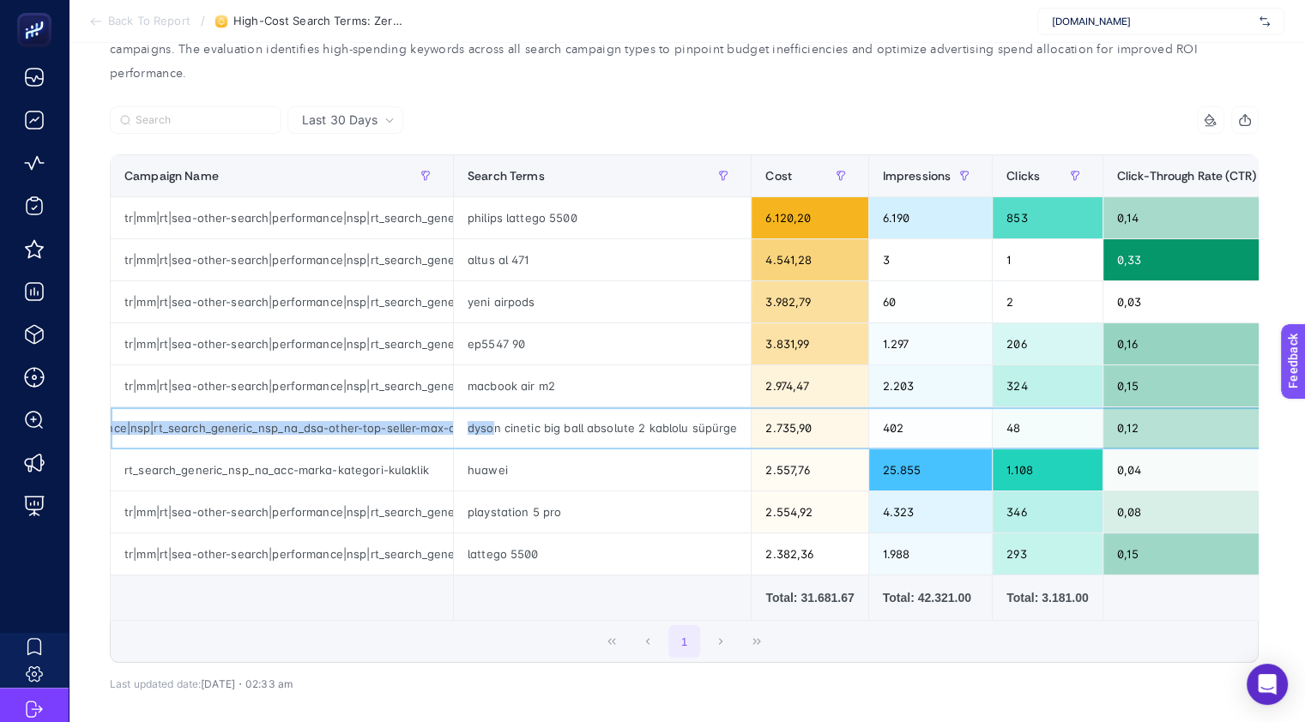
scroll to position [0, 424]
drag, startPoint x: 300, startPoint y: 398, endPoint x: 490, endPoint y: 408, distance: 189.9
click at [490, 408] on tr "tr|mm|rt|sea-other-search|performance|nsp|rt_search_generic_nsp_na_dsa-other-to…" at bounding box center [1071, 429] width 1920 height 42
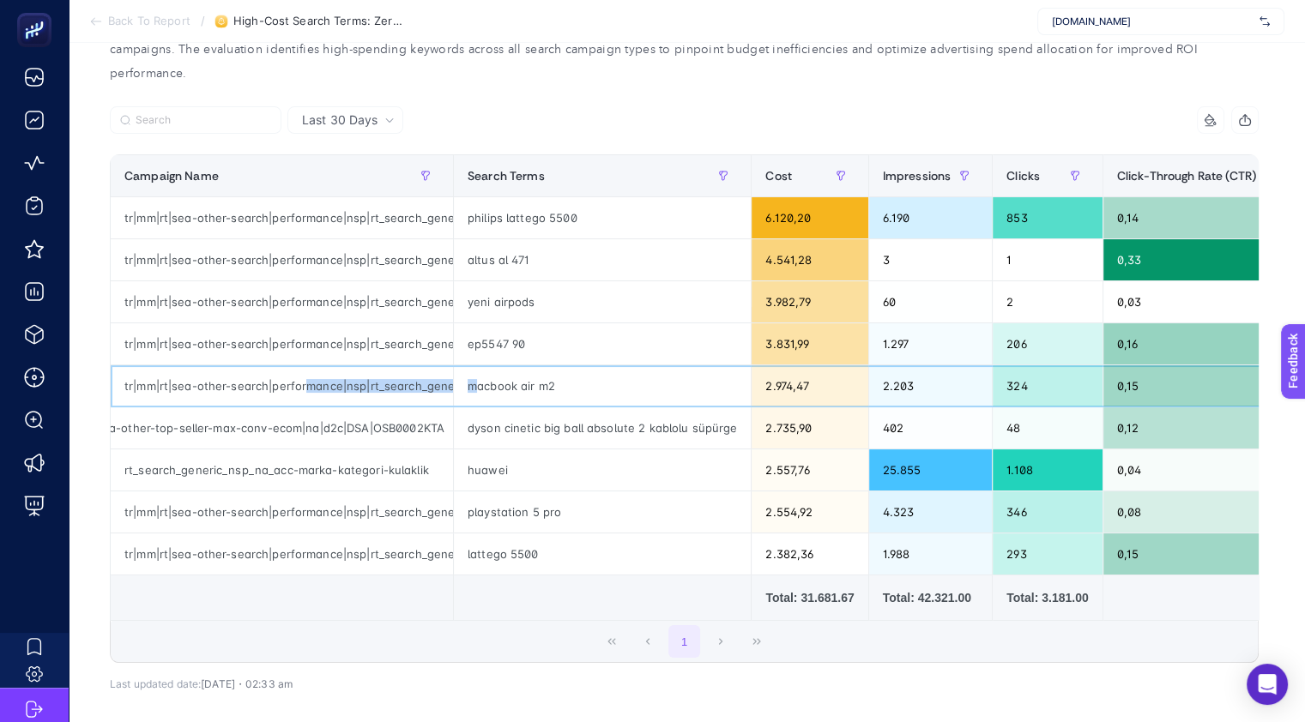
scroll to position [0, 460]
drag, startPoint x: 305, startPoint y: 356, endPoint x: 553, endPoint y: 376, distance: 248.8
click at [553, 376] on tr "tr|mm|rt|sea-other-search|performance|nsp|rt_search_generic_nsp_na_dsa-other-to…" at bounding box center [1071, 387] width 1920 height 42
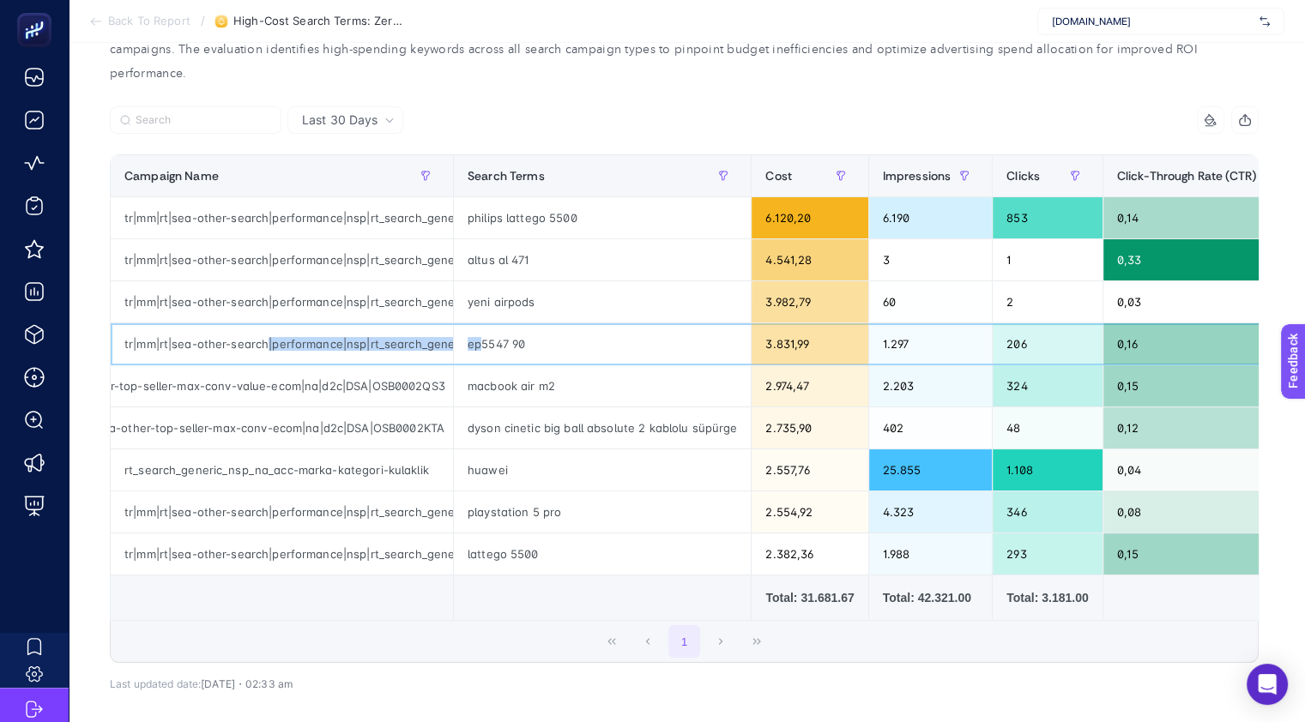
scroll to position [0, 347]
drag, startPoint x: 268, startPoint y: 313, endPoint x: 536, endPoint y: 324, distance: 268.8
click at [536, 324] on tr "tr|mm|rt|sea-other-search|performance|nsp|rt_search_generic_nsp_na_dsa-other-he…" at bounding box center [1071, 344] width 1920 height 42
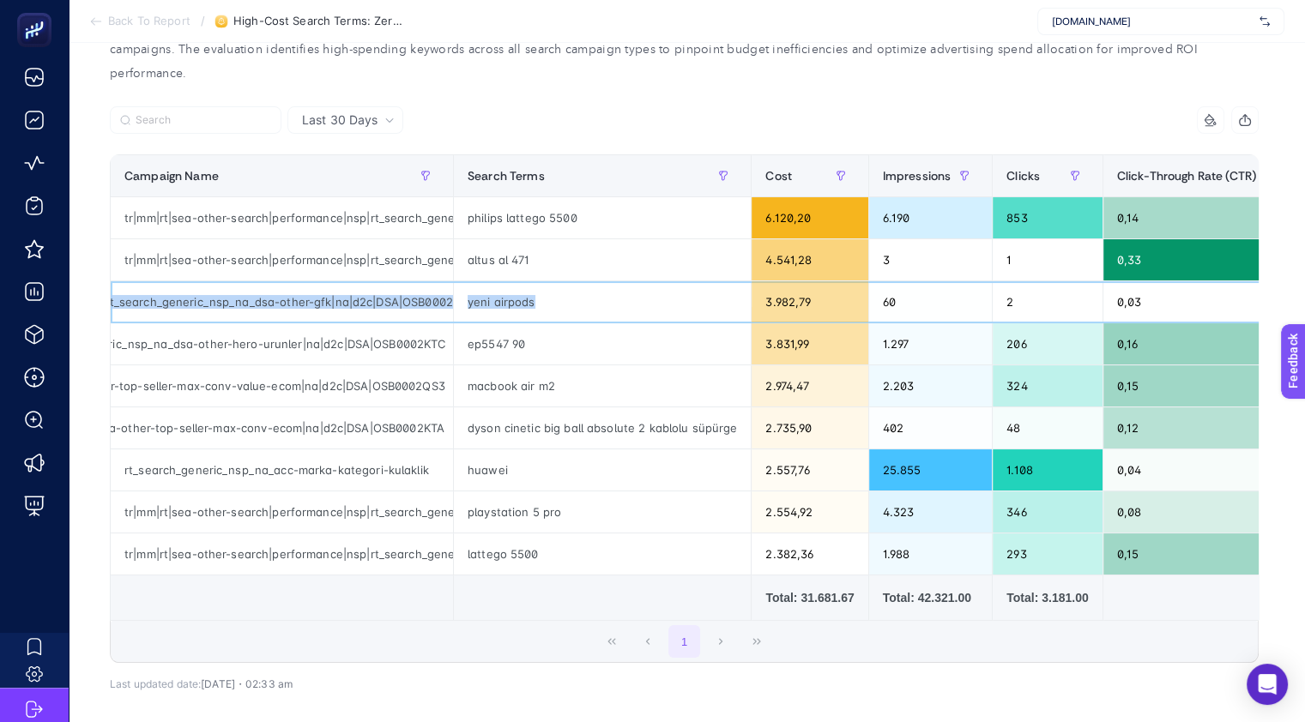
scroll to position [0, 295]
drag, startPoint x: 296, startPoint y: 270, endPoint x: 566, endPoint y: 289, distance: 271.0
click at [566, 289] on tr "tr|mm|rt|sea-other-search|performance|nsp|rt_search_generic_nsp_na_dsa-other-gf…" at bounding box center [1071, 302] width 1920 height 42
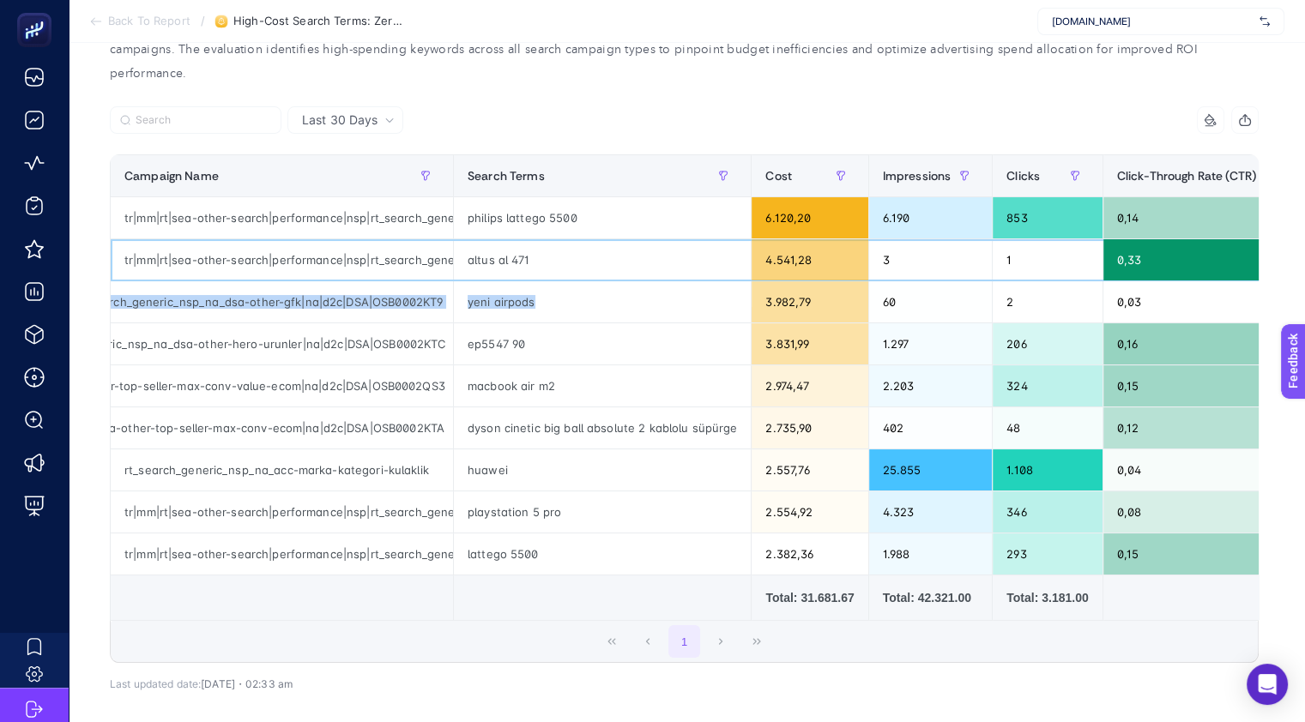
click at [300, 239] on div "tr|mm|rt|sea-other-search|performance|nsp|rt_search_generic_nsp_na_dsa-other-he…" at bounding box center [282, 259] width 342 height 41
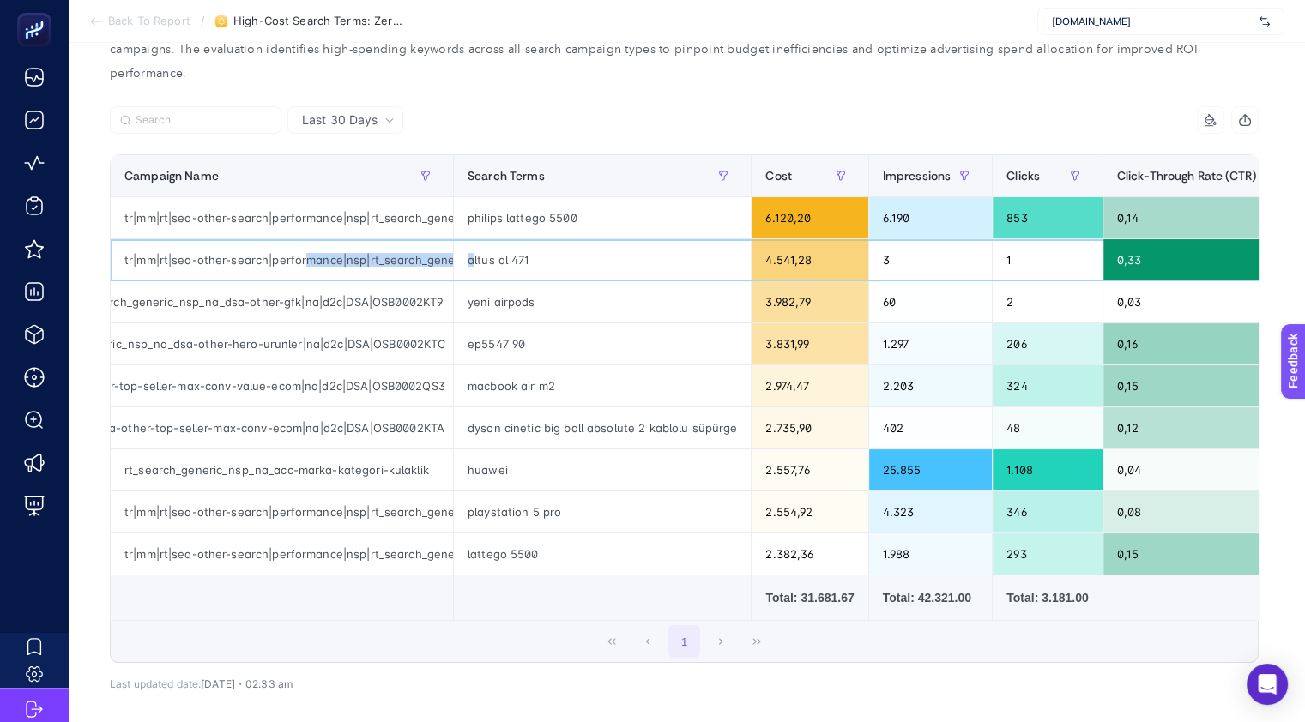
scroll to position [0, 376]
drag, startPoint x: 317, startPoint y: 235, endPoint x: 505, endPoint y: 246, distance: 188.2
click at [505, 246] on tr "tr|mm|rt|sea-other-search|performance|nsp|rt_search_generic_nsp_na_dsa-other-he…" at bounding box center [1071, 260] width 1920 height 42
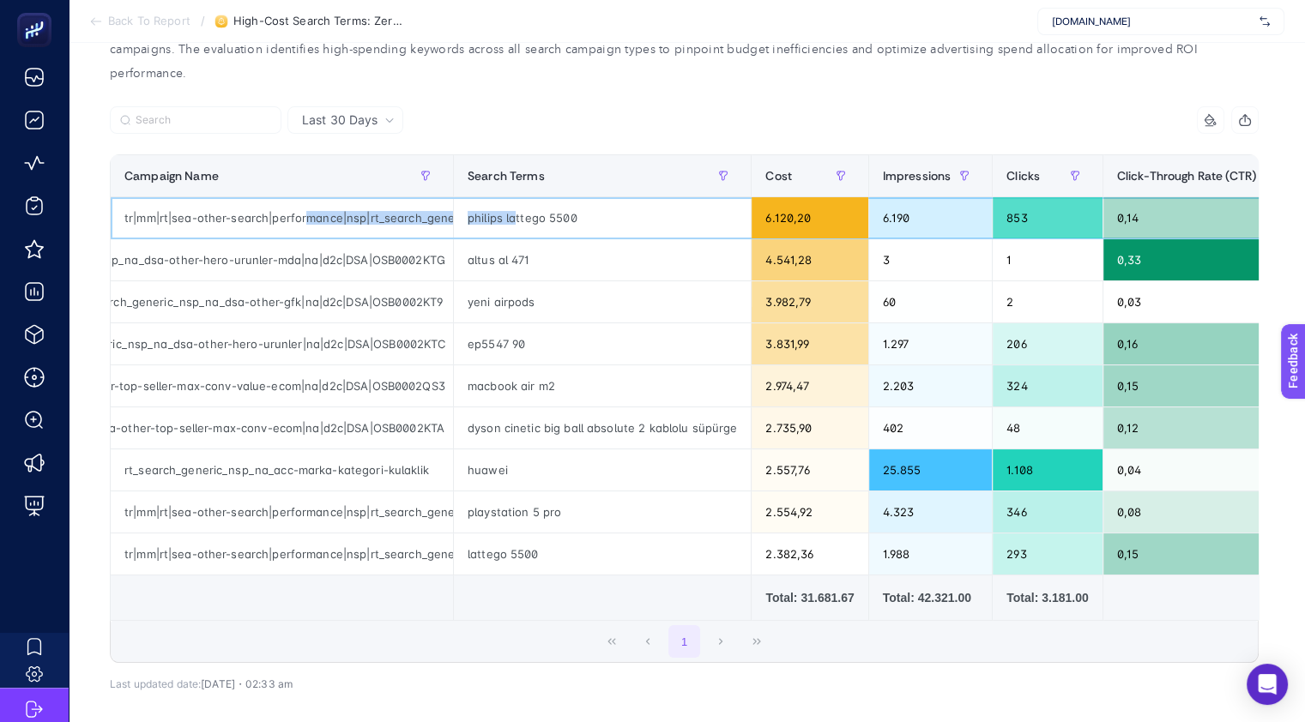
scroll to position [0, 347]
drag, startPoint x: 303, startPoint y: 195, endPoint x: 573, endPoint y: 211, distance: 270.8
click at [573, 211] on tr "tr|mm|rt|sea-other-search|performance|nsp|rt_search_generic_nsp_na_dsa-other-he…" at bounding box center [1071, 218] width 1920 height 42
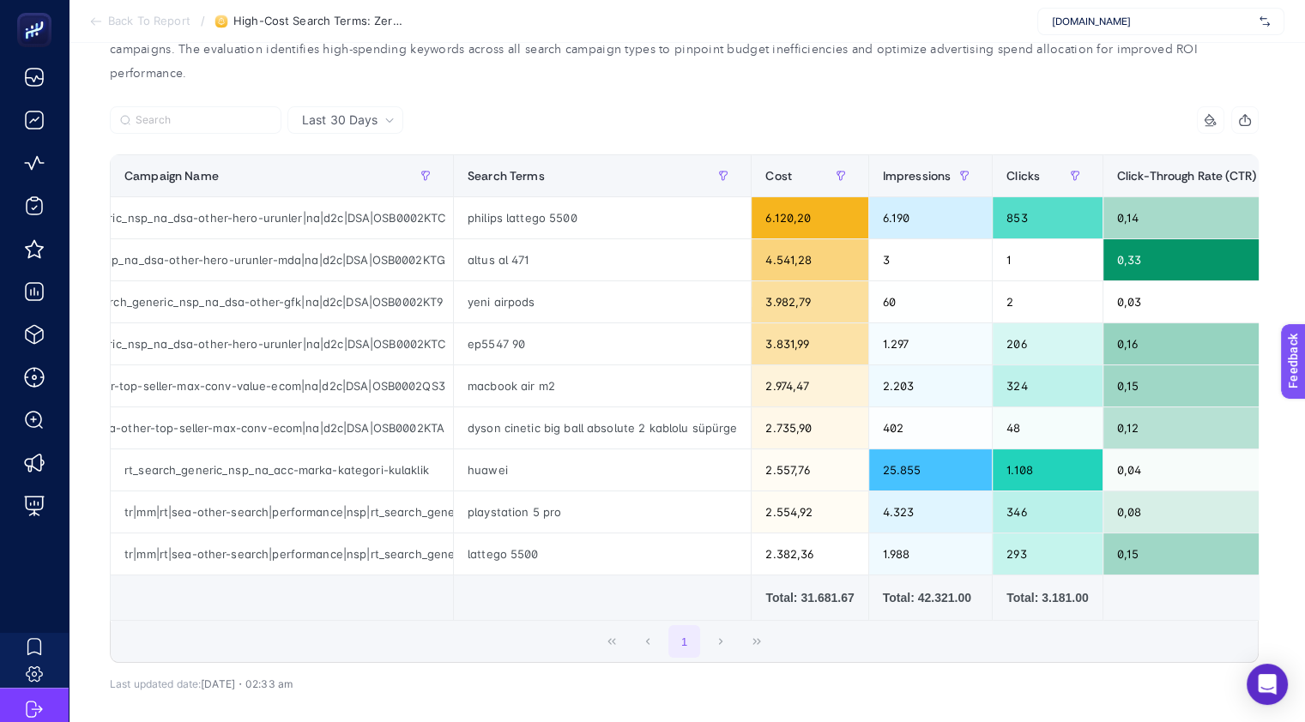
click at [442, 578] on td at bounding box center [282, 598] width 343 height 45
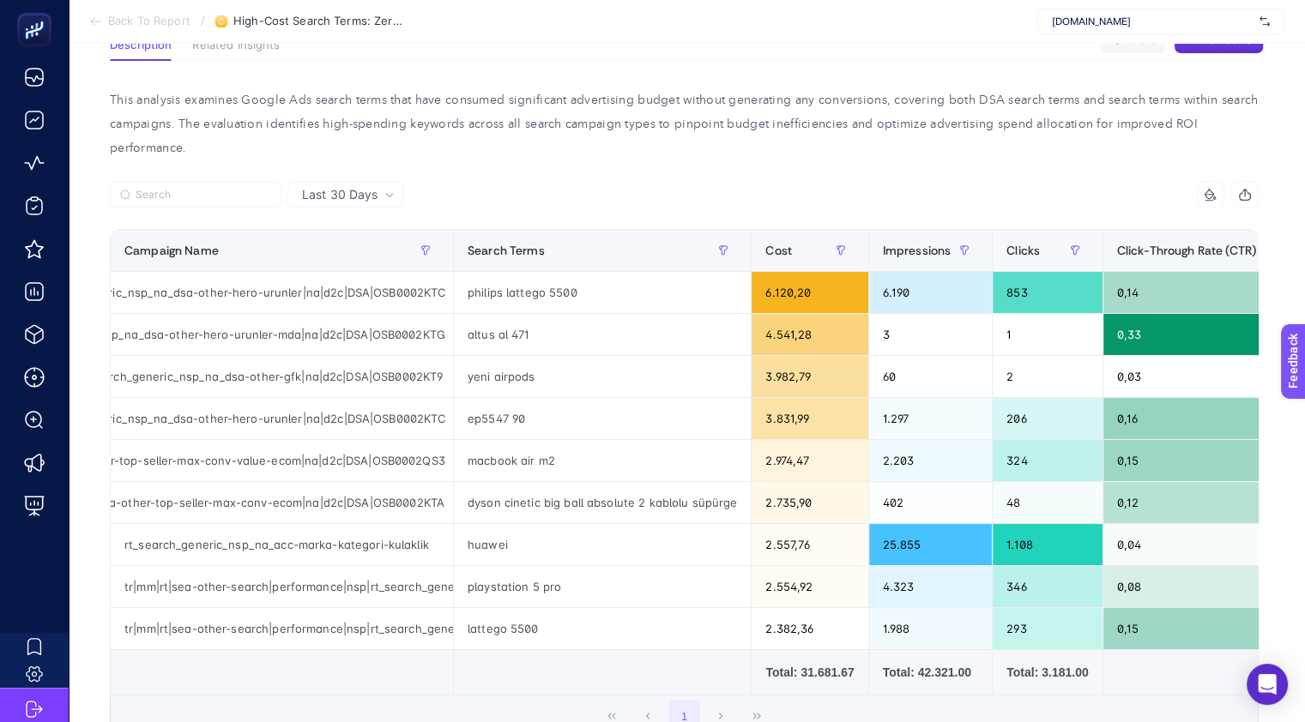
scroll to position [106, 0]
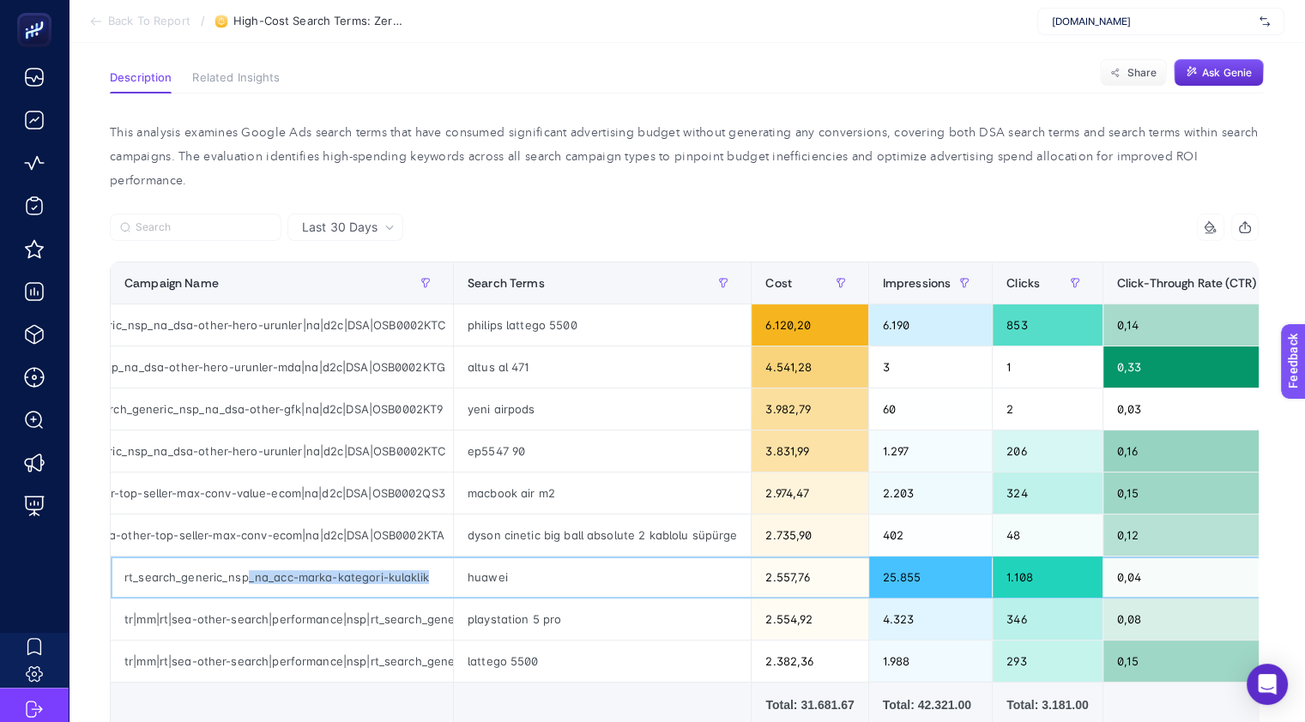
drag, startPoint x: 245, startPoint y: 552, endPoint x: 423, endPoint y: 554, distance: 178.5
click at [423, 557] on div "rt_search_generic_nsp_na_acc-marka-kategori-kulaklik" at bounding box center [282, 577] width 342 height 41
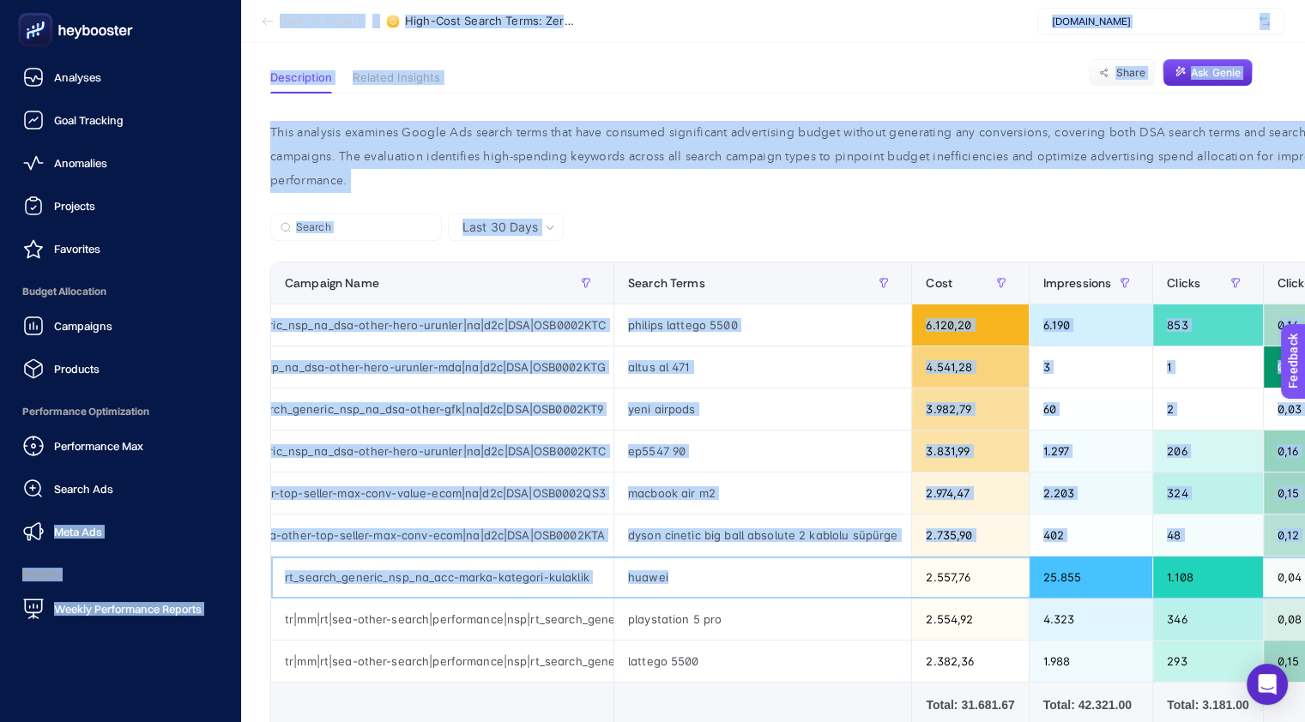
scroll to position [0, 0]
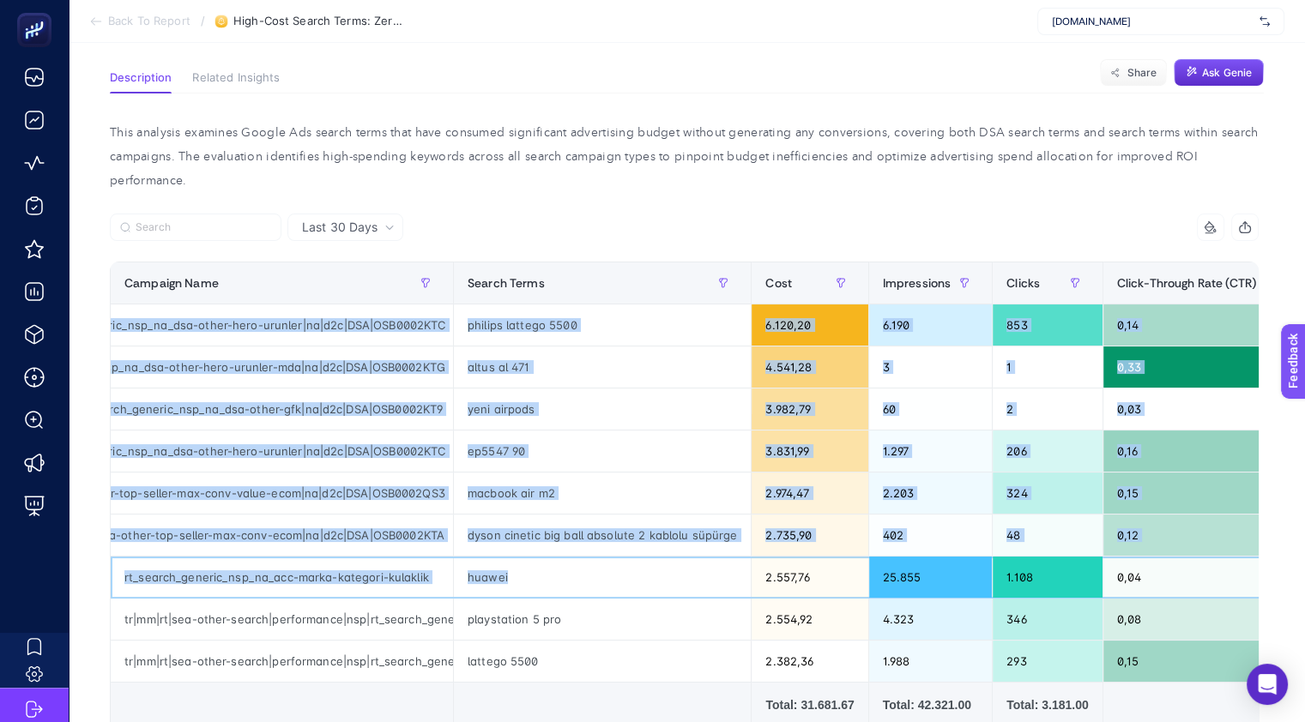
drag, startPoint x: 752, startPoint y: 548, endPoint x: -4, endPoint y: 534, distance: 756.1
click at [0, 534] on html "Back To Report / High-Cost Search Terms: Zero Conversion Analysis mediamarkt.co…" at bounding box center [652, 255] width 1305 height 722
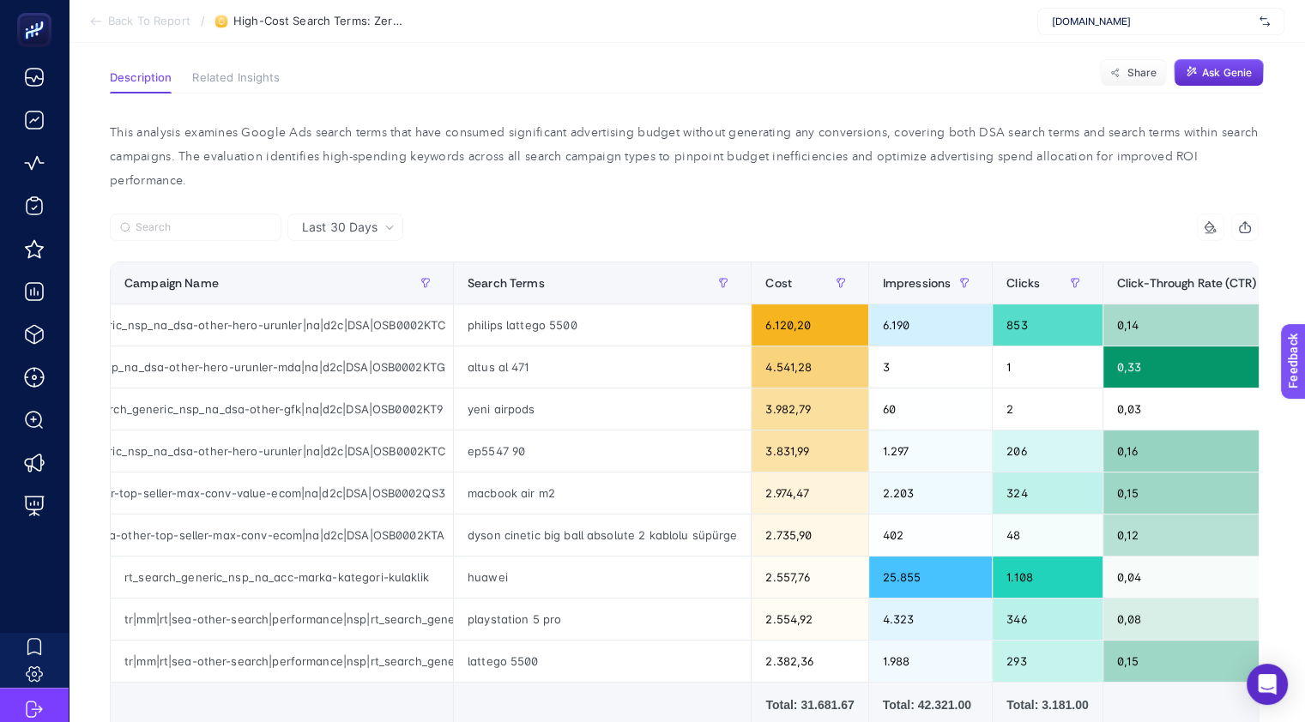
click at [590, 683] on td at bounding box center [603, 705] width 298 height 45
